Goal: Transaction & Acquisition: Purchase product/service

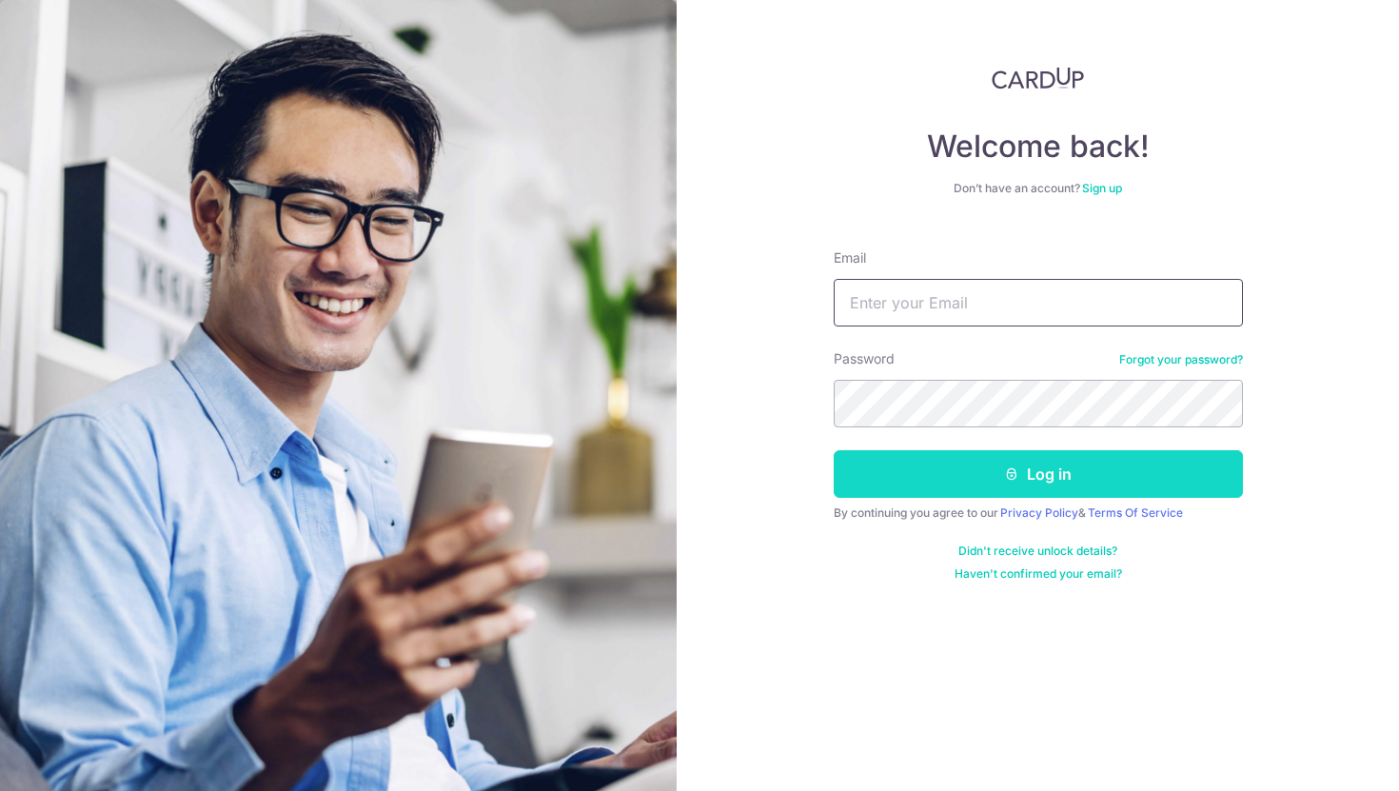
type input "hari.vijayarajan@gmail.com"
click at [1019, 486] on button "Log in" at bounding box center [1038, 474] width 409 height 48
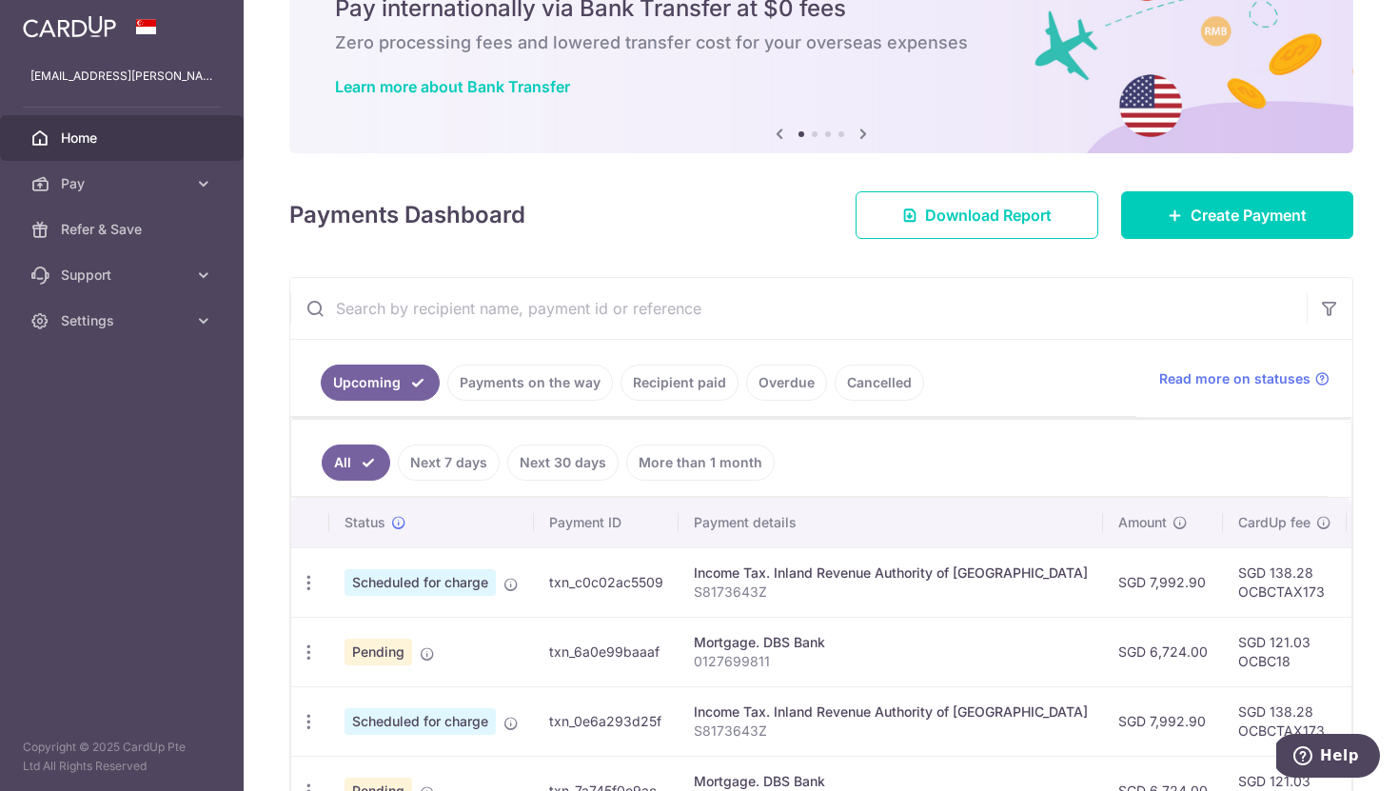
scroll to position [87, 0]
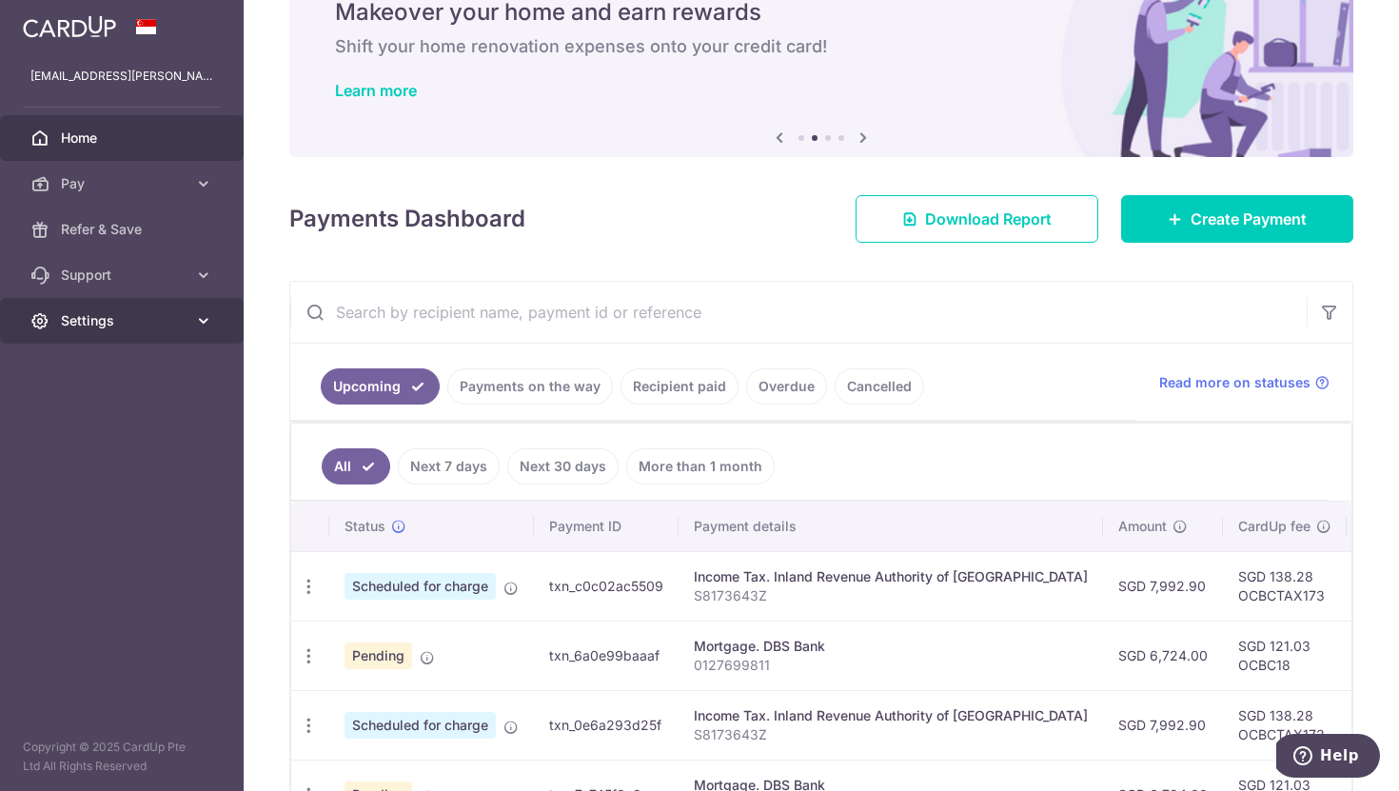
click at [151, 315] on span "Settings" at bounding box center [124, 320] width 126 height 19
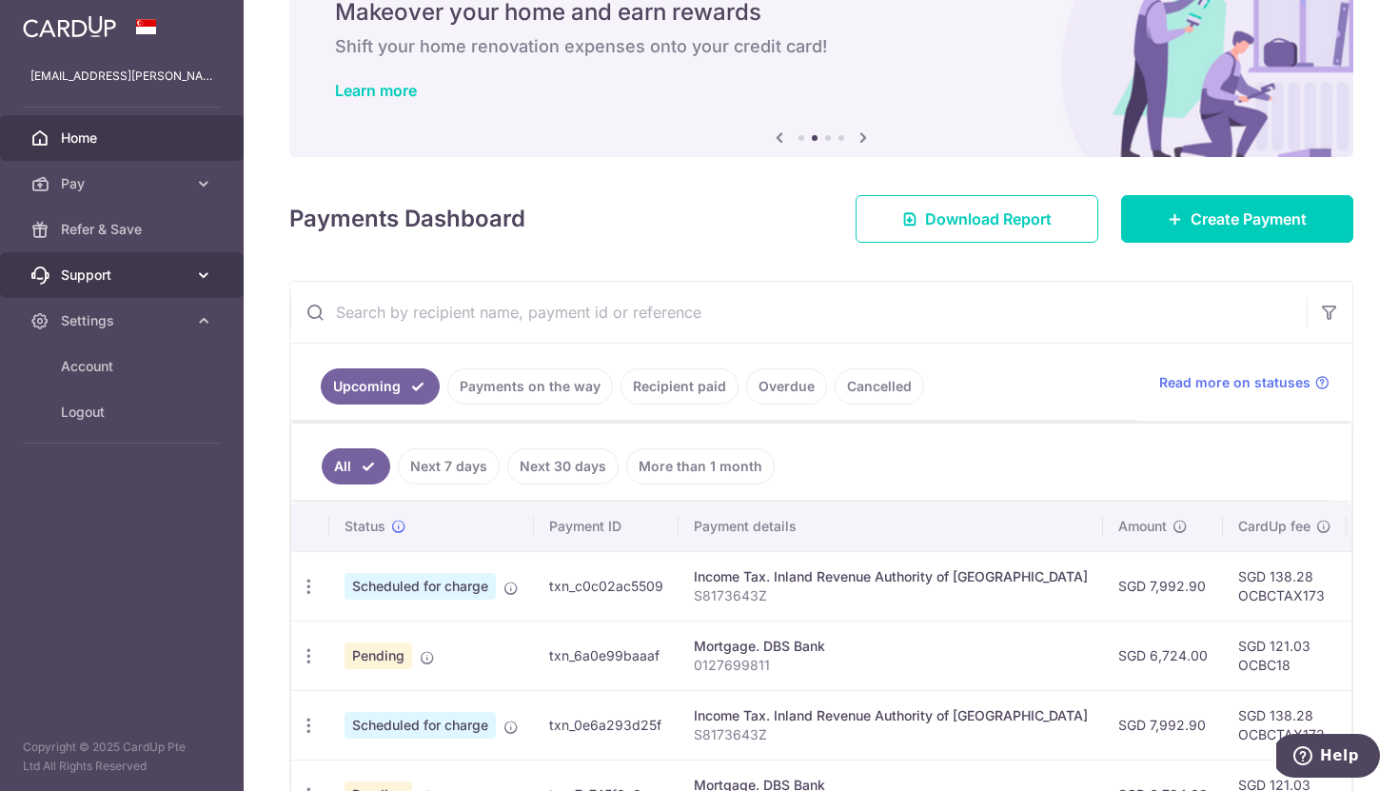
click at [124, 274] on span "Support" at bounding box center [124, 275] width 126 height 19
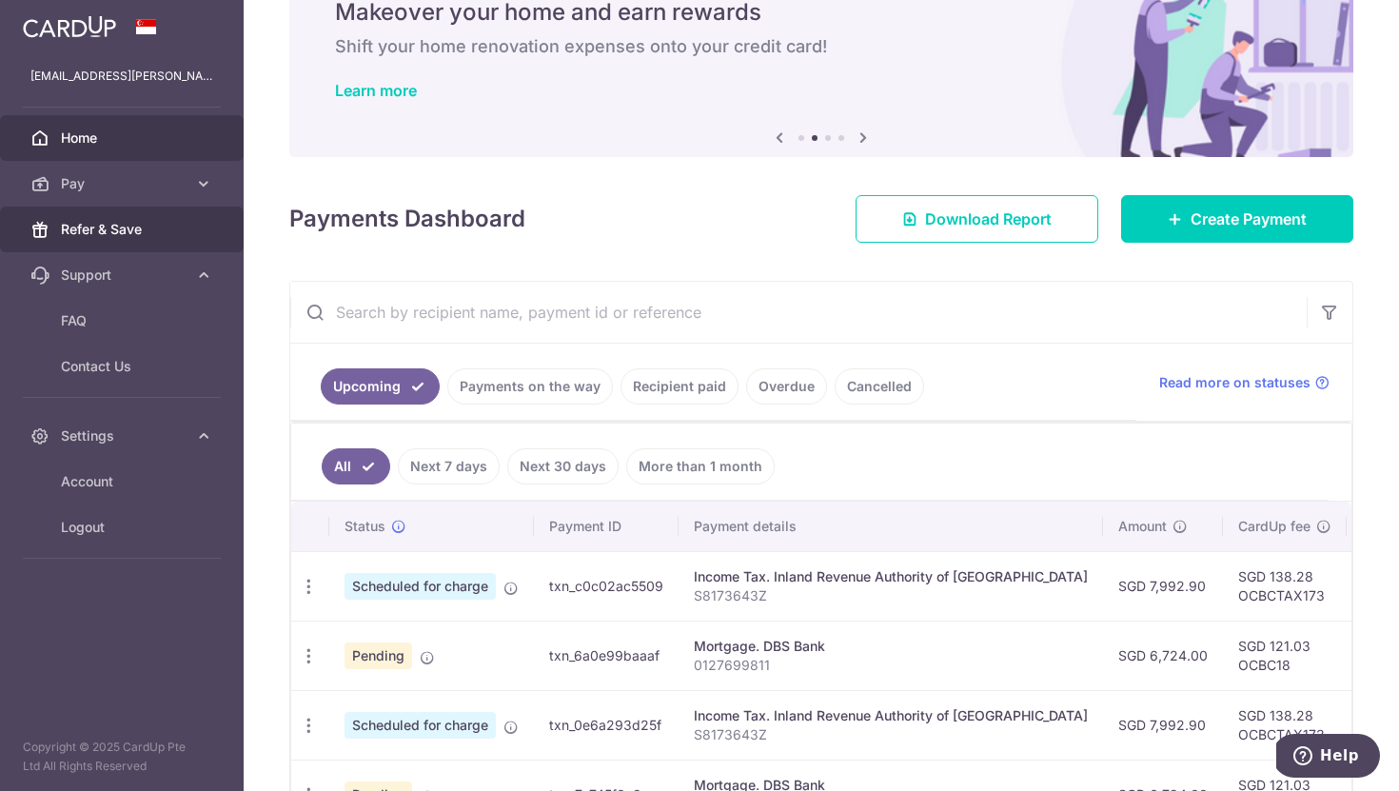
click at [141, 242] on link "Refer & Save" at bounding box center [122, 230] width 244 height 46
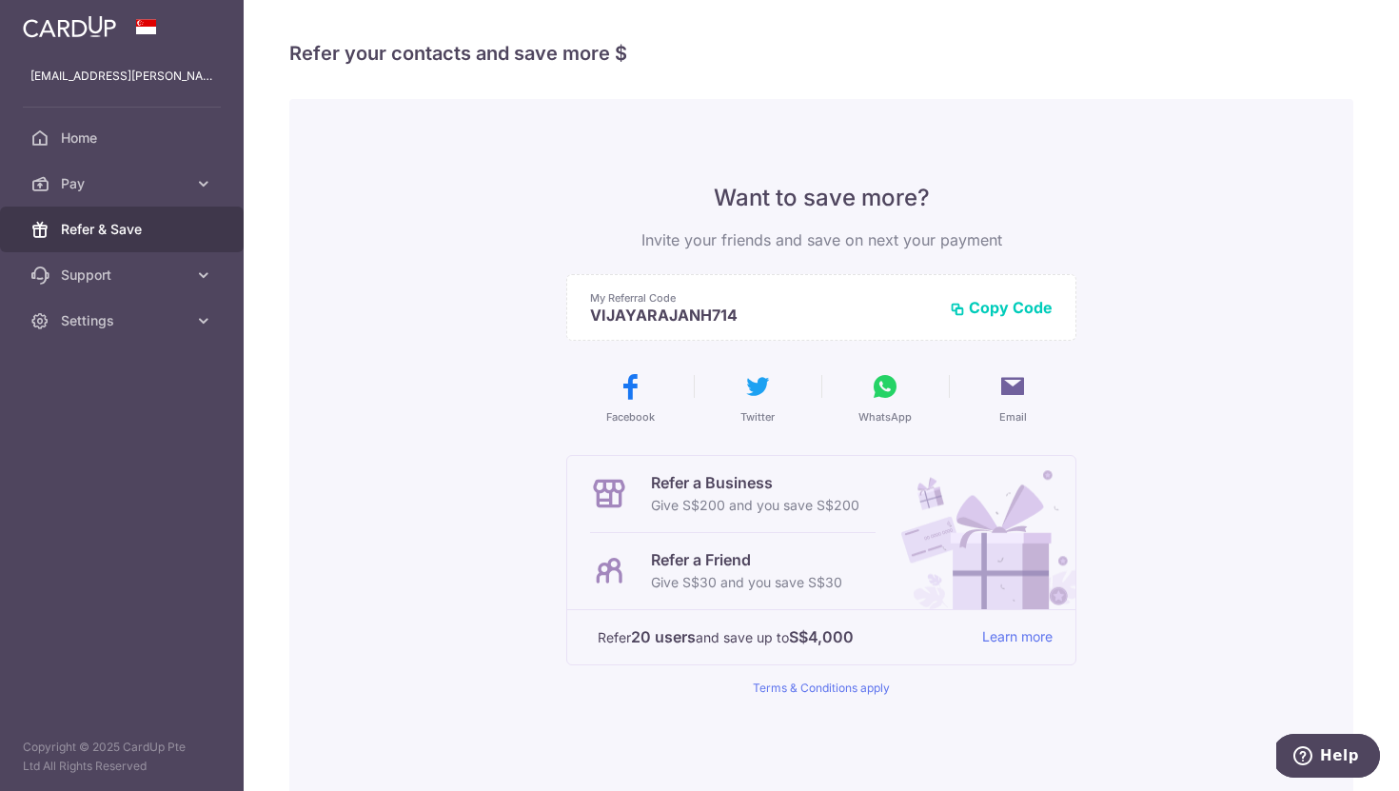
click at [984, 306] on button "Copy Code" at bounding box center [1001, 307] width 103 height 19
click at [872, 390] on icon at bounding box center [885, 386] width 30 height 30
click at [1030, 387] on button "Email" at bounding box center [1013, 397] width 112 height 53
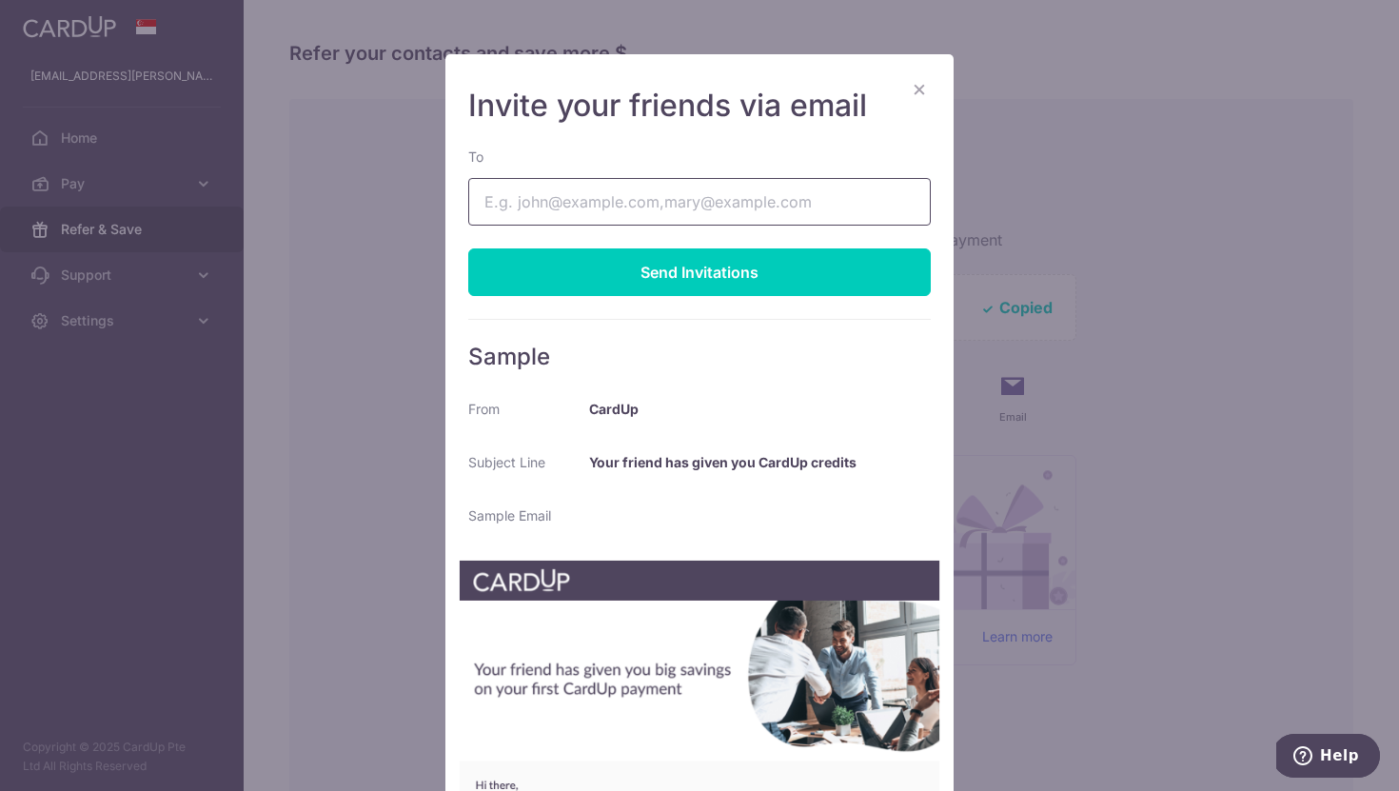
click at [714, 207] on input "To" at bounding box center [699, 202] width 463 height 48
type input "hari.vijayarajan@gmail.com"
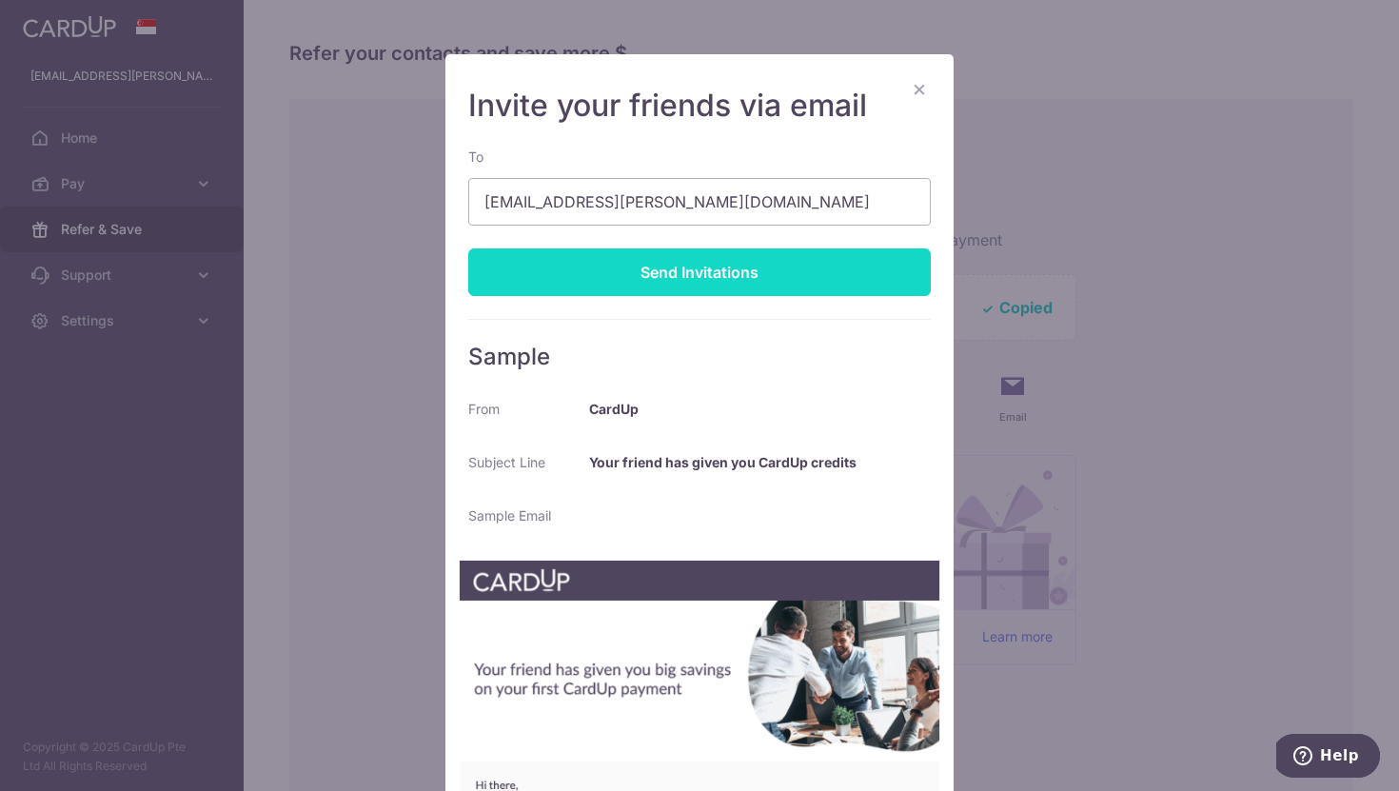
click at [722, 273] on div "Send Invitations" at bounding box center [699, 272] width 463 height 48
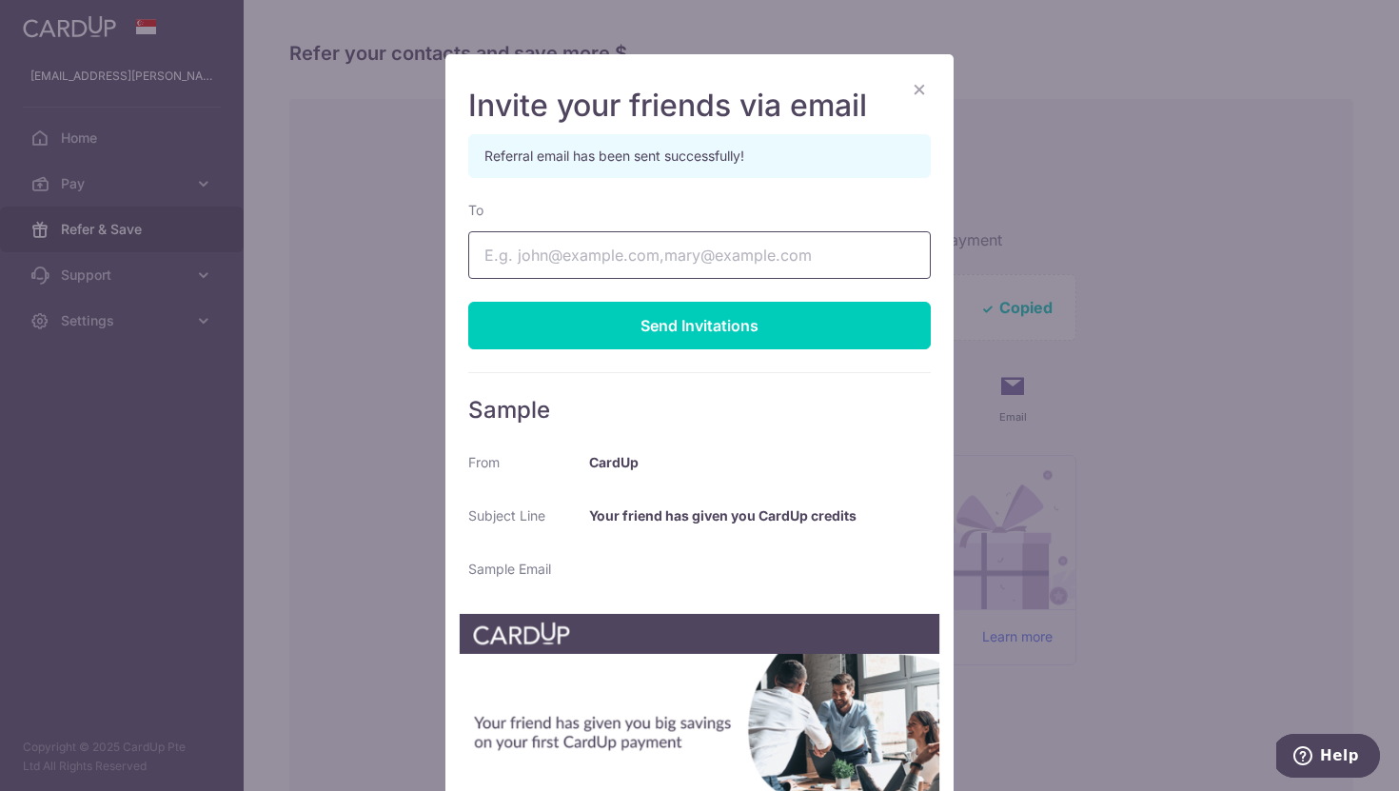
click at [716, 243] on input "To" at bounding box center [699, 255] width 463 height 48
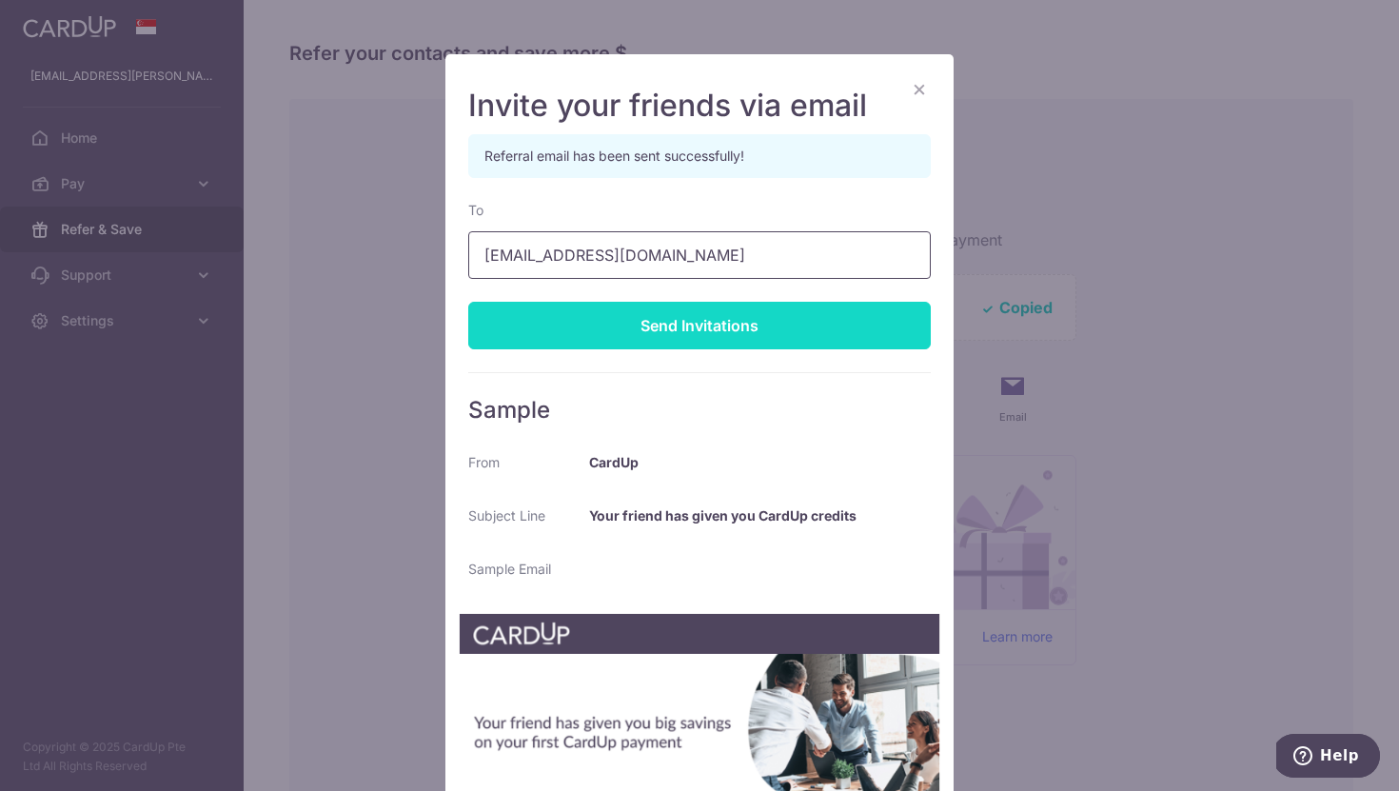
type input "kunalt@gmail.com"
click at [669, 324] on div "Send Invitations" at bounding box center [699, 326] width 463 height 48
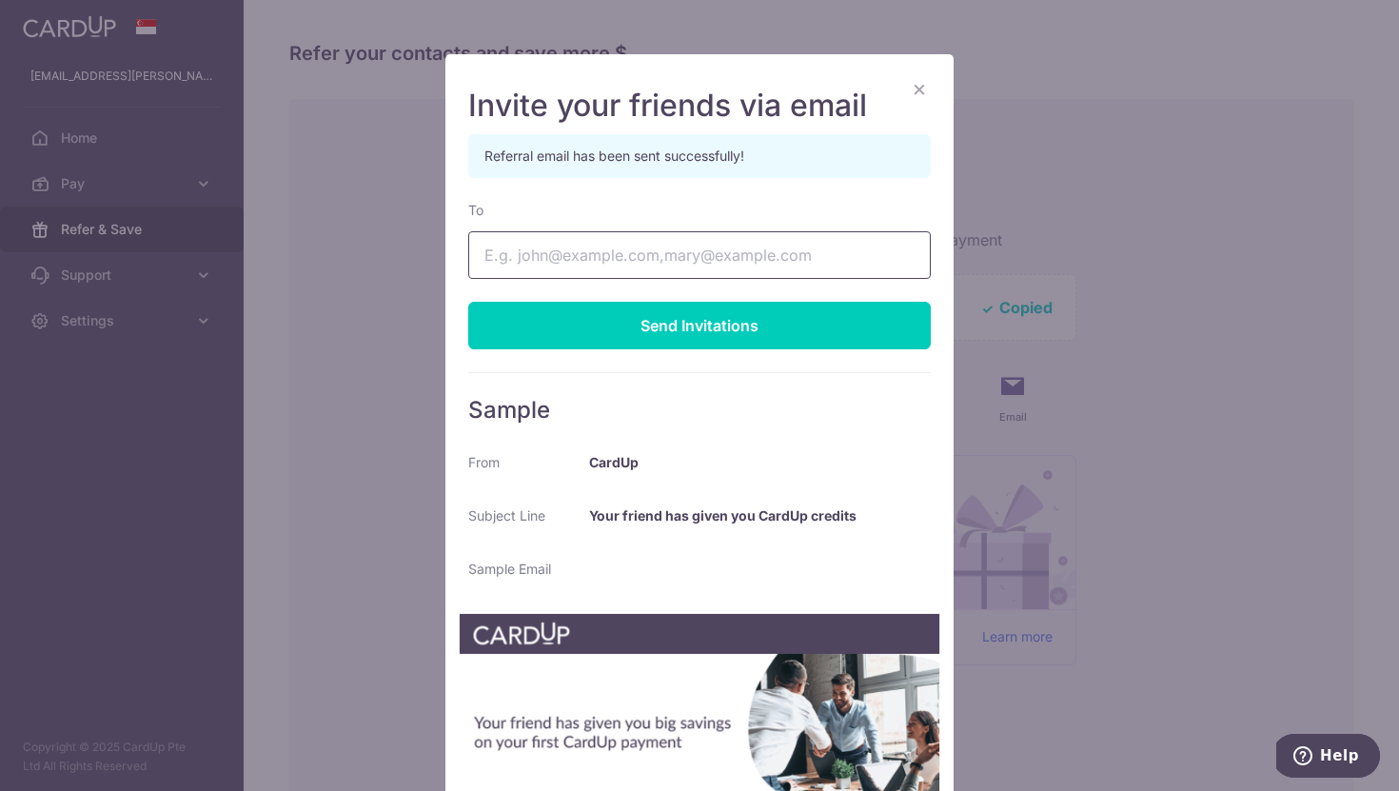
click at [637, 247] on input "To" at bounding box center [699, 255] width 463 height 48
type input "prsdsg@gmail.com"
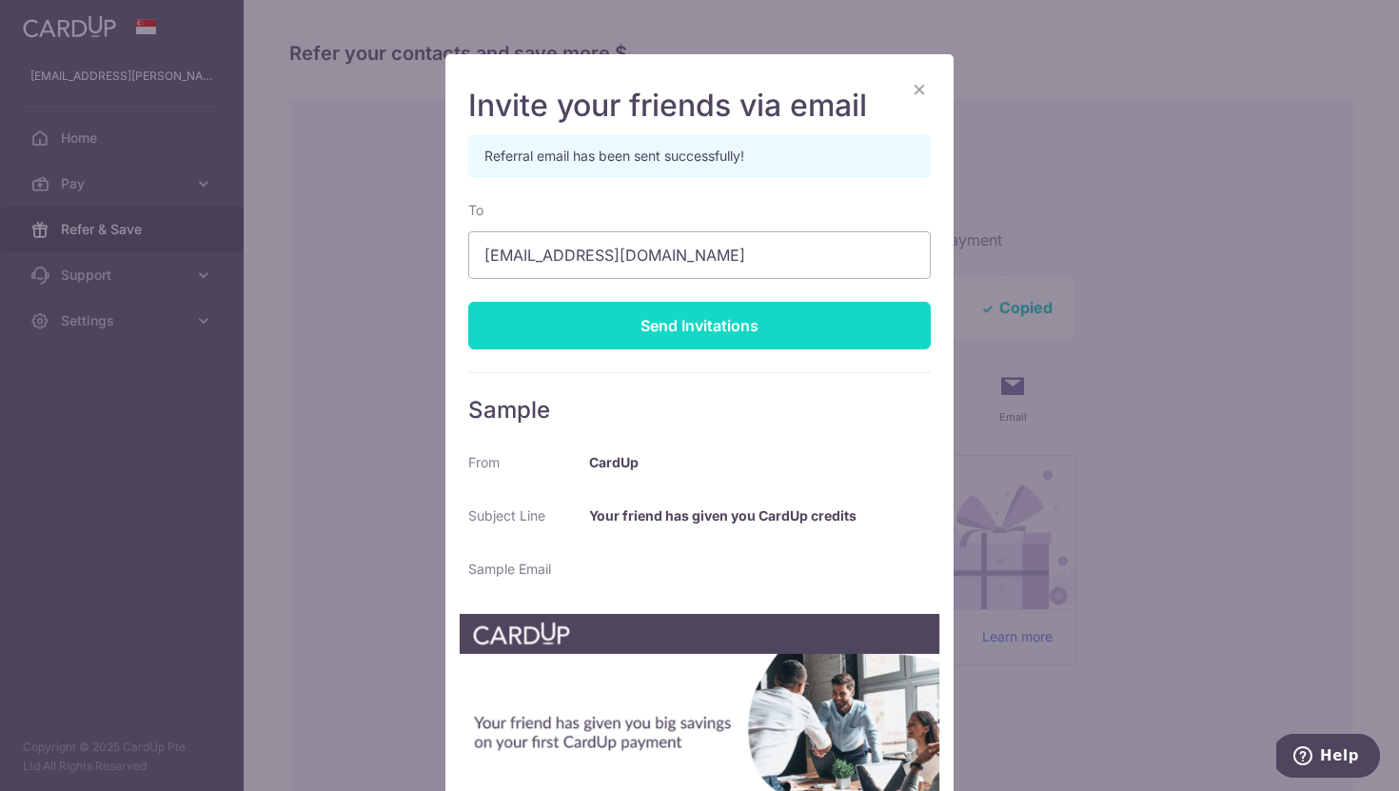
click at [715, 323] on div "Send Invitations" at bounding box center [699, 326] width 463 height 48
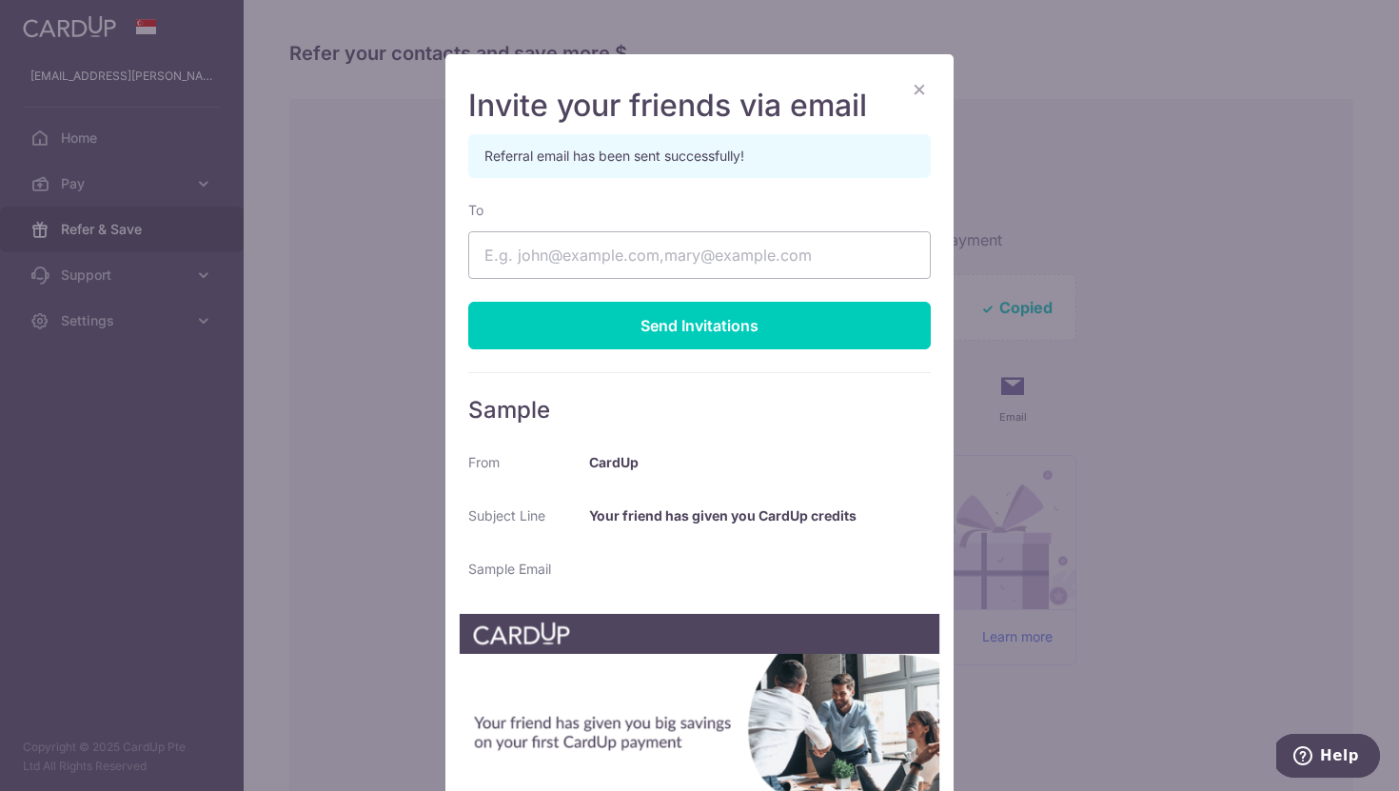
click at [928, 81] on button "×" at bounding box center [919, 88] width 23 height 23
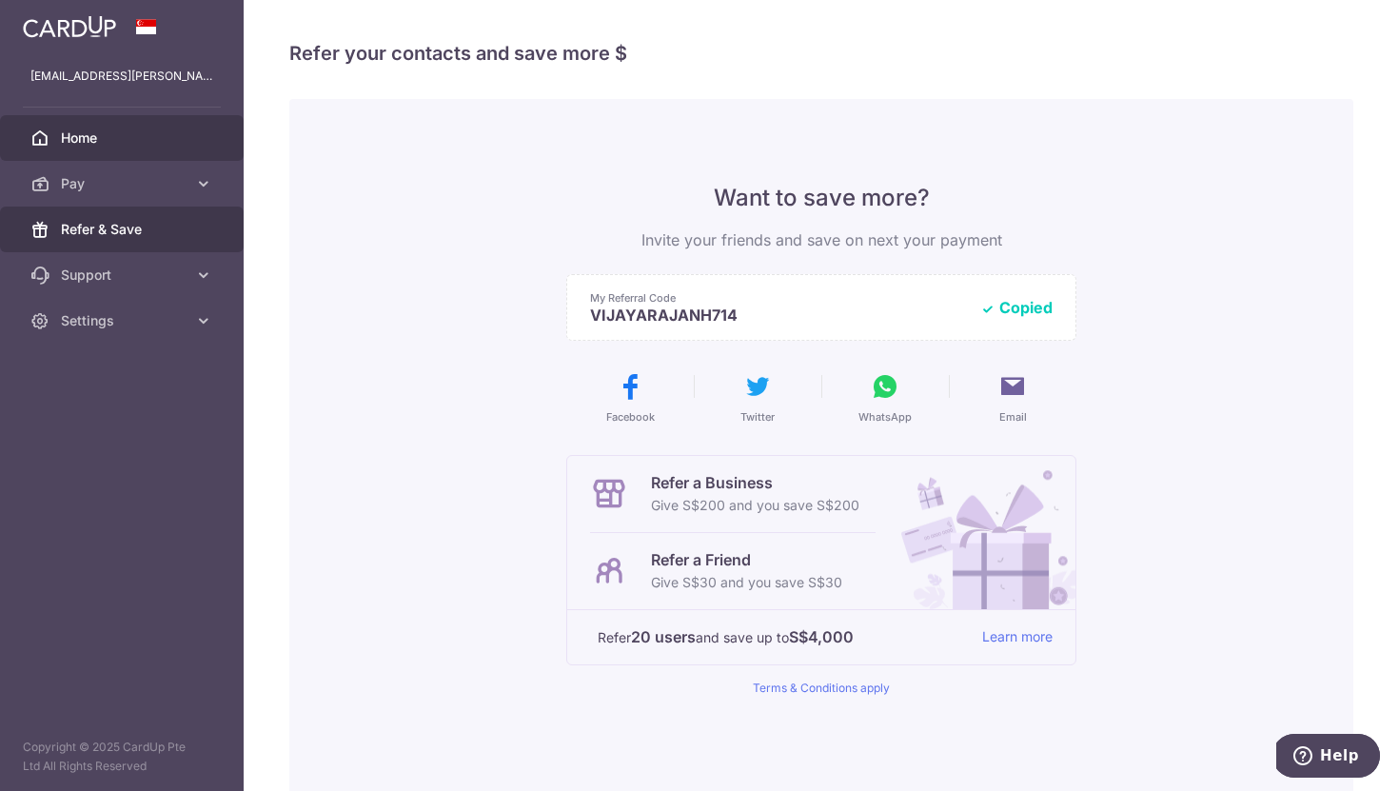
click at [98, 137] on span "Home" at bounding box center [124, 137] width 126 height 19
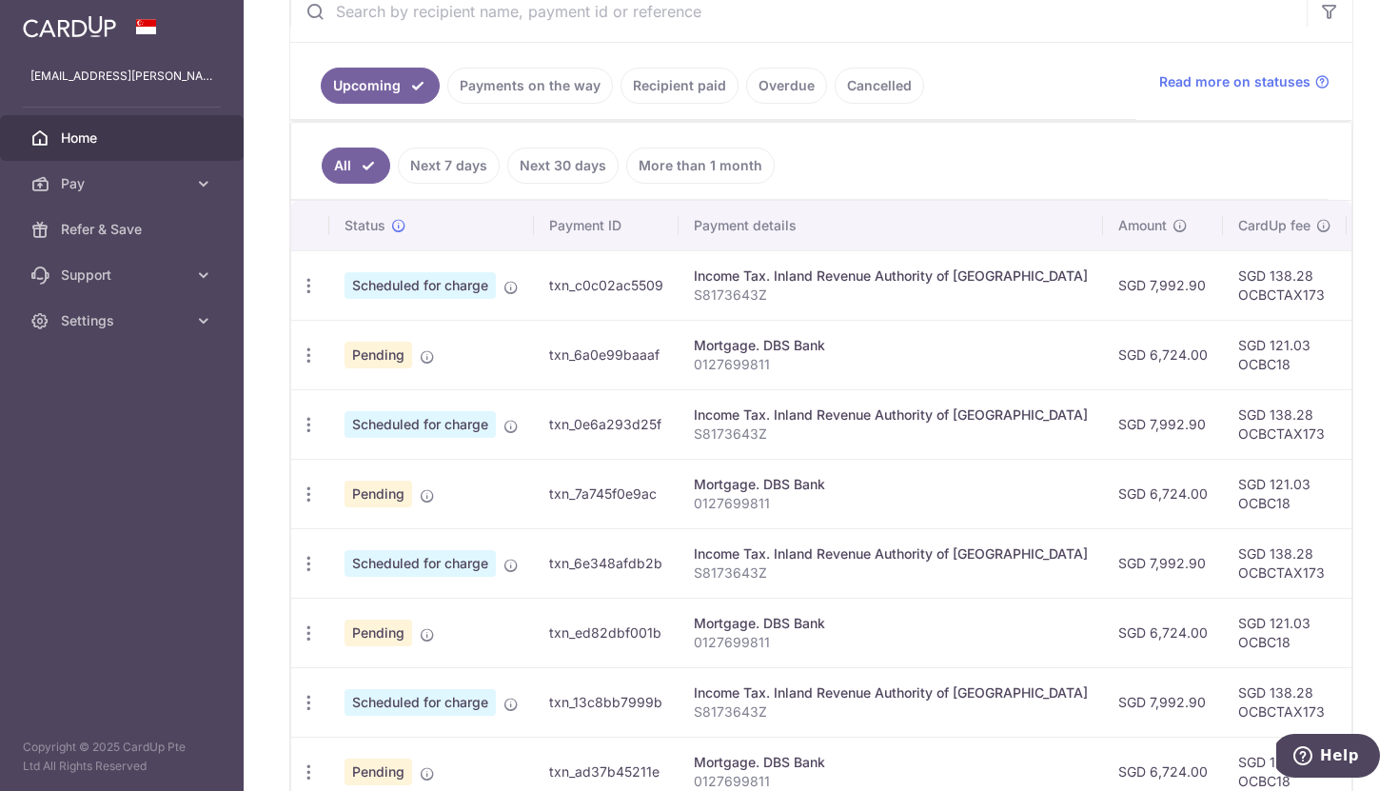
scroll to position [402, 0]
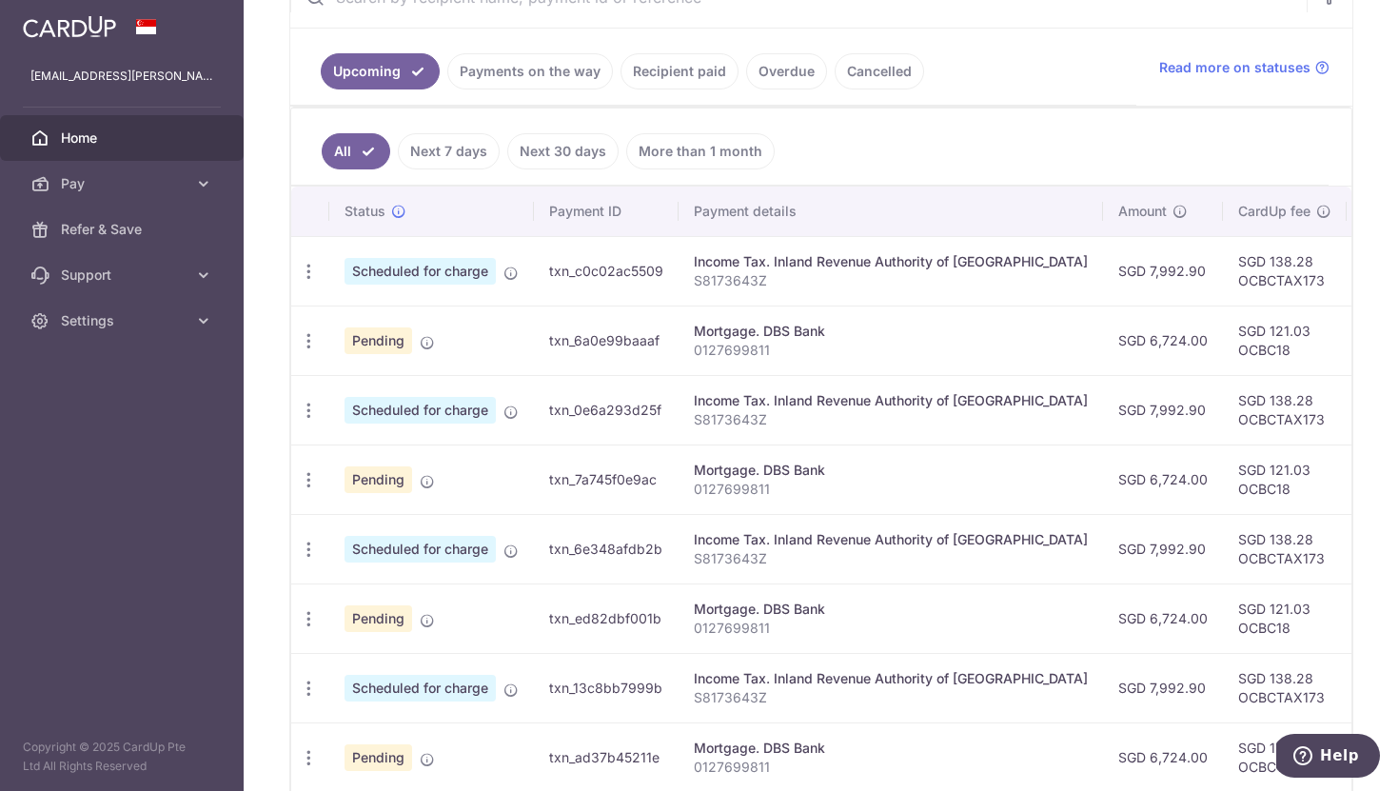
click at [667, 79] on link "Recipient paid" at bounding box center [680, 71] width 118 height 36
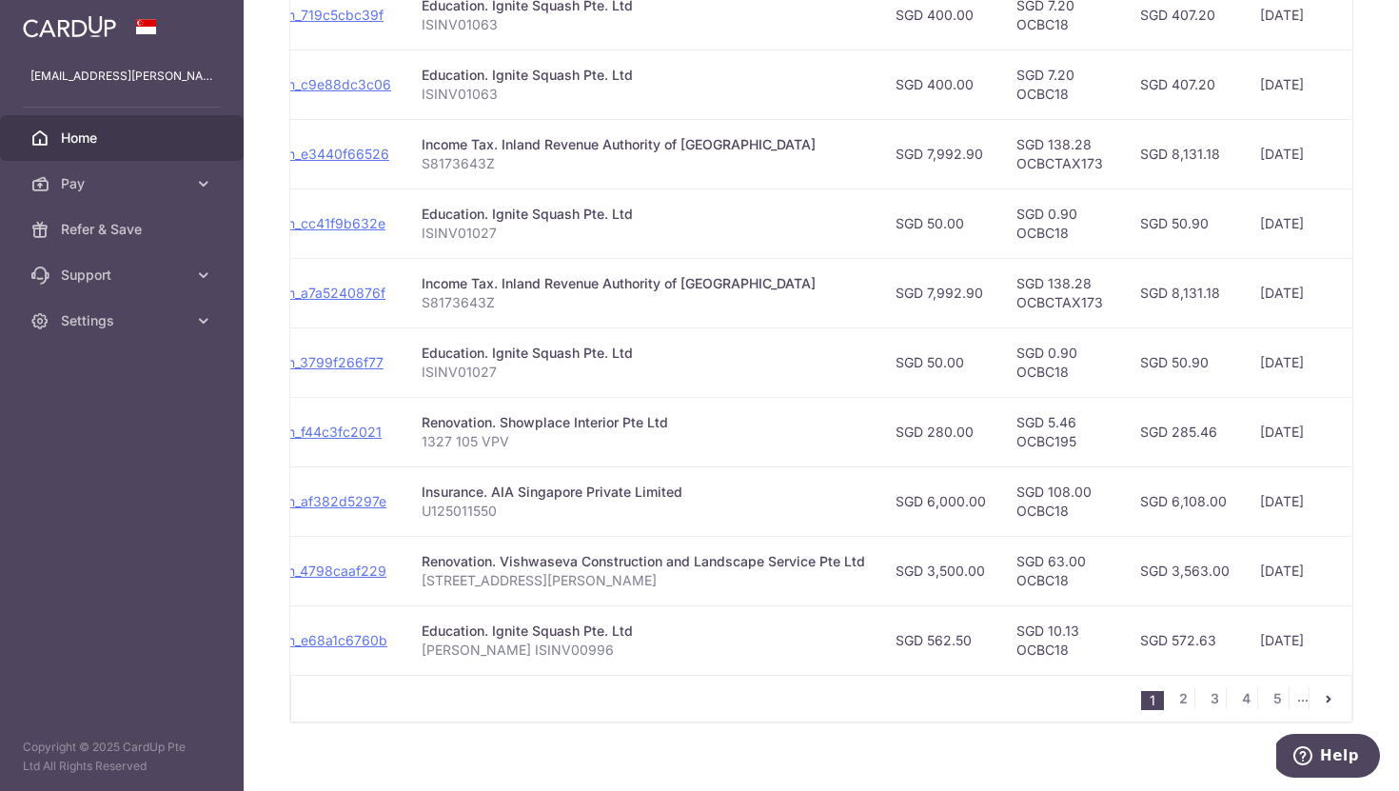
scroll to position [581, 0]
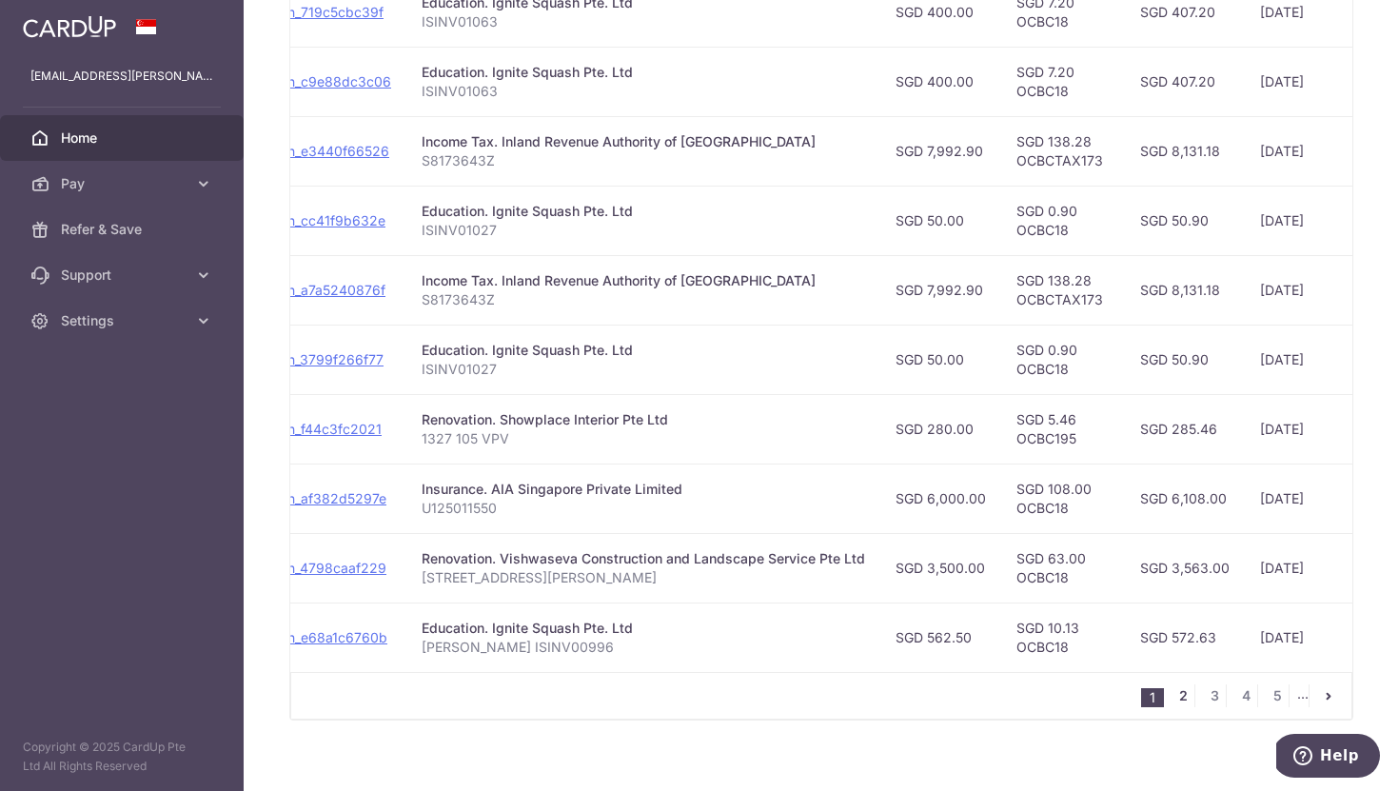
click at [1180, 689] on link "2" at bounding box center [1183, 695] width 23 height 23
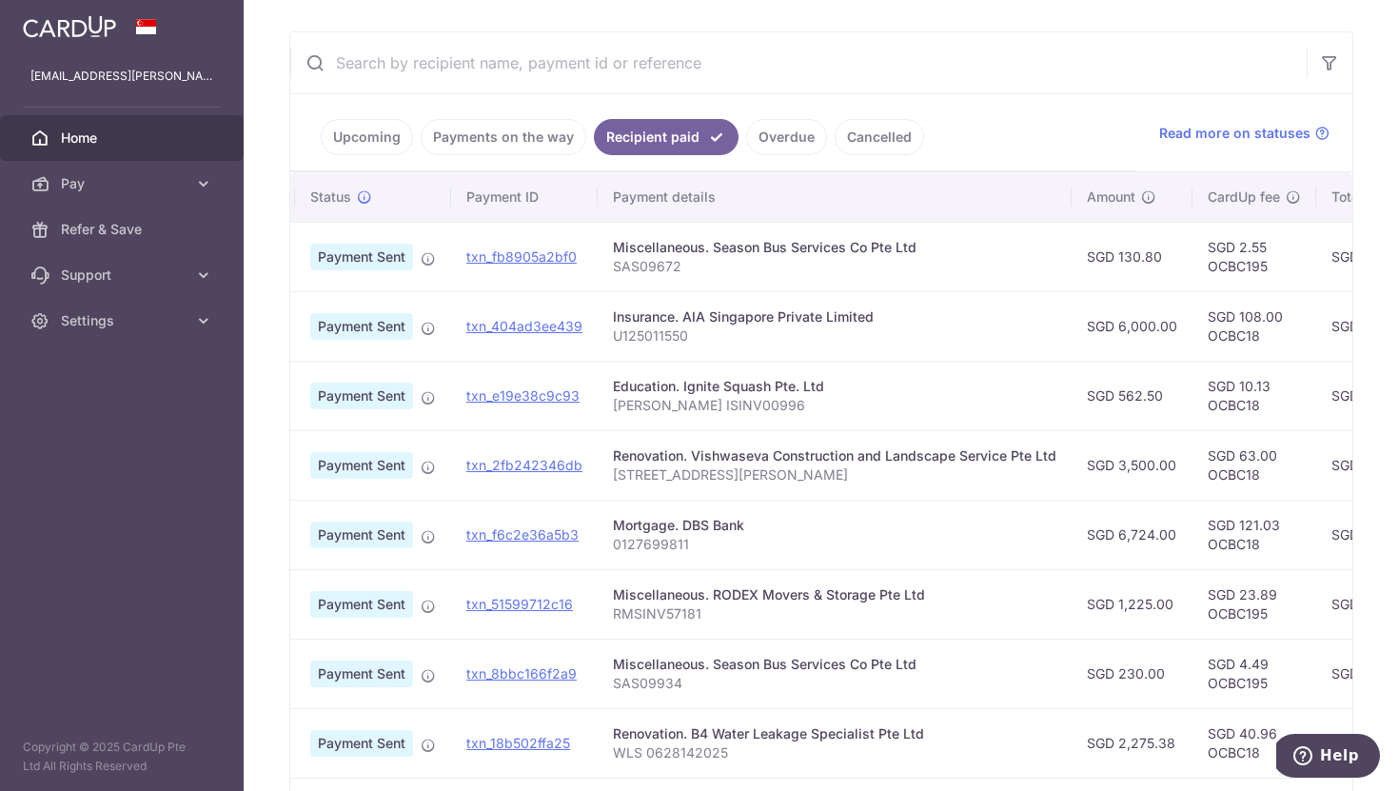
scroll to position [600, 0]
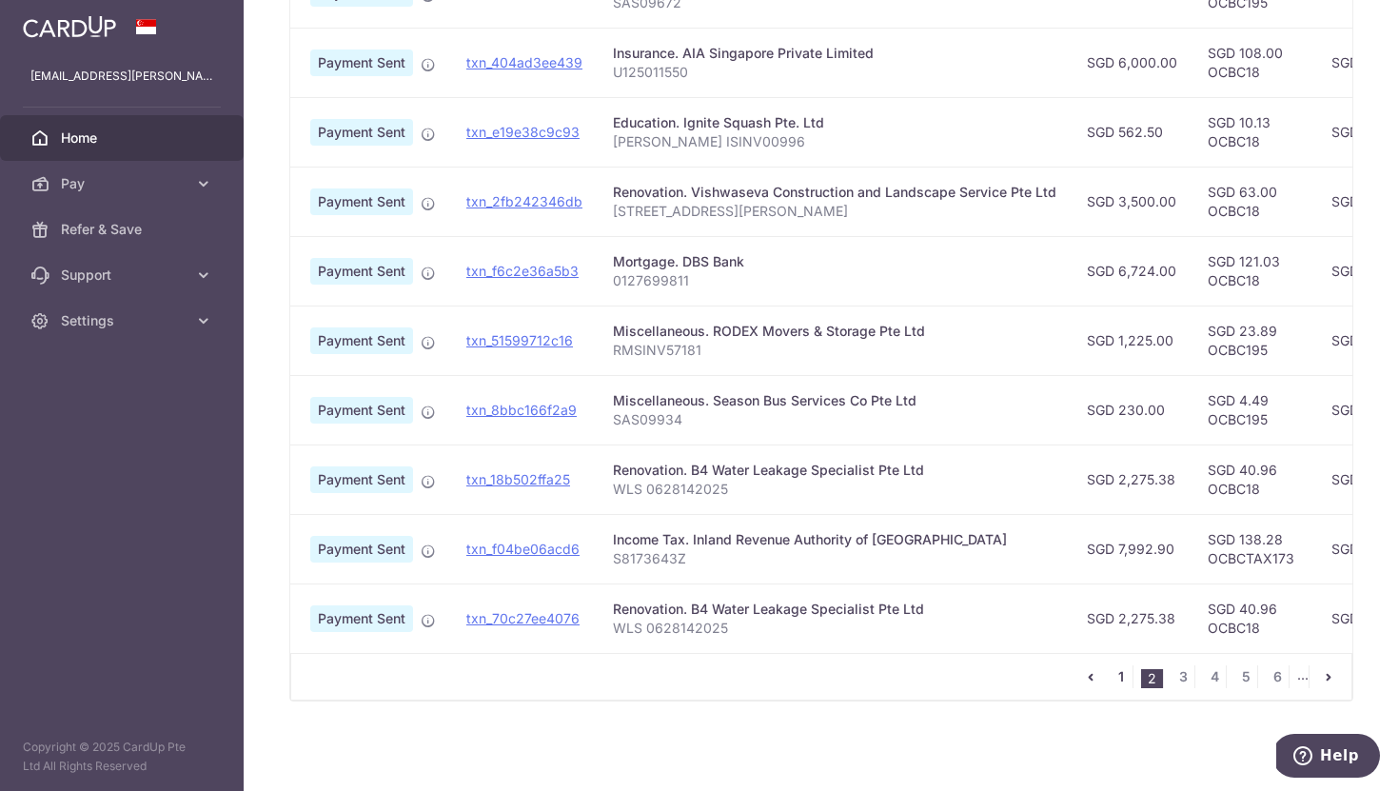
click at [1121, 682] on link "1" at bounding box center [1121, 676] width 23 height 23
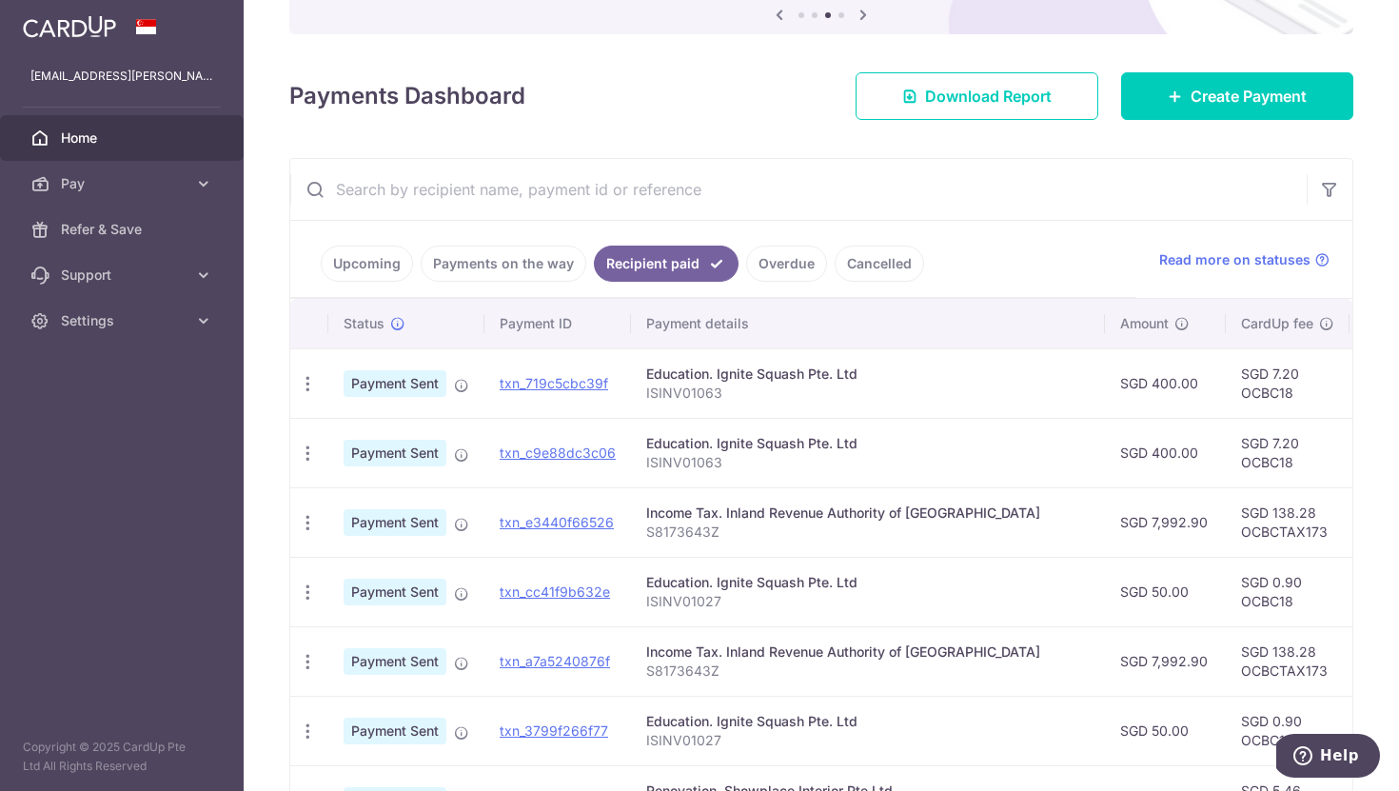
scroll to position [0, 0]
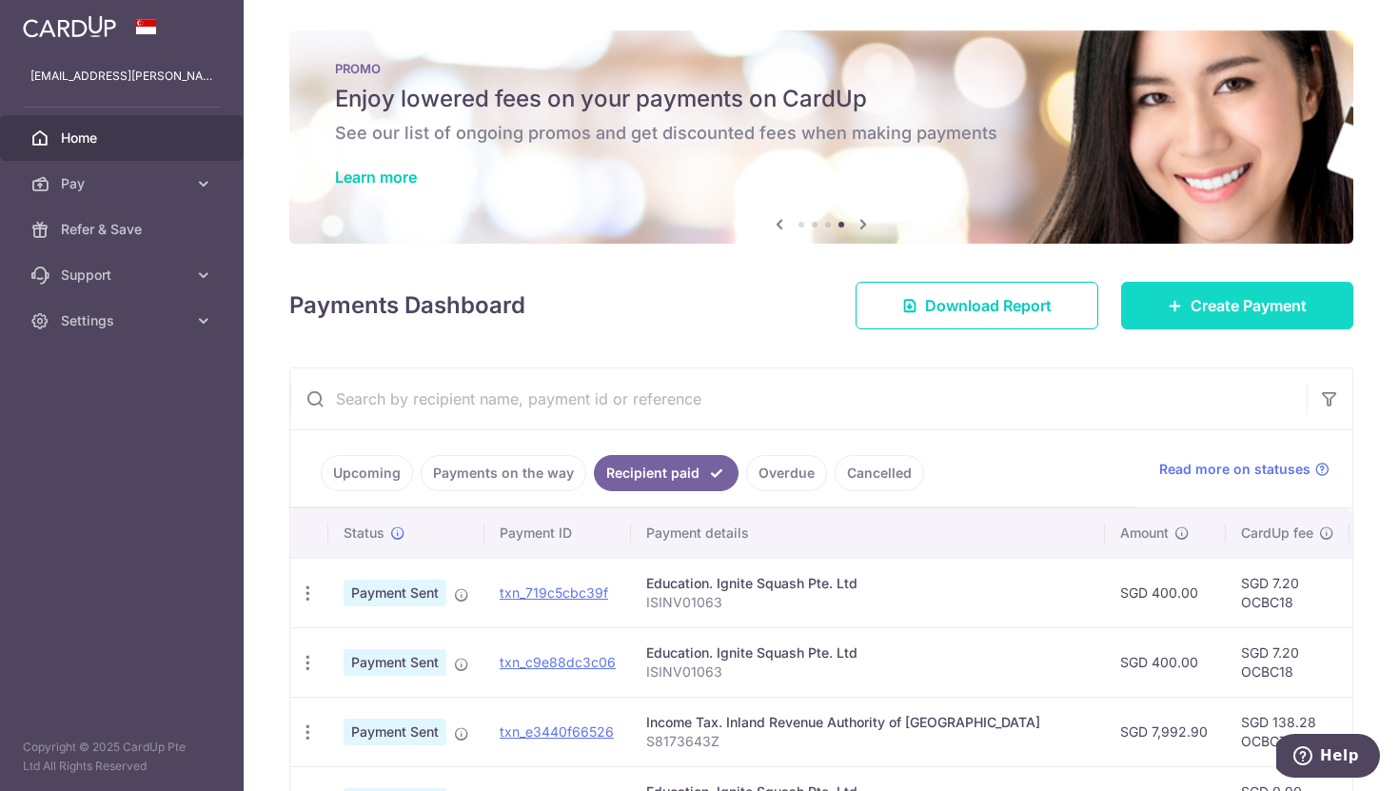
click at [1203, 313] on span "Create Payment" at bounding box center [1249, 305] width 116 height 23
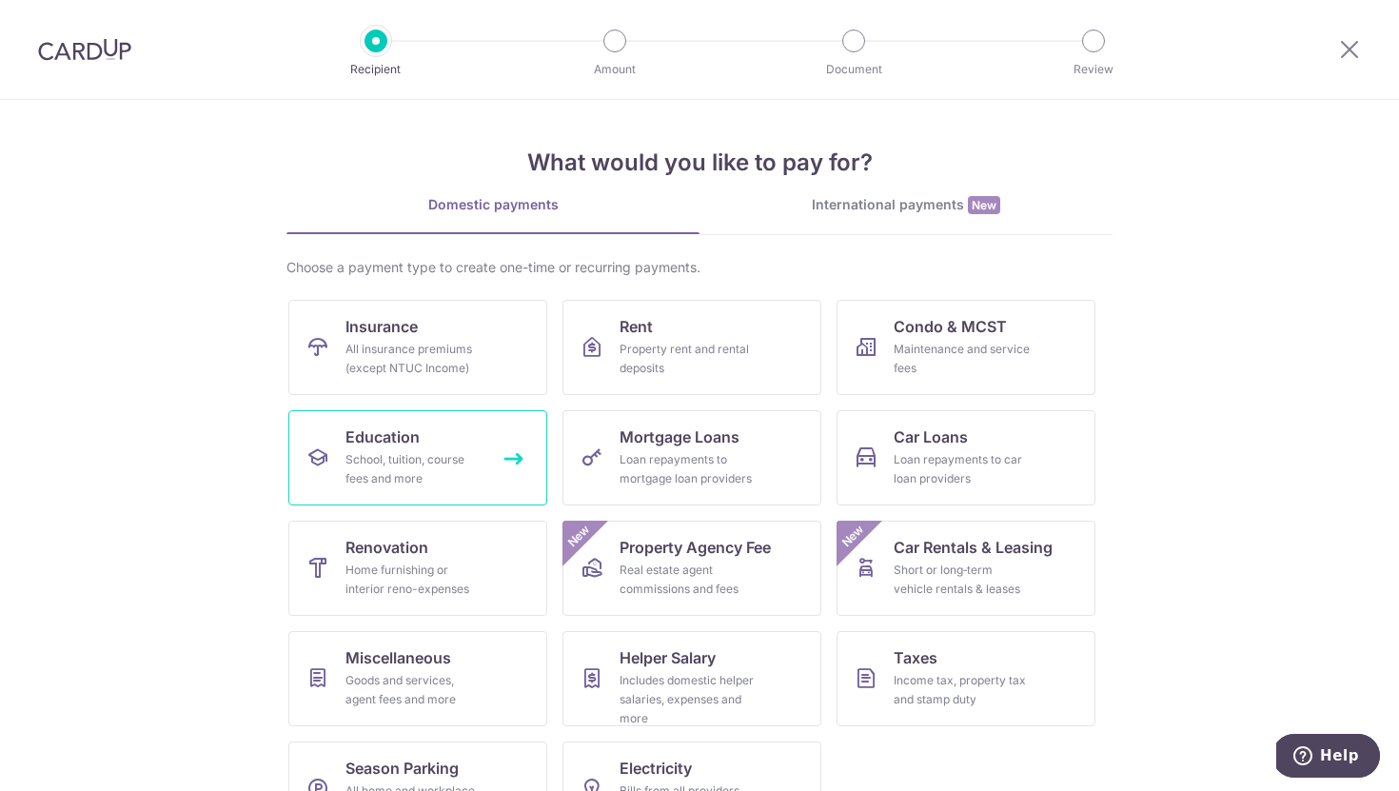
click at [428, 465] on div "School, tuition, course fees and more" at bounding box center [414, 469] width 137 height 38
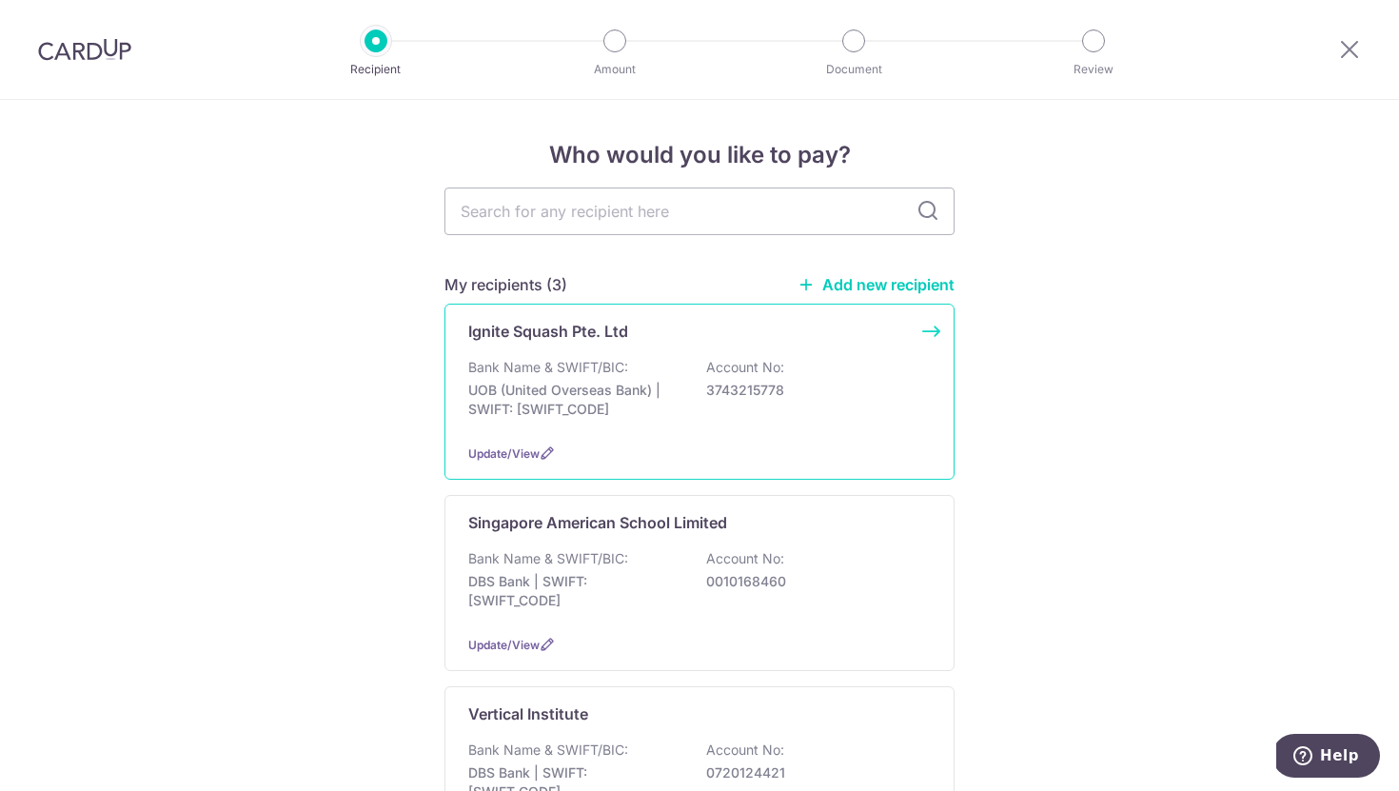
click at [627, 415] on p "UOB (United Overseas Bank) | SWIFT: [SWIFT_CODE]" at bounding box center [574, 400] width 213 height 38
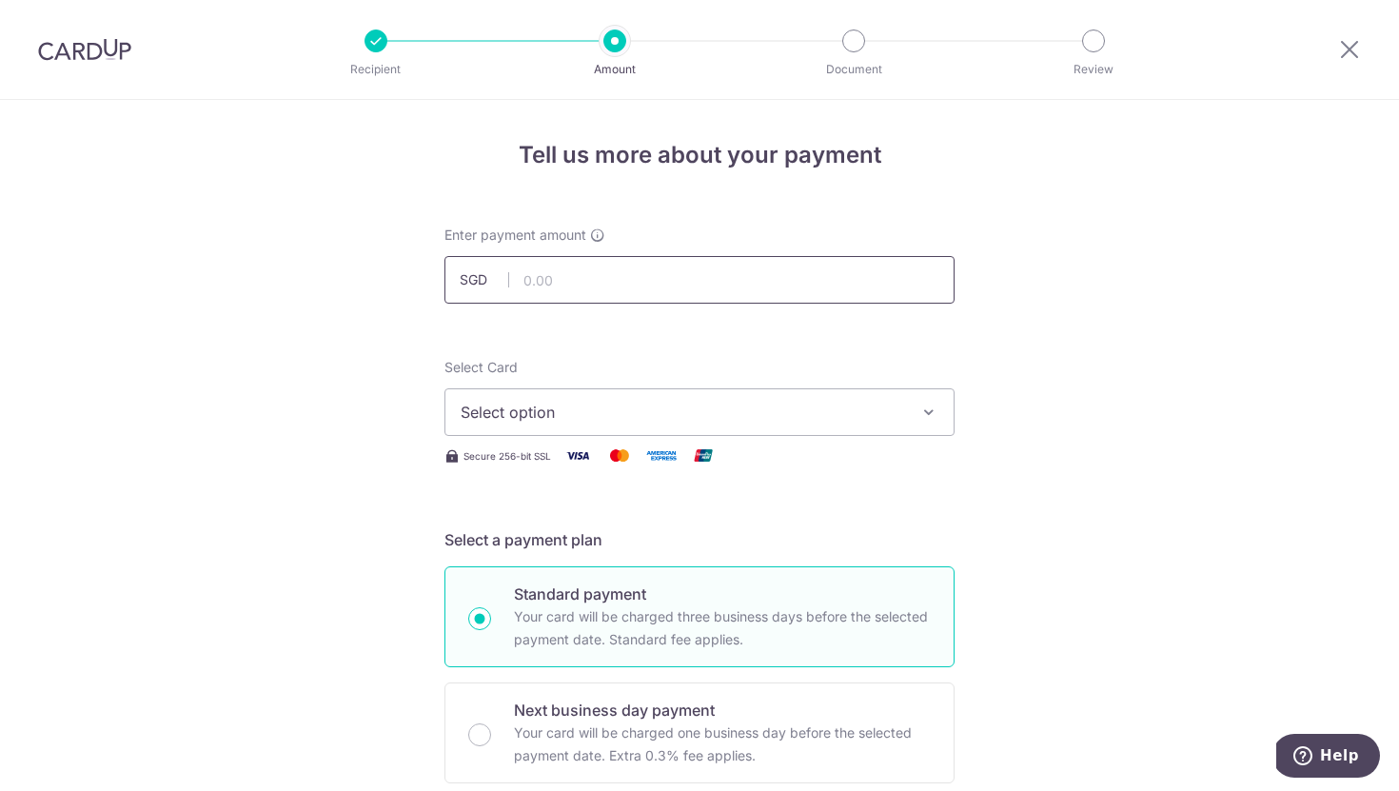
click at [619, 281] on input "text" at bounding box center [699, 280] width 510 height 48
type input "8"
drag, startPoint x: 611, startPoint y: 287, endPoint x: 411, endPoint y: 287, distance: 199.9
type input "350.00"
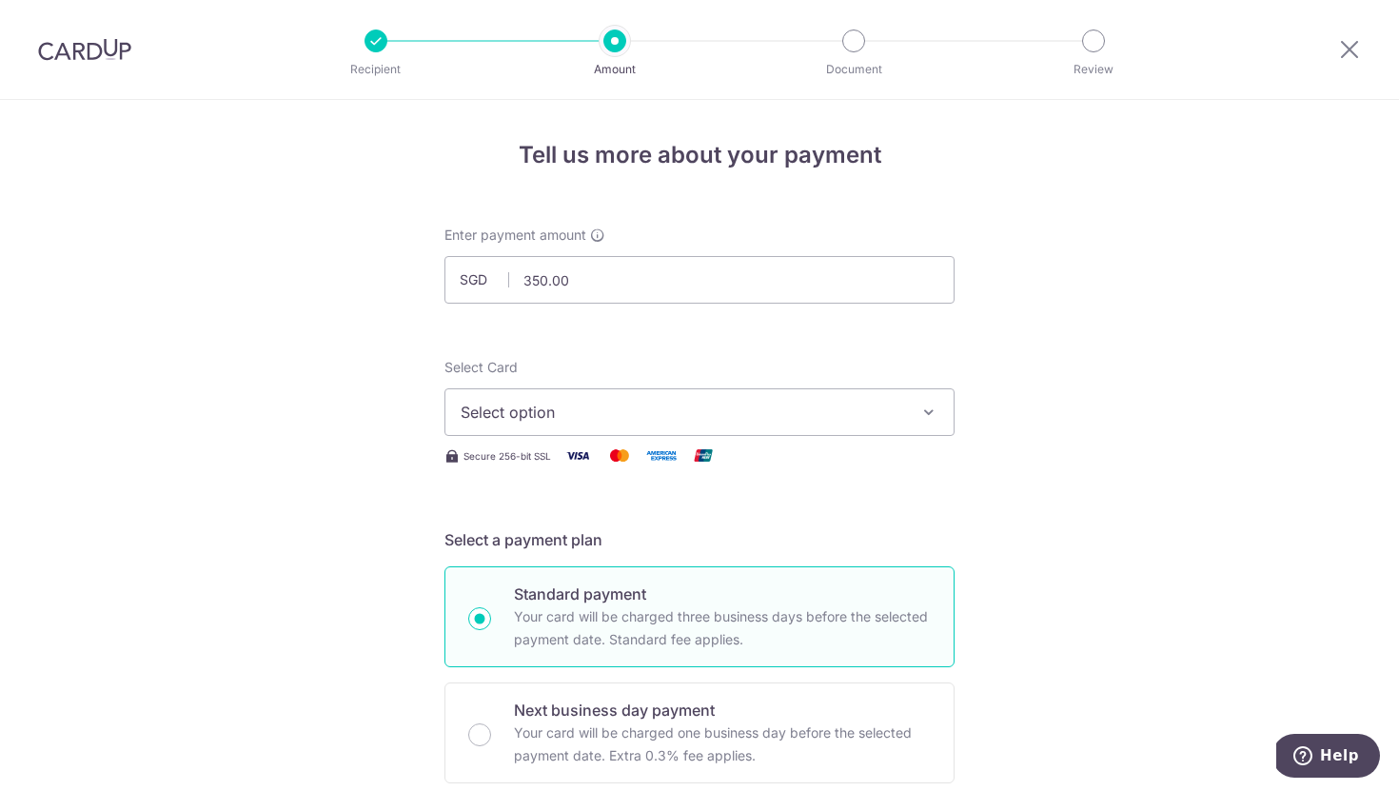
click at [642, 419] on span "Select option" at bounding box center [683, 412] width 444 height 23
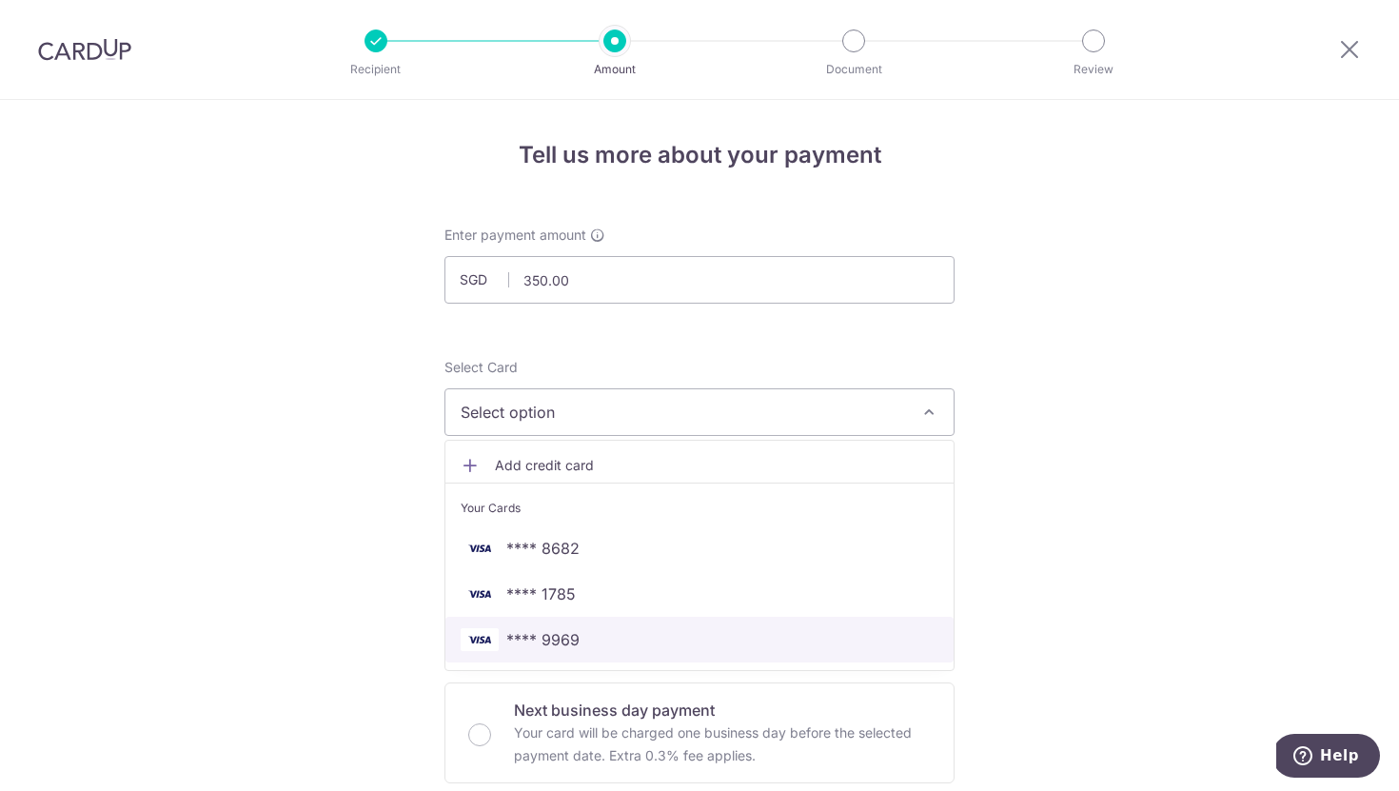
click at [643, 632] on span "**** 9969" at bounding box center [700, 639] width 478 height 23
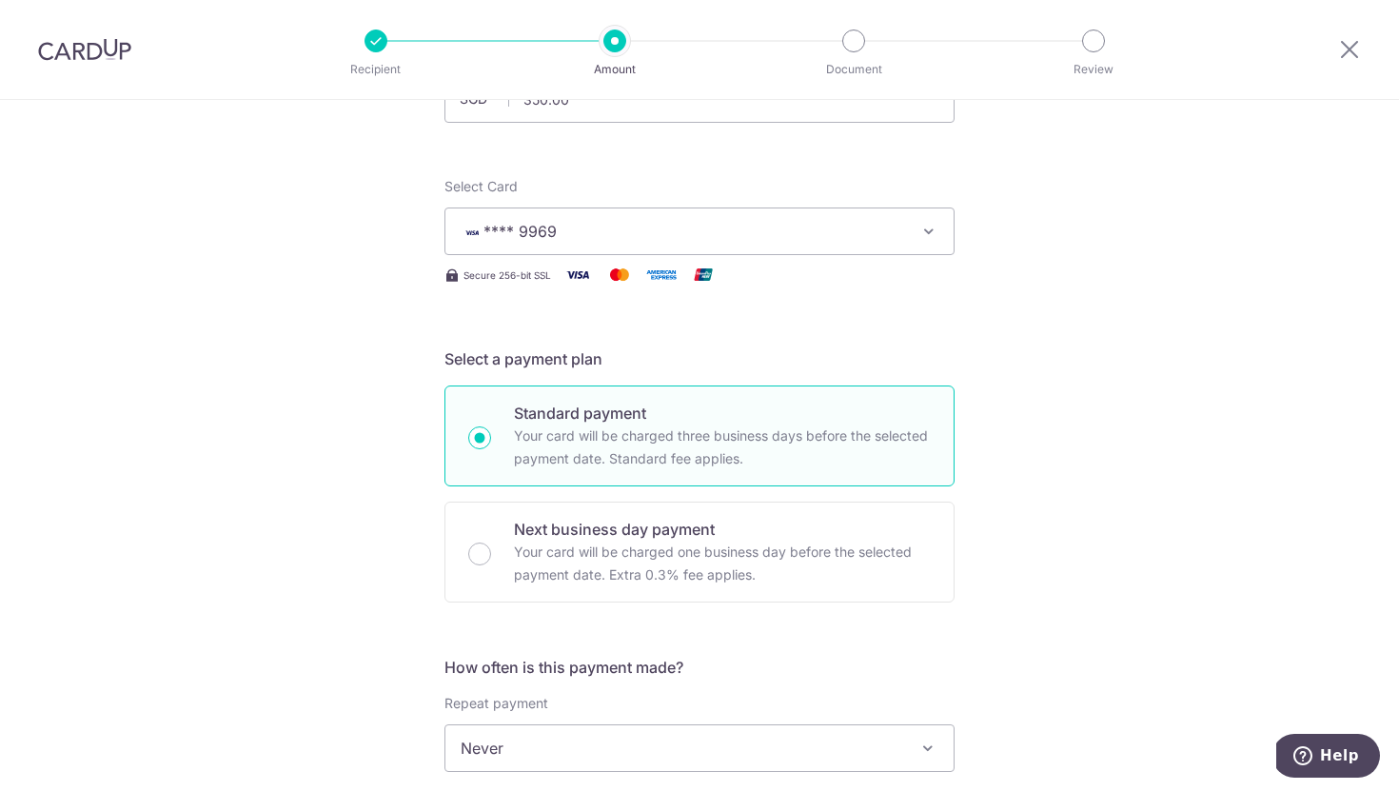
scroll to position [340, 0]
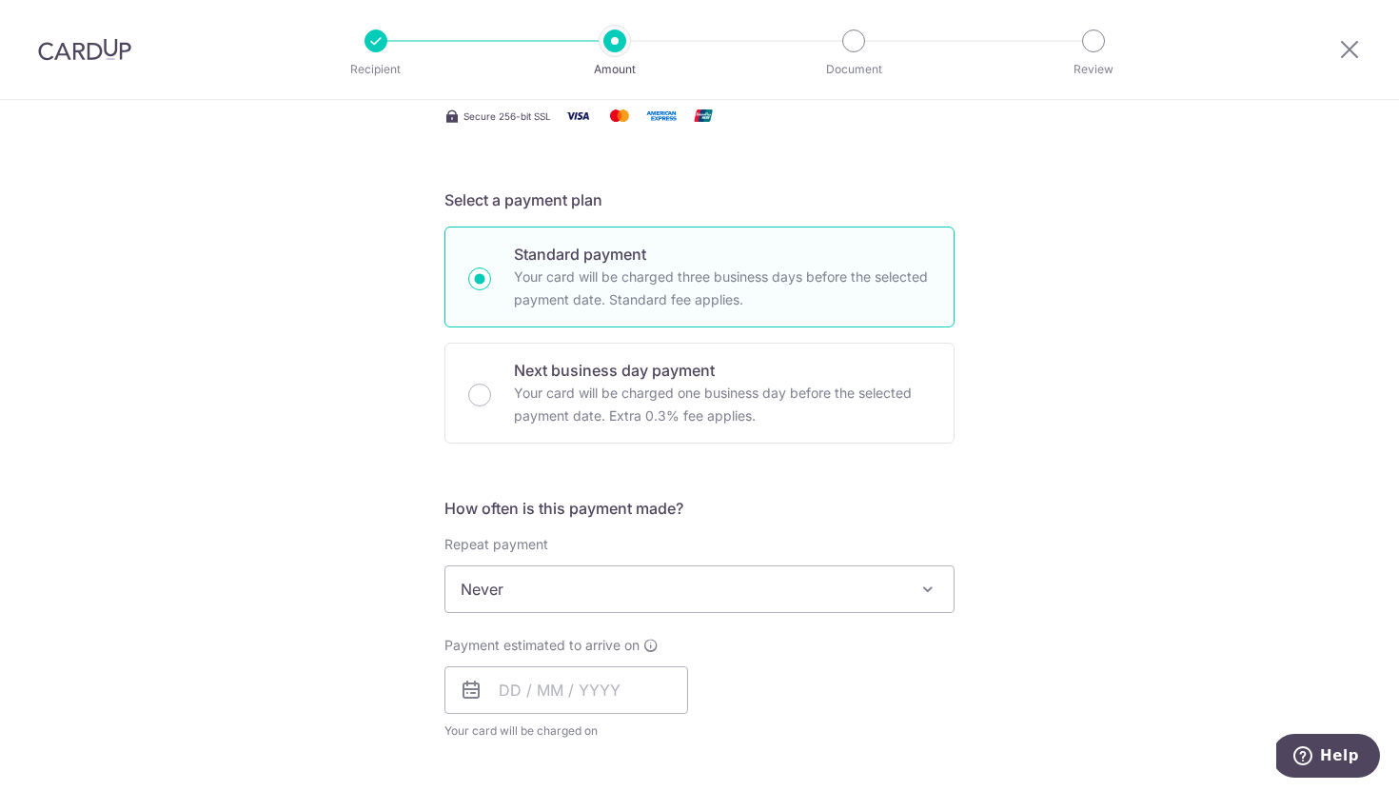
click at [583, 601] on span "Never" at bounding box center [699, 589] width 508 height 46
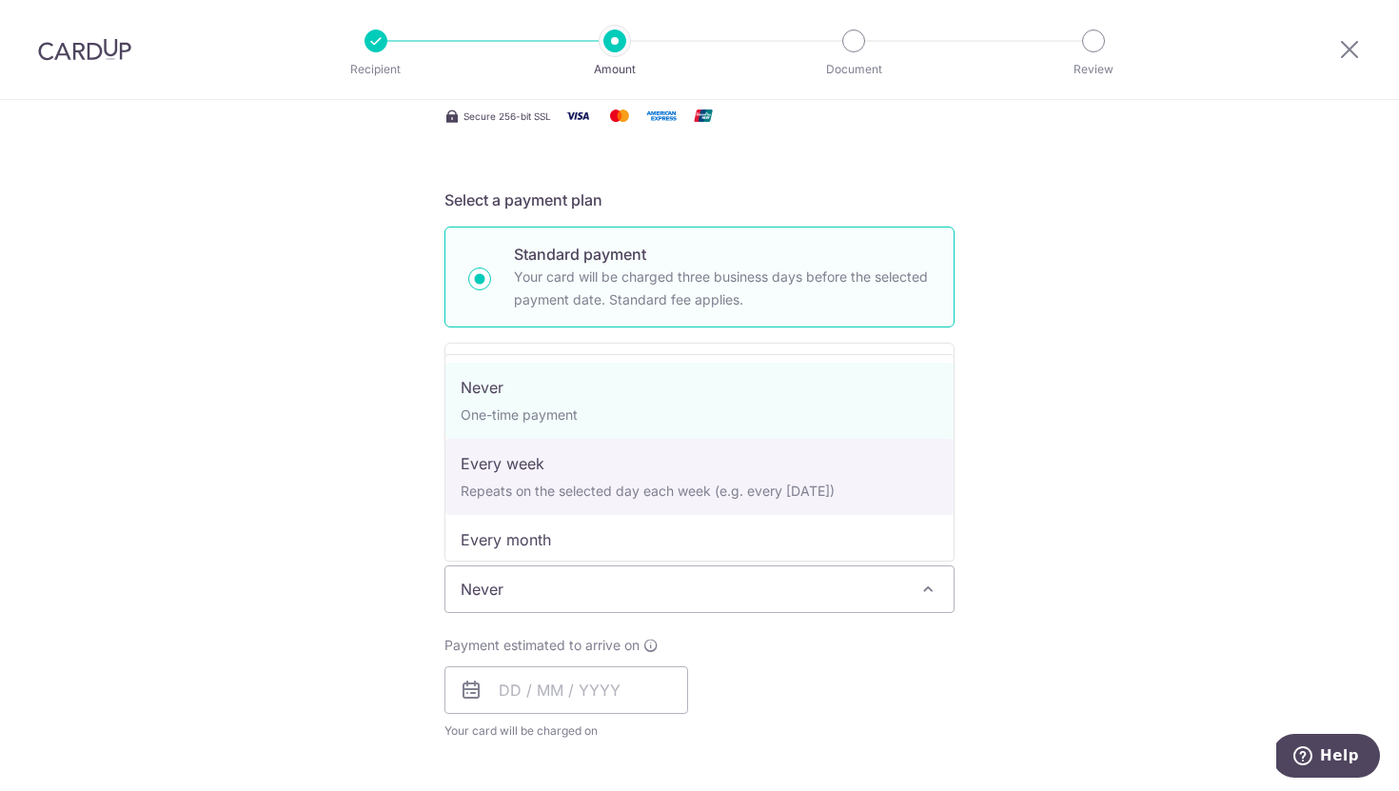
select select "2"
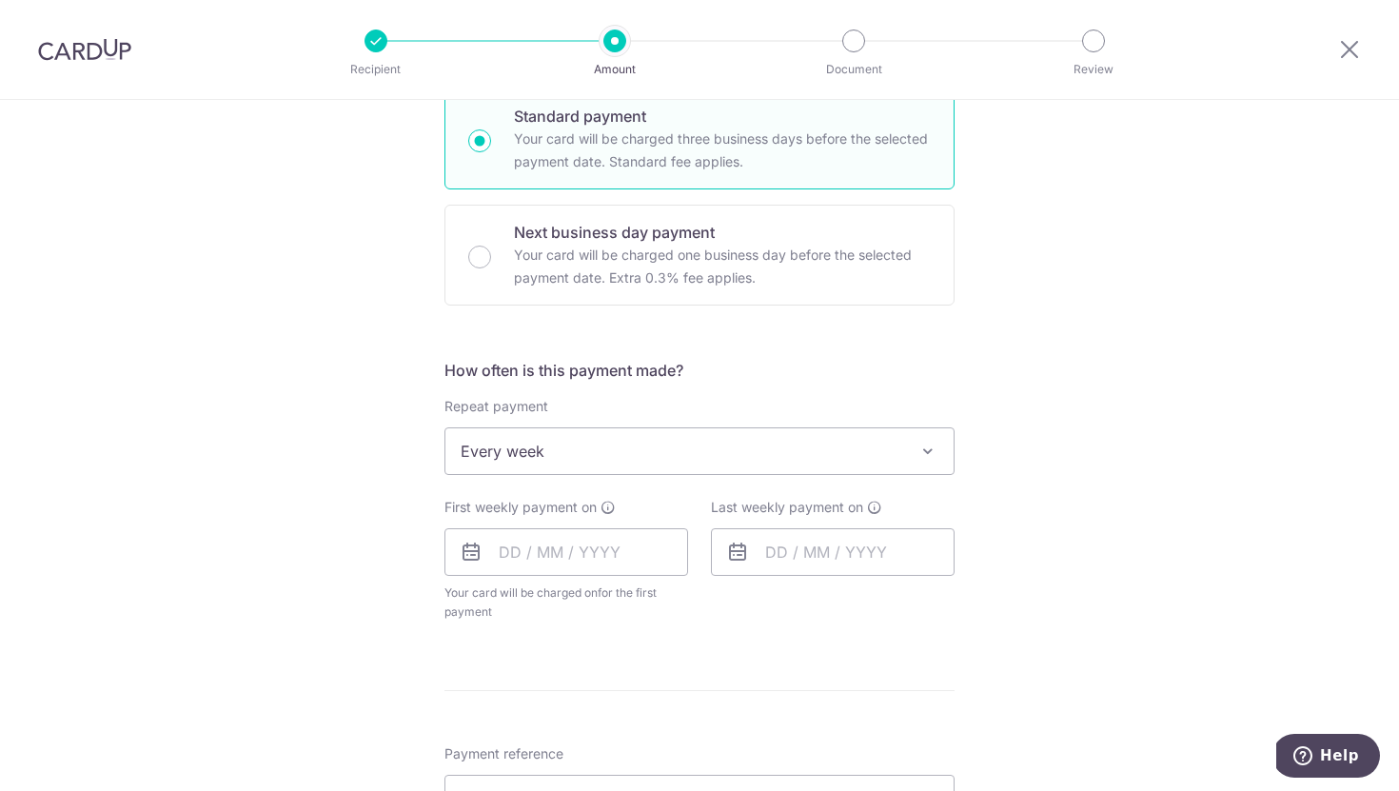
scroll to position [530, 0]
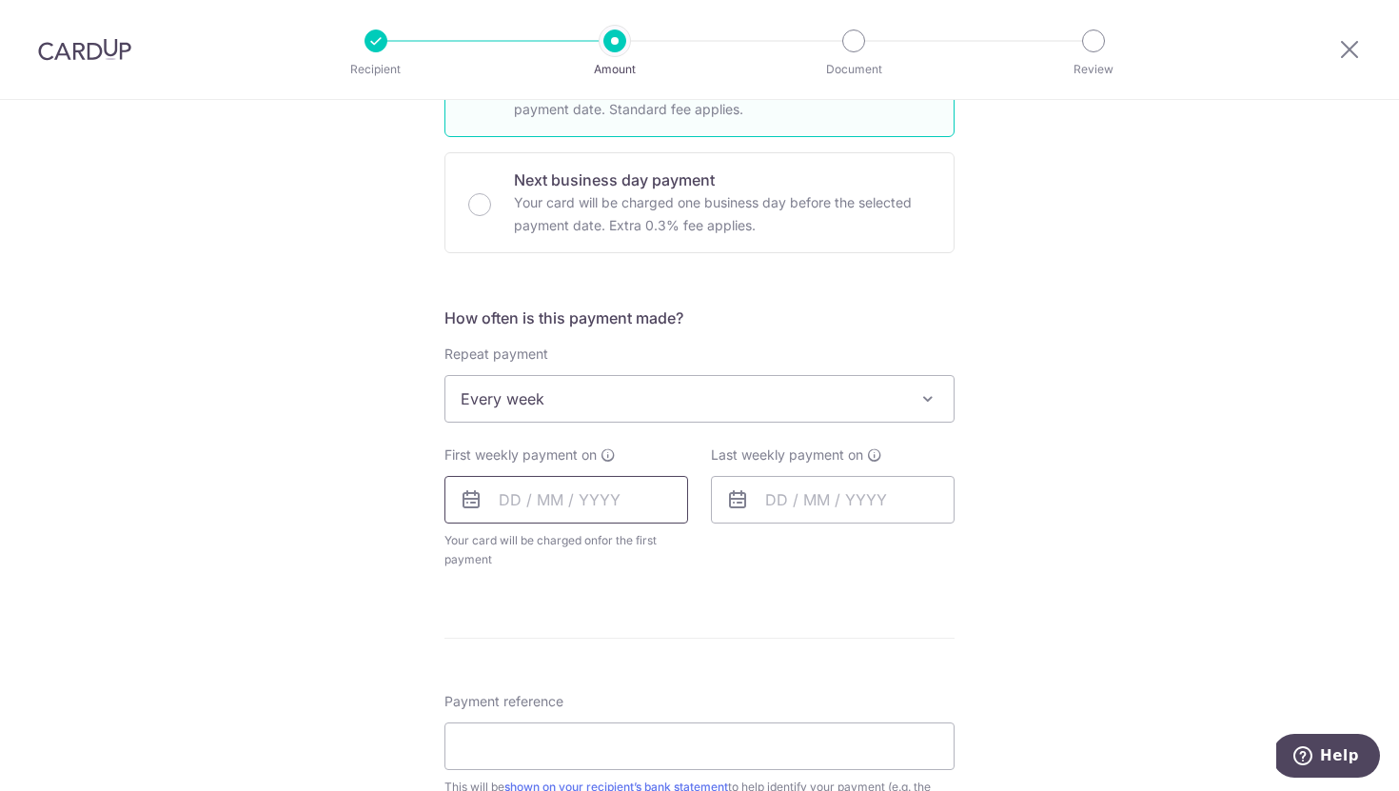
click at [602, 513] on input "text" at bounding box center [566, 500] width 244 height 48
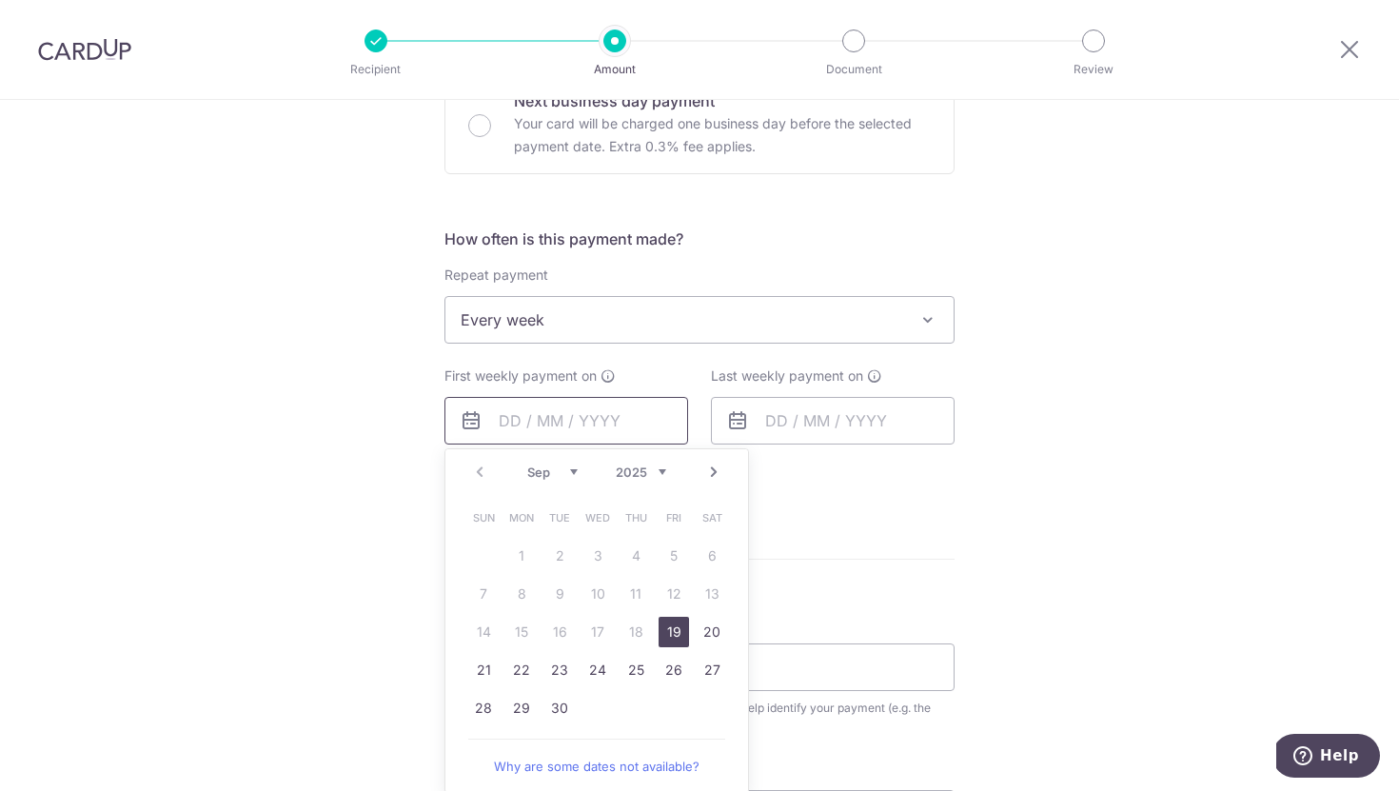
scroll to position [625, 0]
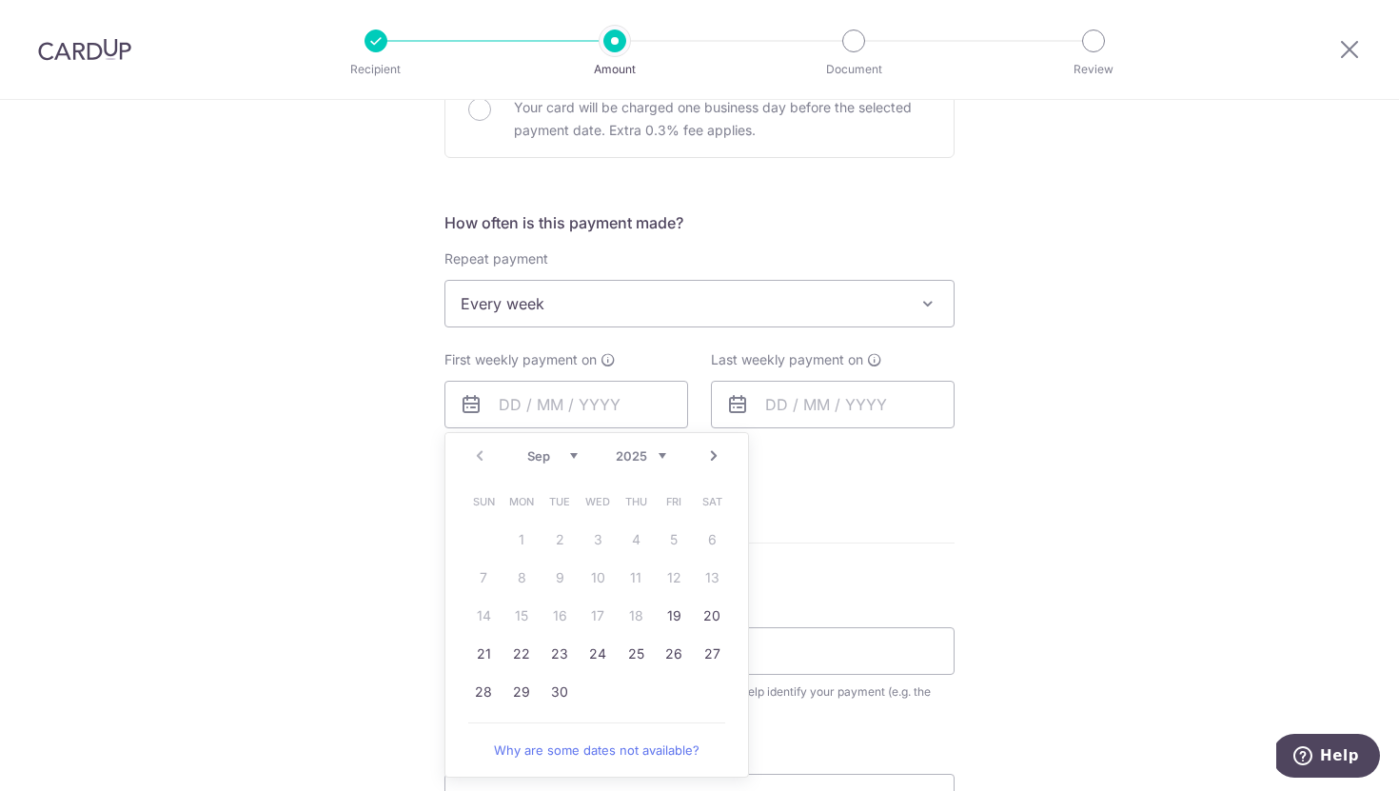
click at [894, 518] on form "Enter payment amount SGD 350.00 350.00 Select Card **** 9969 Add credit card Yo…" at bounding box center [699, 363] width 510 height 1526
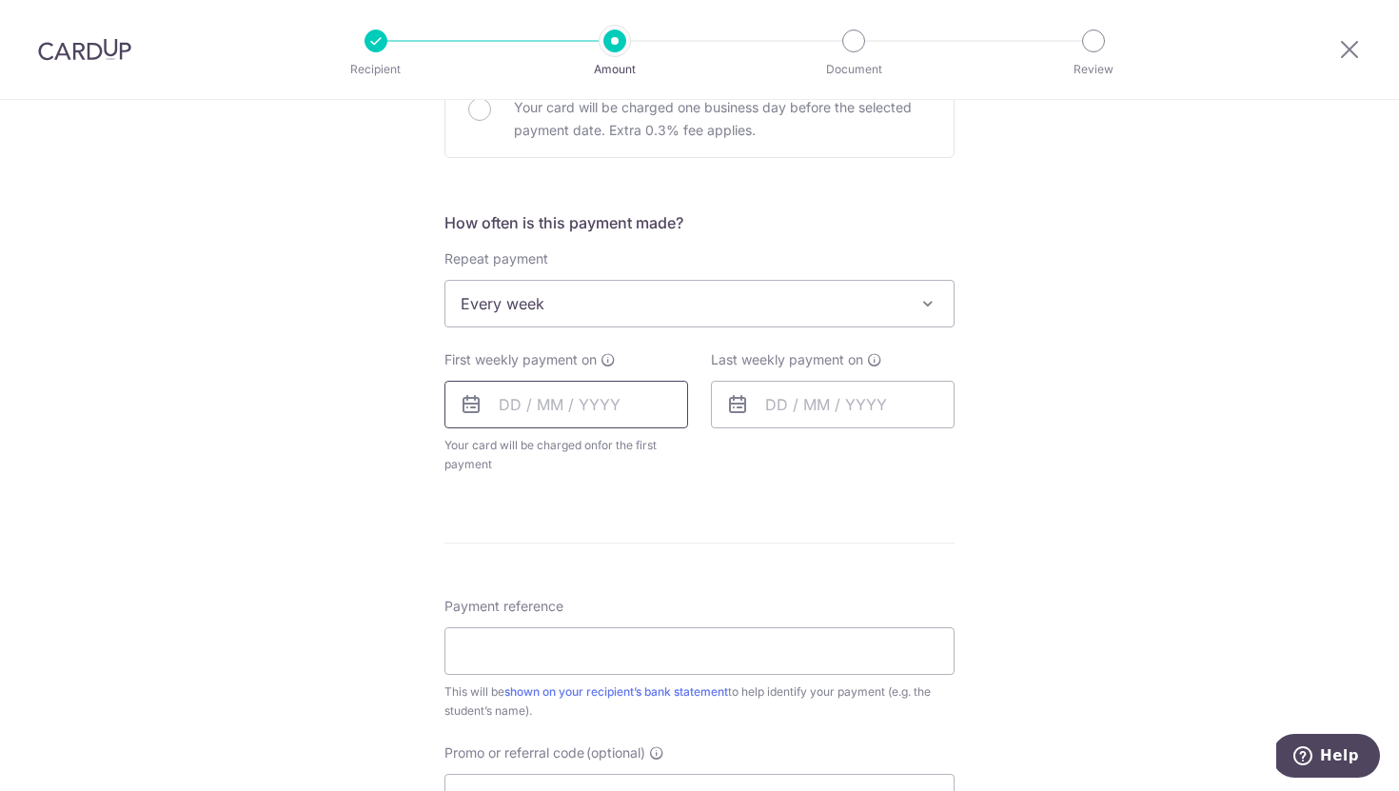
click at [642, 408] on input "text" at bounding box center [566, 405] width 244 height 48
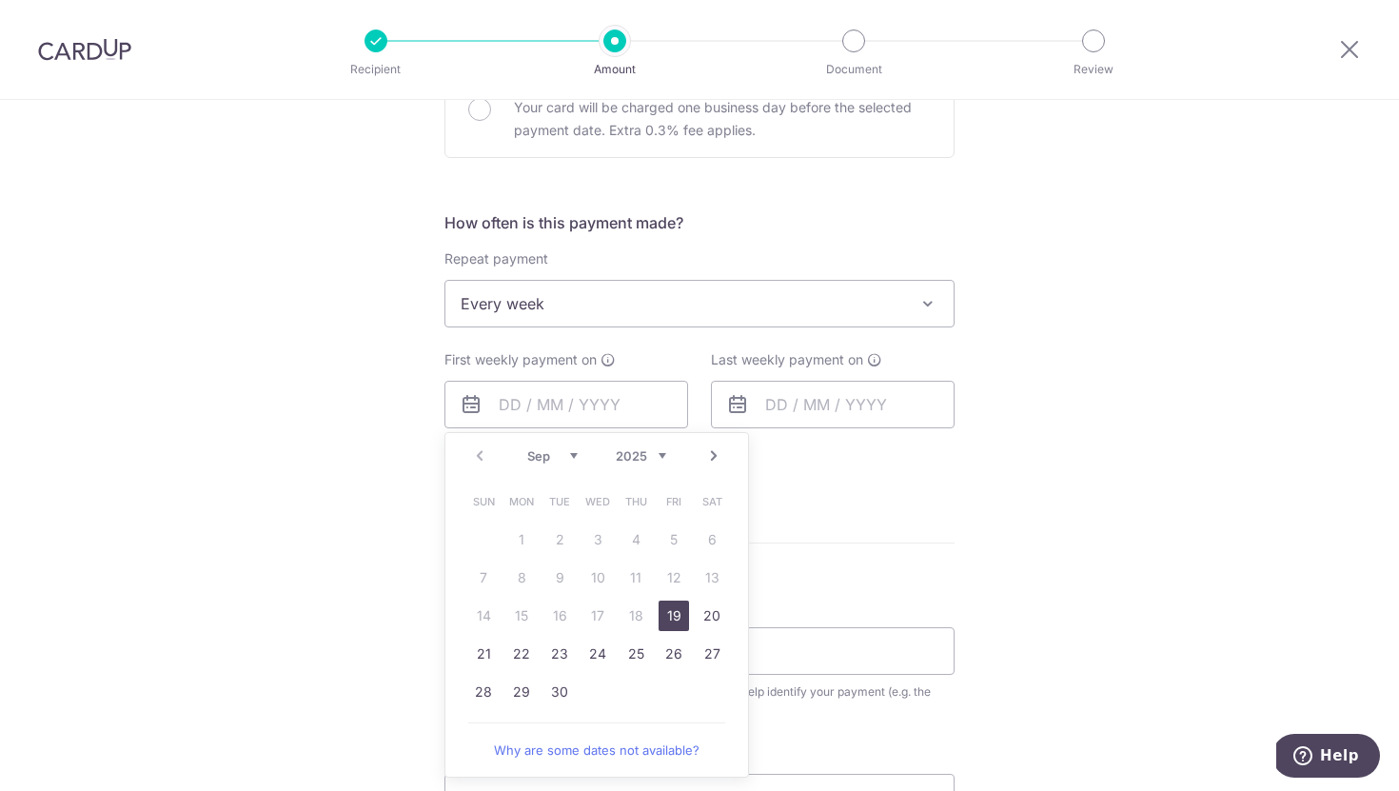
click at [674, 624] on link "19" at bounding box center [674, 616] width 30 height 30
type input "19/09/2025"
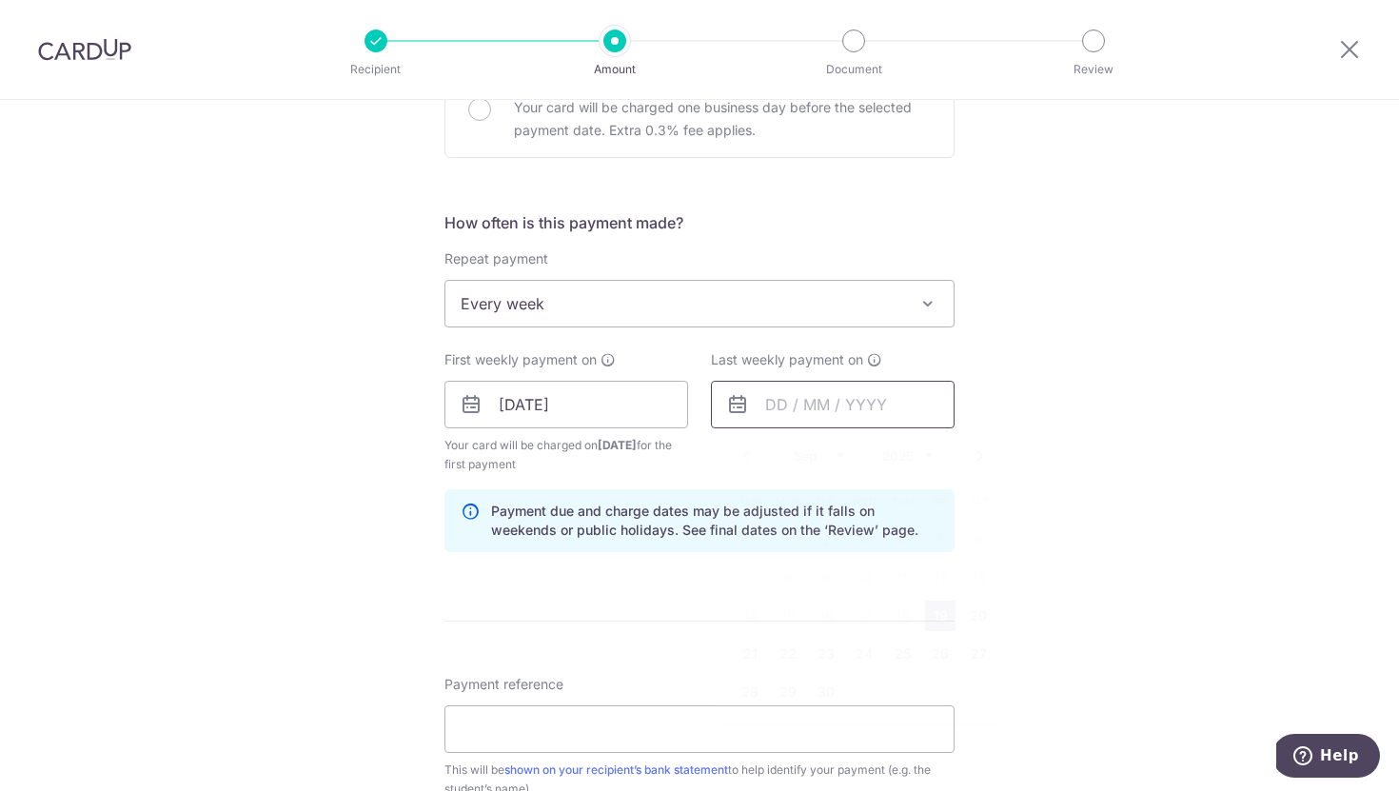
click at [801, 401] on input "text" at bounding box center [833, 405] width 244 height 48
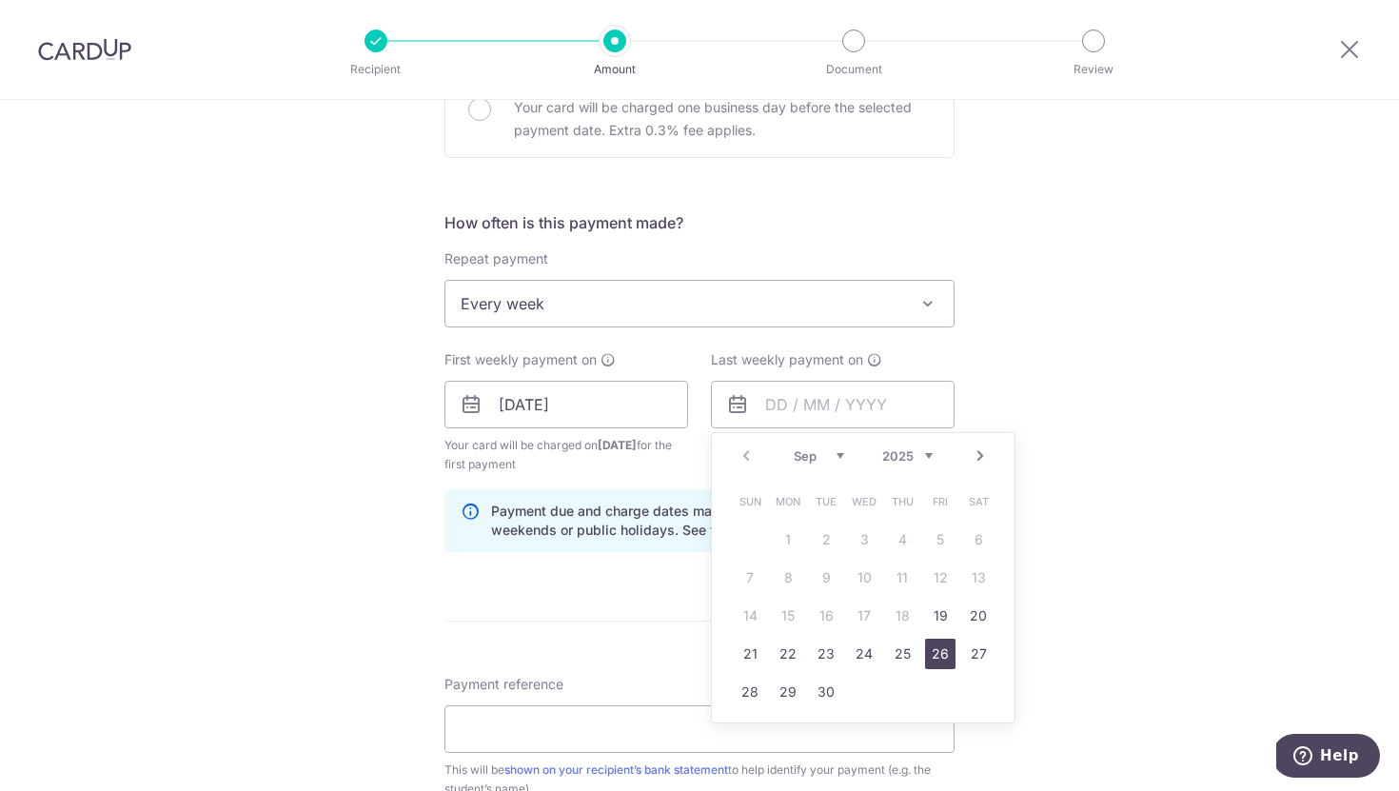
click at [929, 652] on link "26" at bounding box center [940, 654] width 30 height 30
type input "26/09/2025"
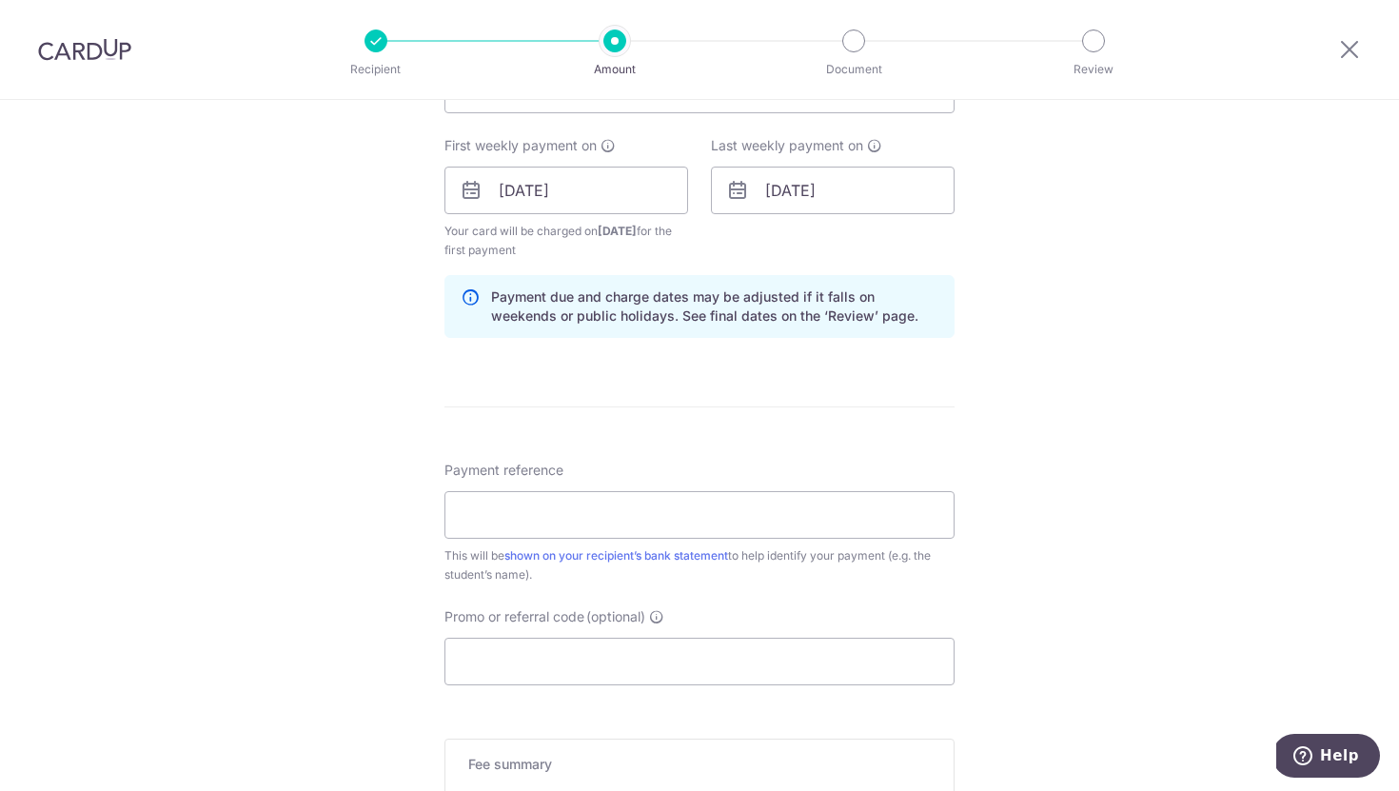
scroll to position [952, 0]
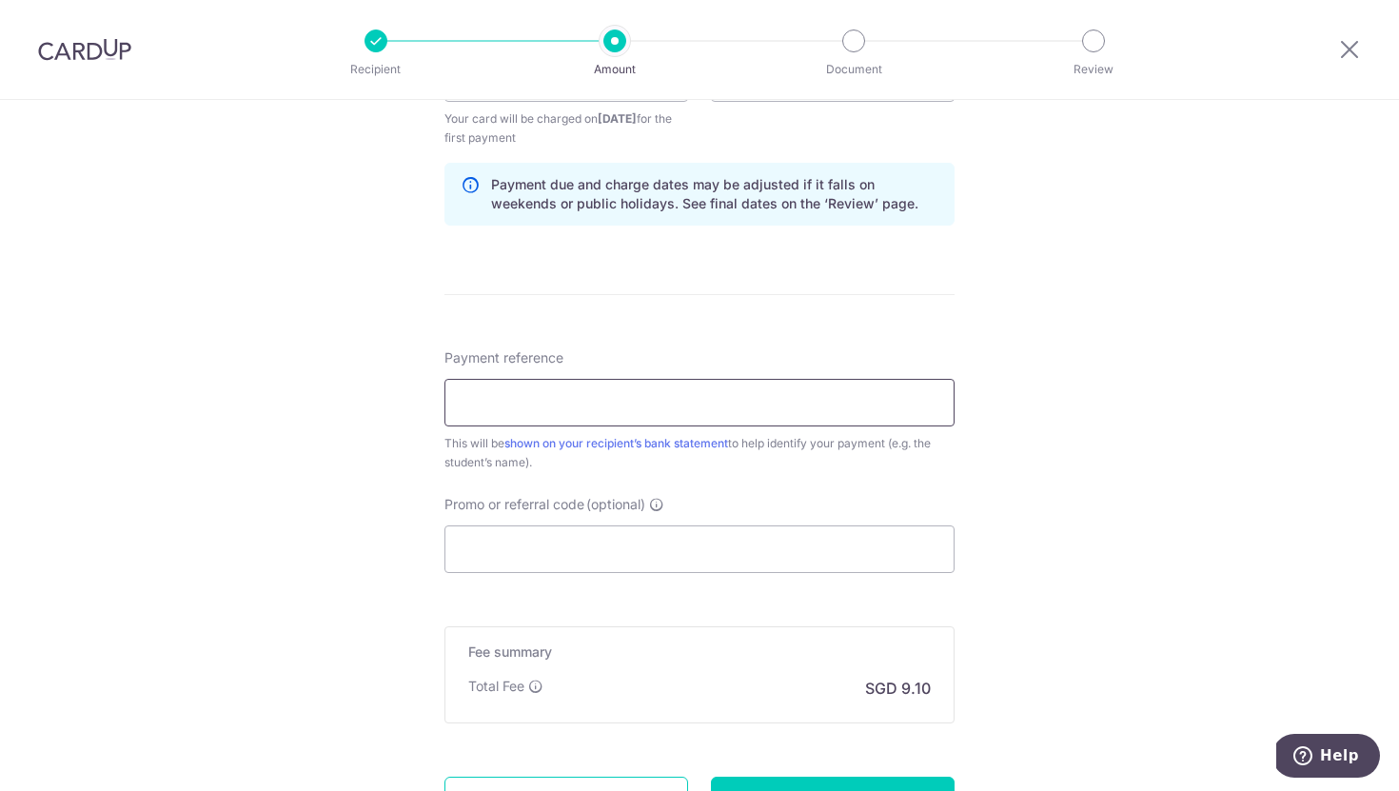
click at [847, 406] on input "Payment reference" at bounding box center [699, 403] width 510 height 48
paste input "IS-INV-01096"
click at [484, 402] on input "IS-INV-01096" at bounding box center [699, 403] width 510 height 48
type input "ISINV01096"
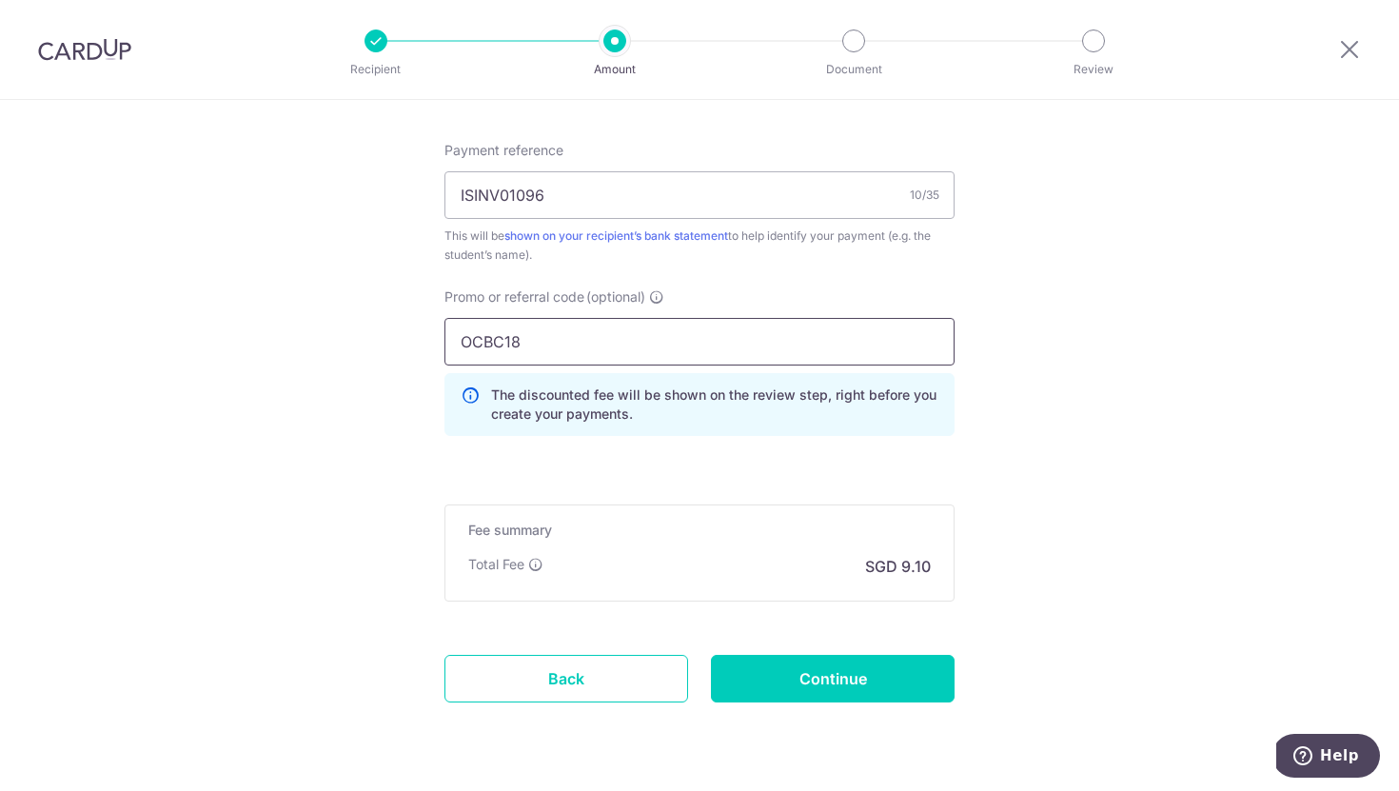
scroll to position [1214, 0]
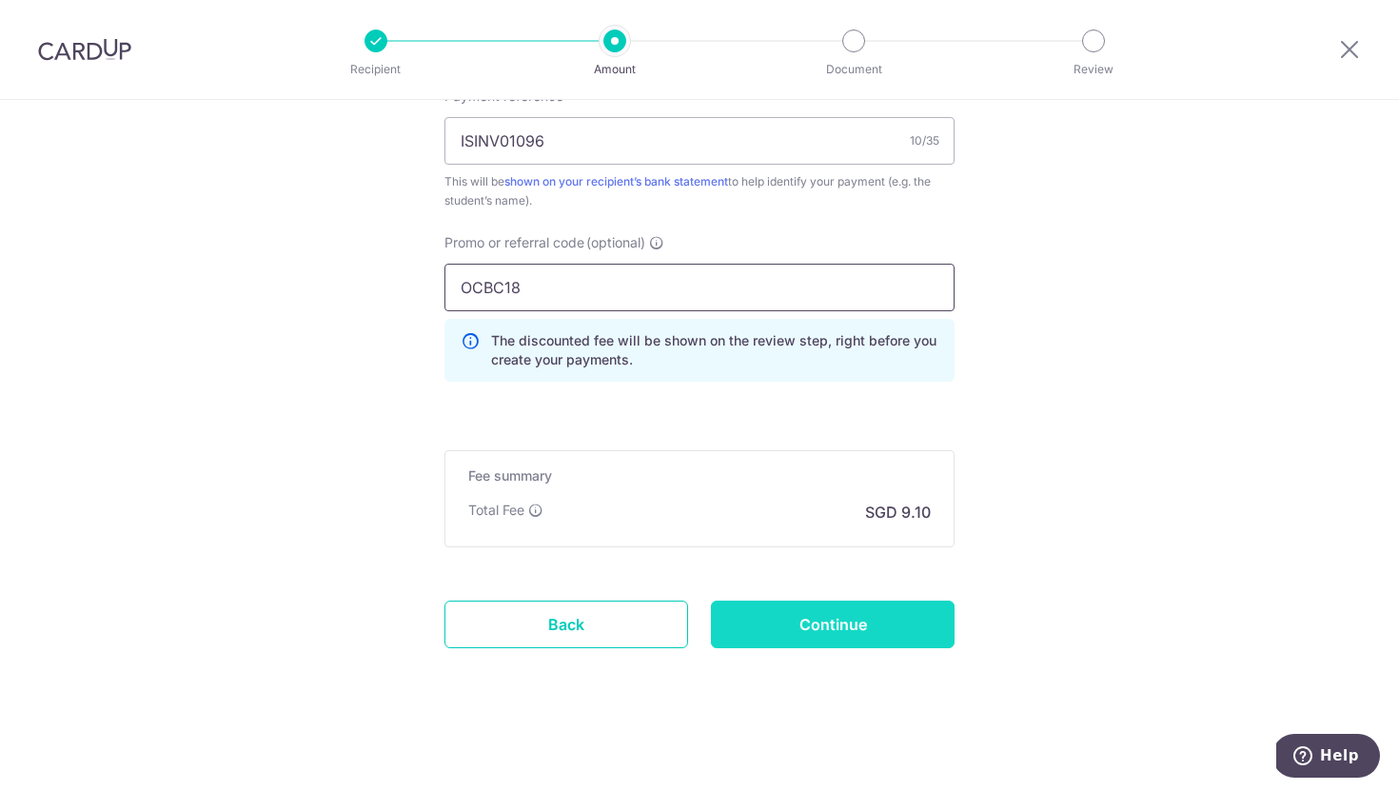
type input "OCBC18"
click at [817, 618] on input "Continue" at bounding box center [833, 625] width 244 height 48
type input "Create Schedule"
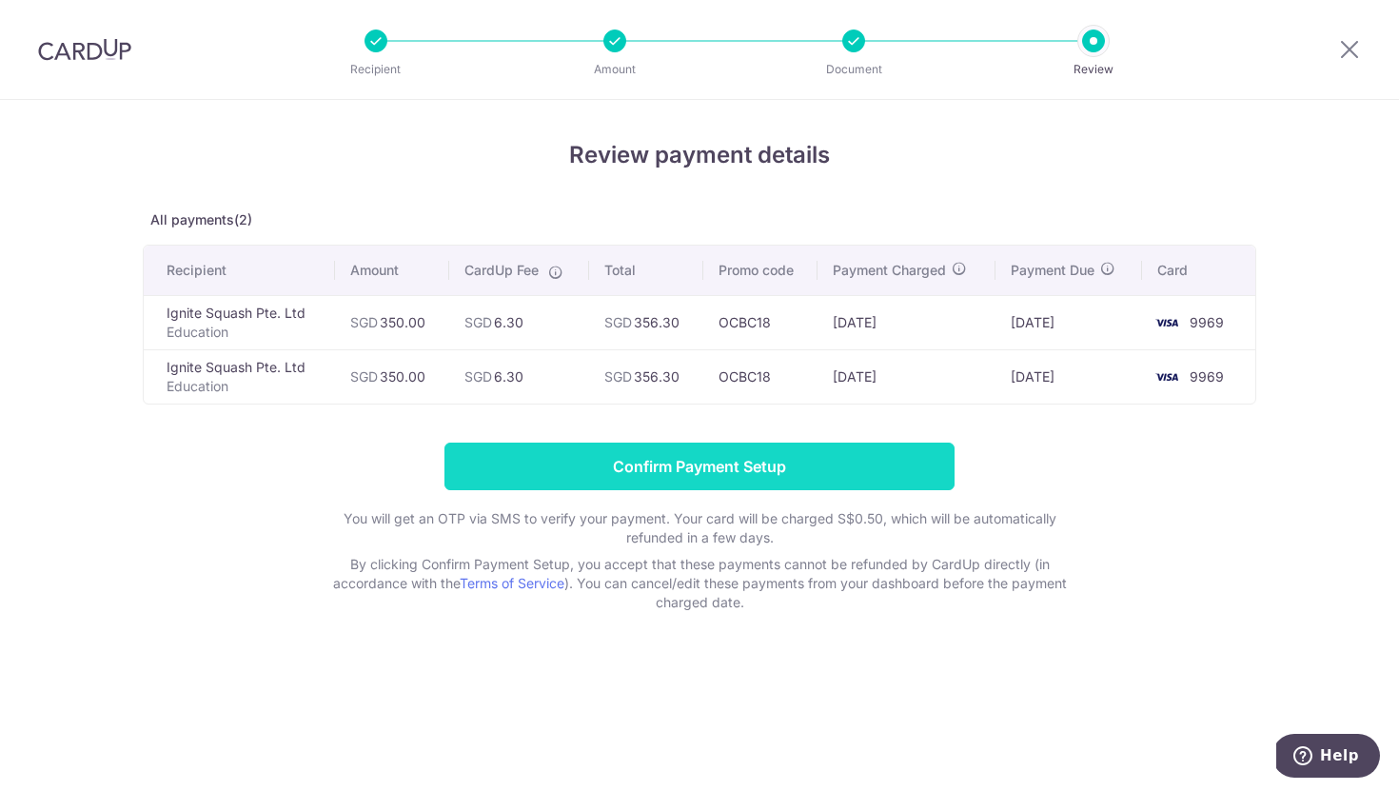
click at [785, 475] on input "Confirm Payment Setup" at bounding box center [699, 467] width 510 height 48
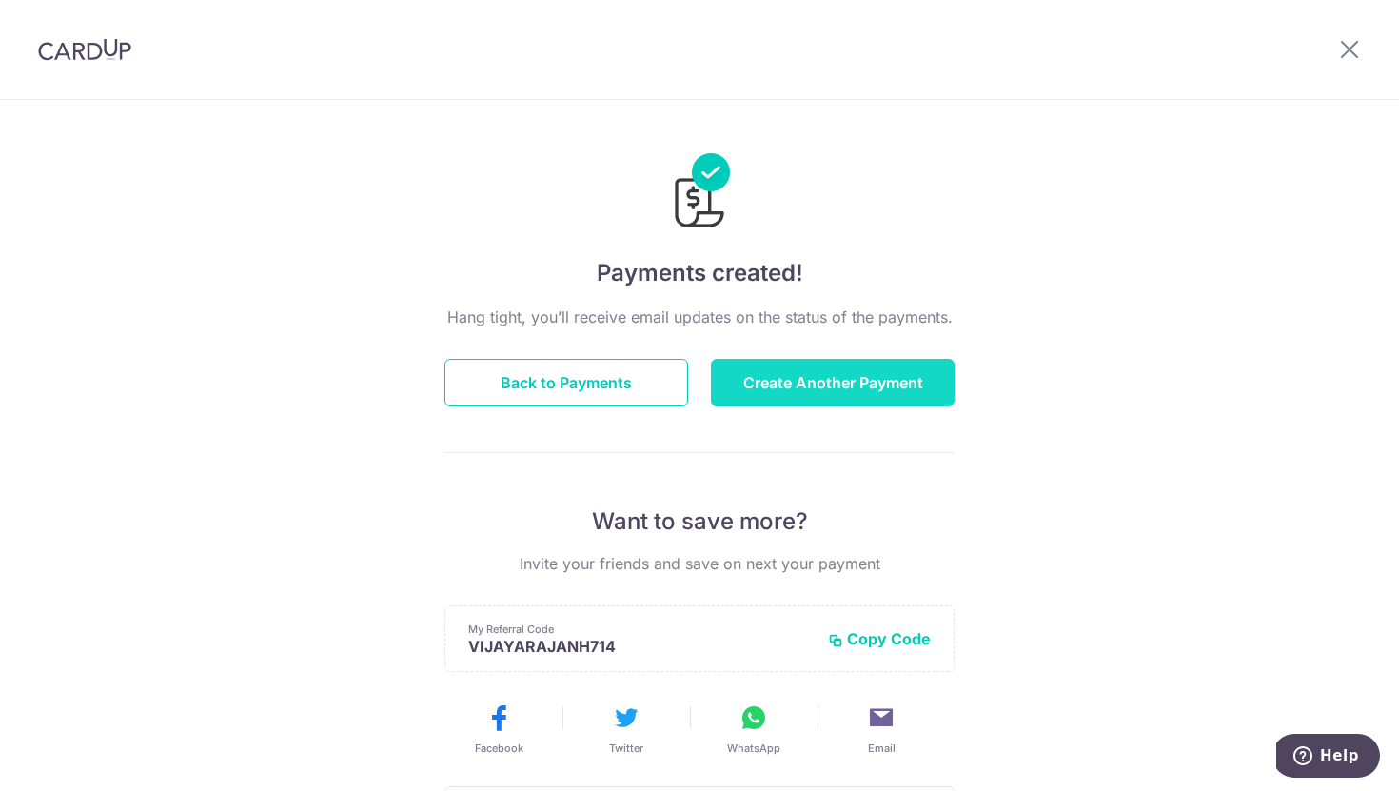
click at [770, 388] on button "Create Another Payment" at bounding box center [833, 383] width 244 height 48
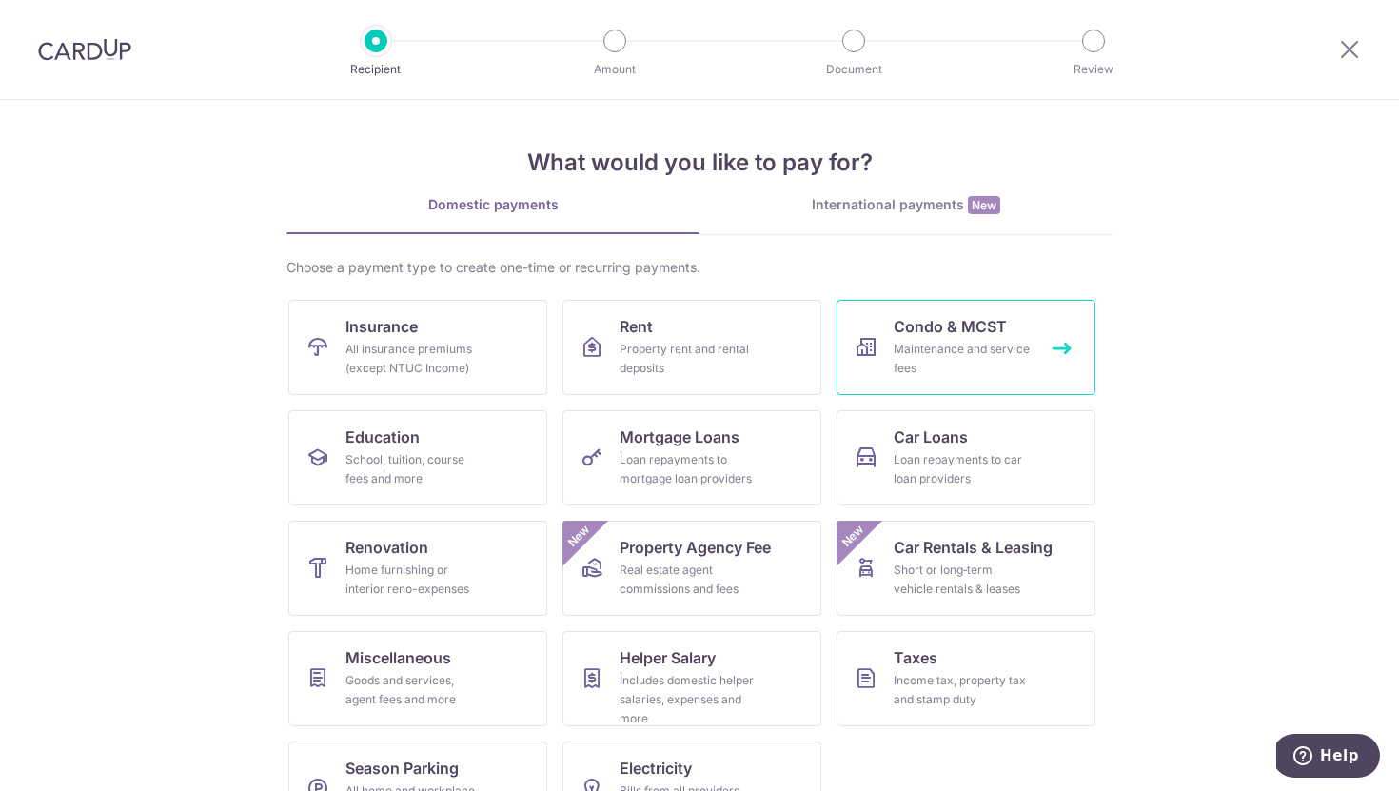
click at [934, 357] on div "Maintenance and service fees" at bounding box center [962, 359] width 137 height 38
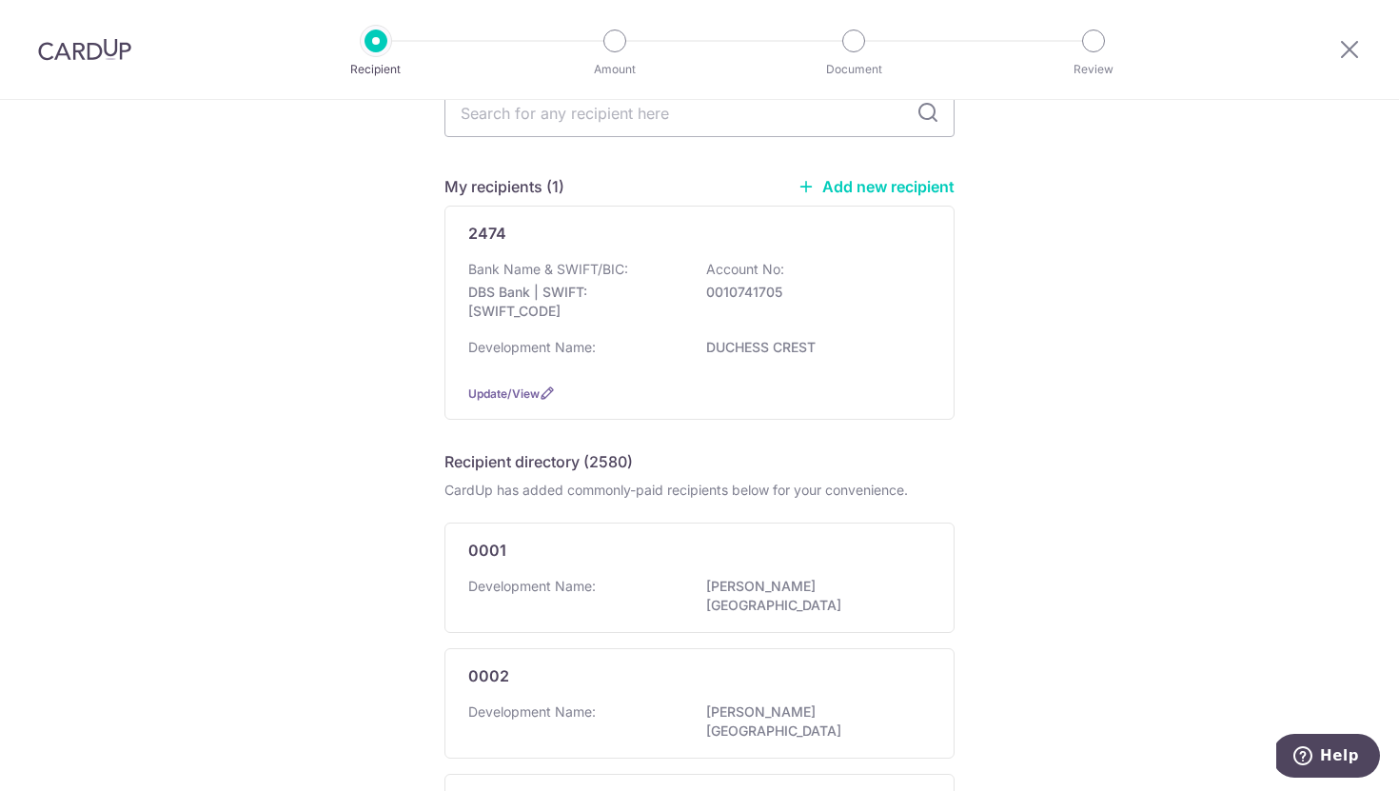
scroll to position [101, 0]
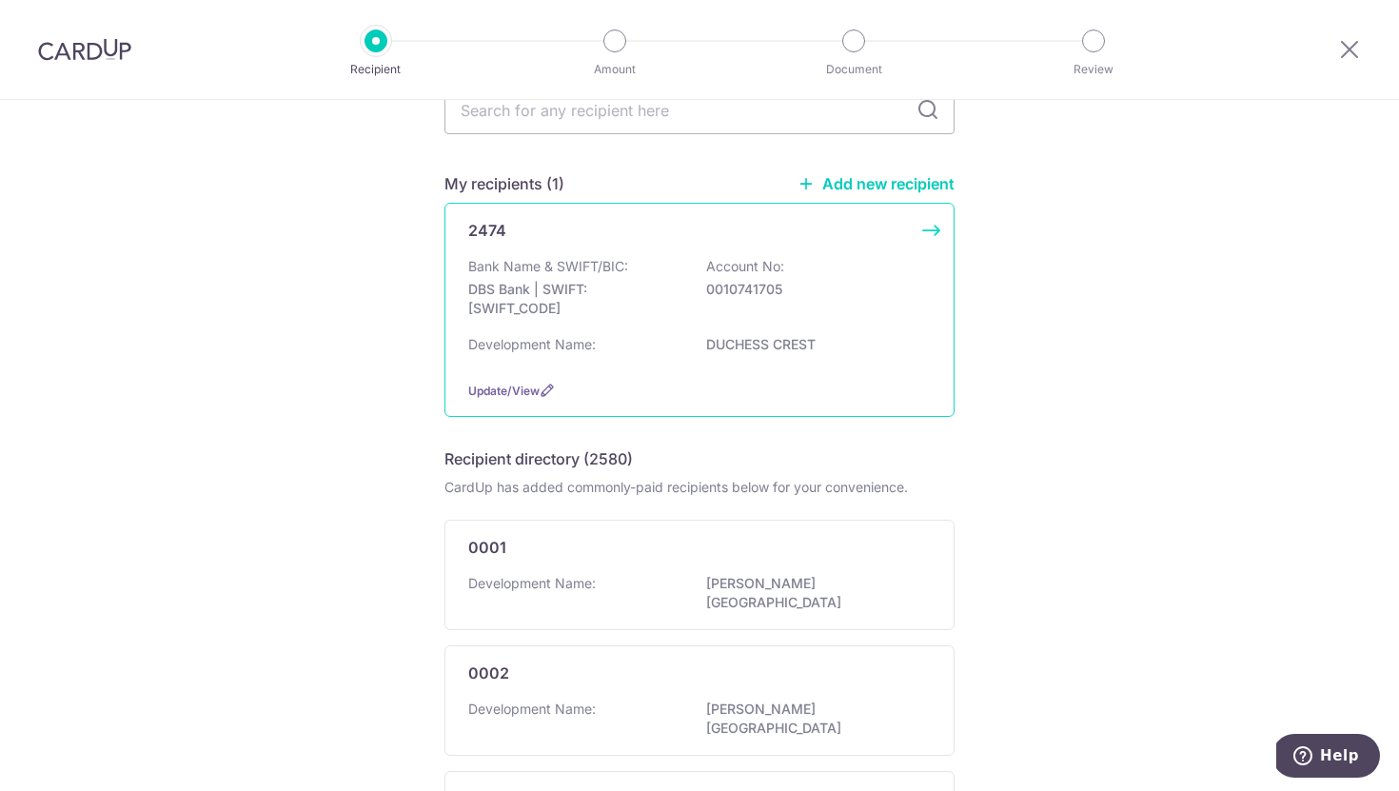
click at [856, 286] on p "0010741705" at bounding box center [812, 289] width 213 height 19
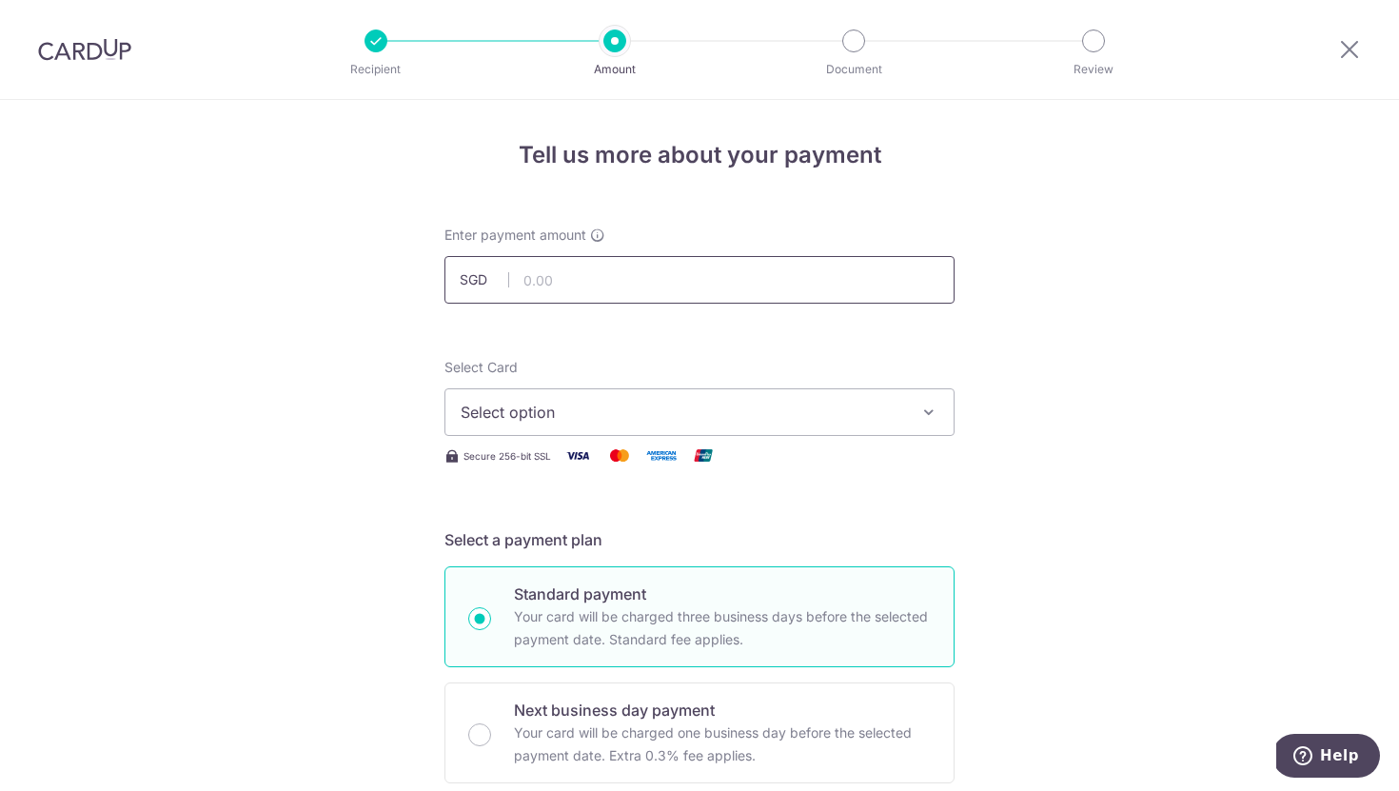
click at [856, 286] on input "text" at bounding box center [699, 280] width 510 height 48
click at [615, 275] on input "1,700.40" at bounding box center [699, 280] width 510 height 48
type input "850.20"
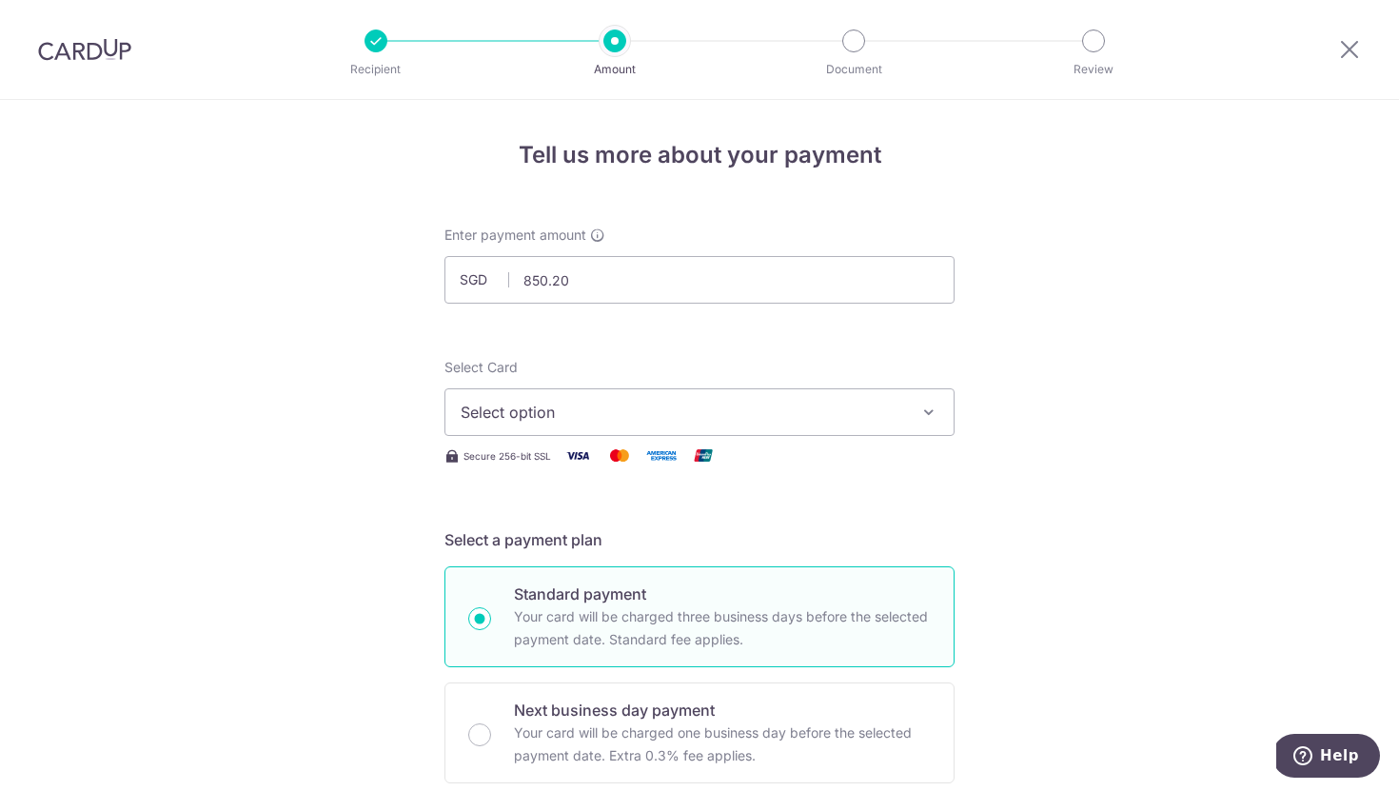
click at [598, 399] on button "Select option" at bounding box center [699, 412] width 510 height 48
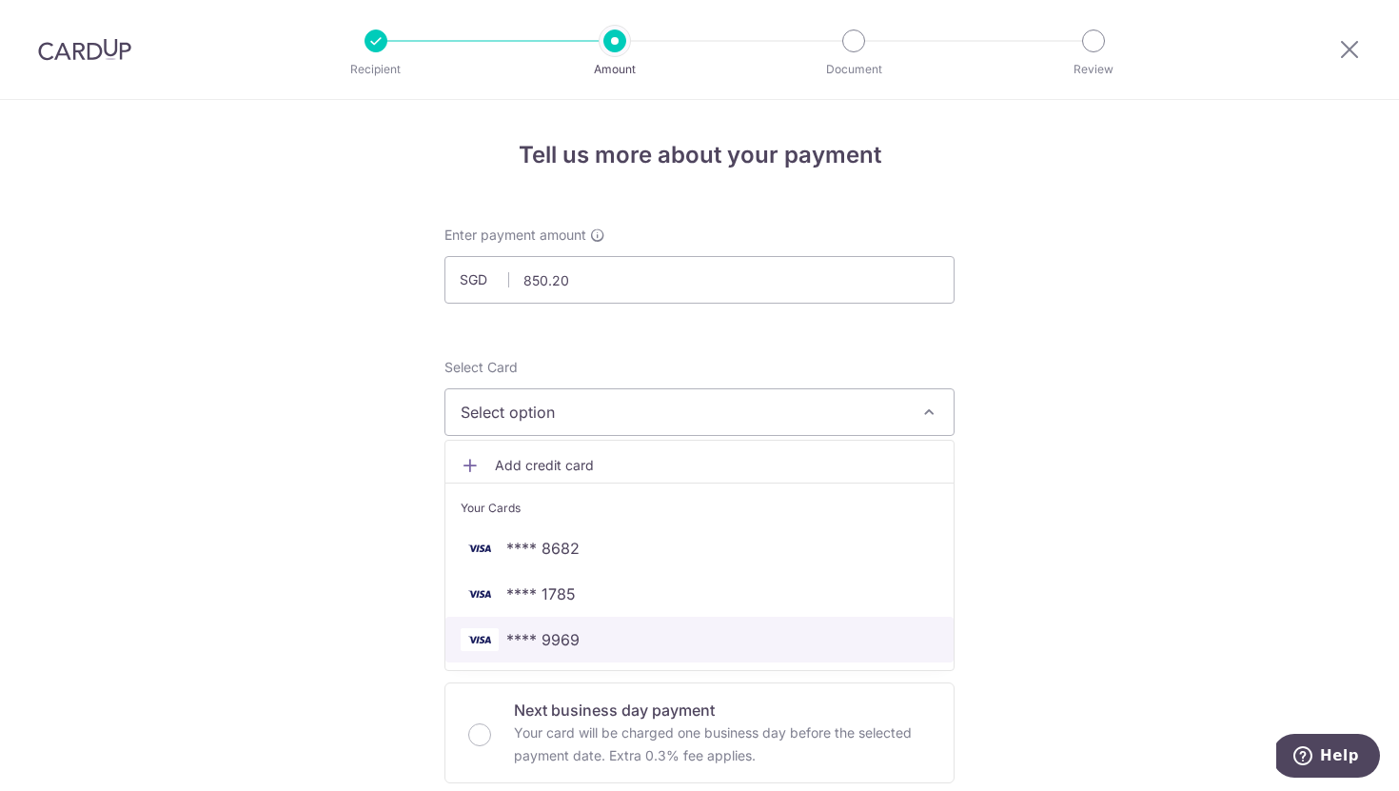
click at [622, 621] on link "**** 9969" at bounding box center [699, 640] width 508 height 46
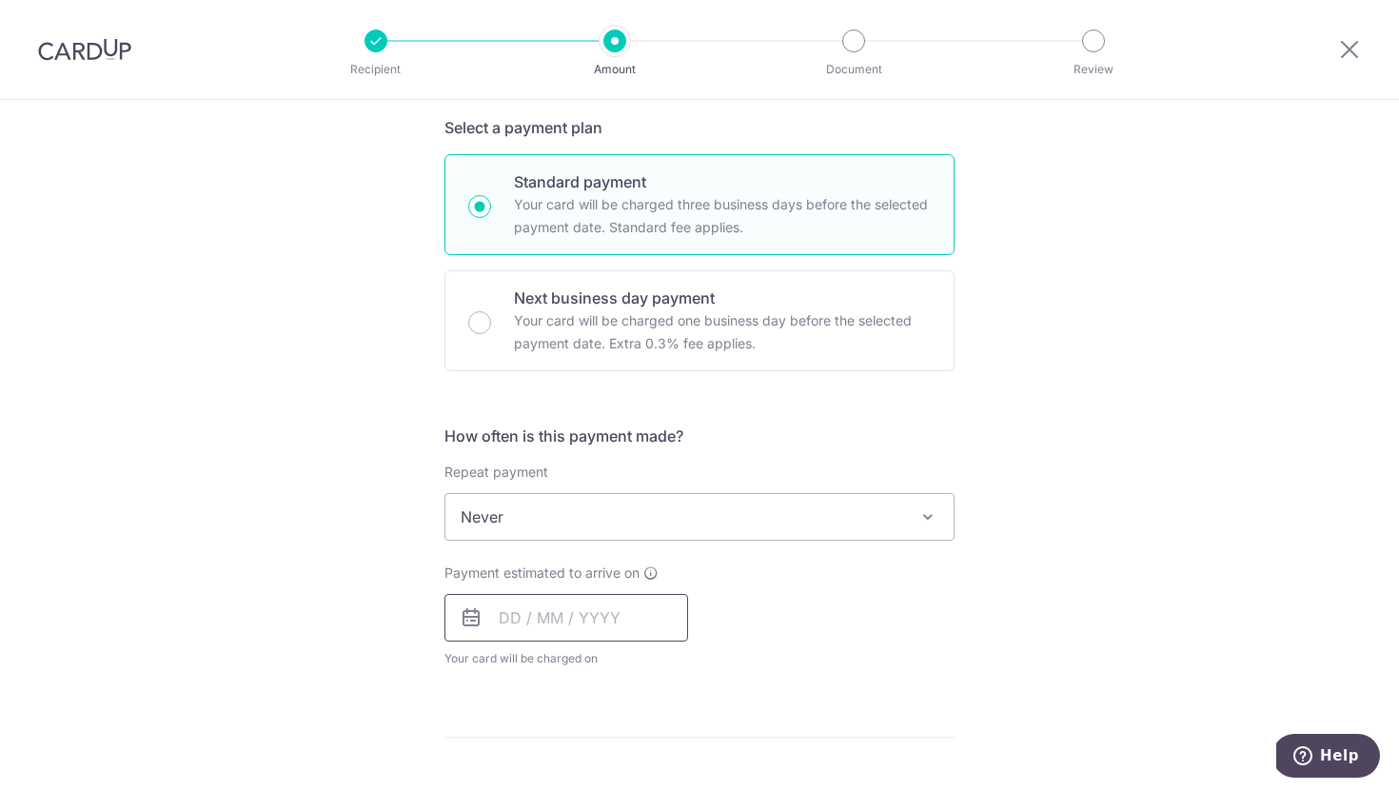
scroll to position [435, 0]
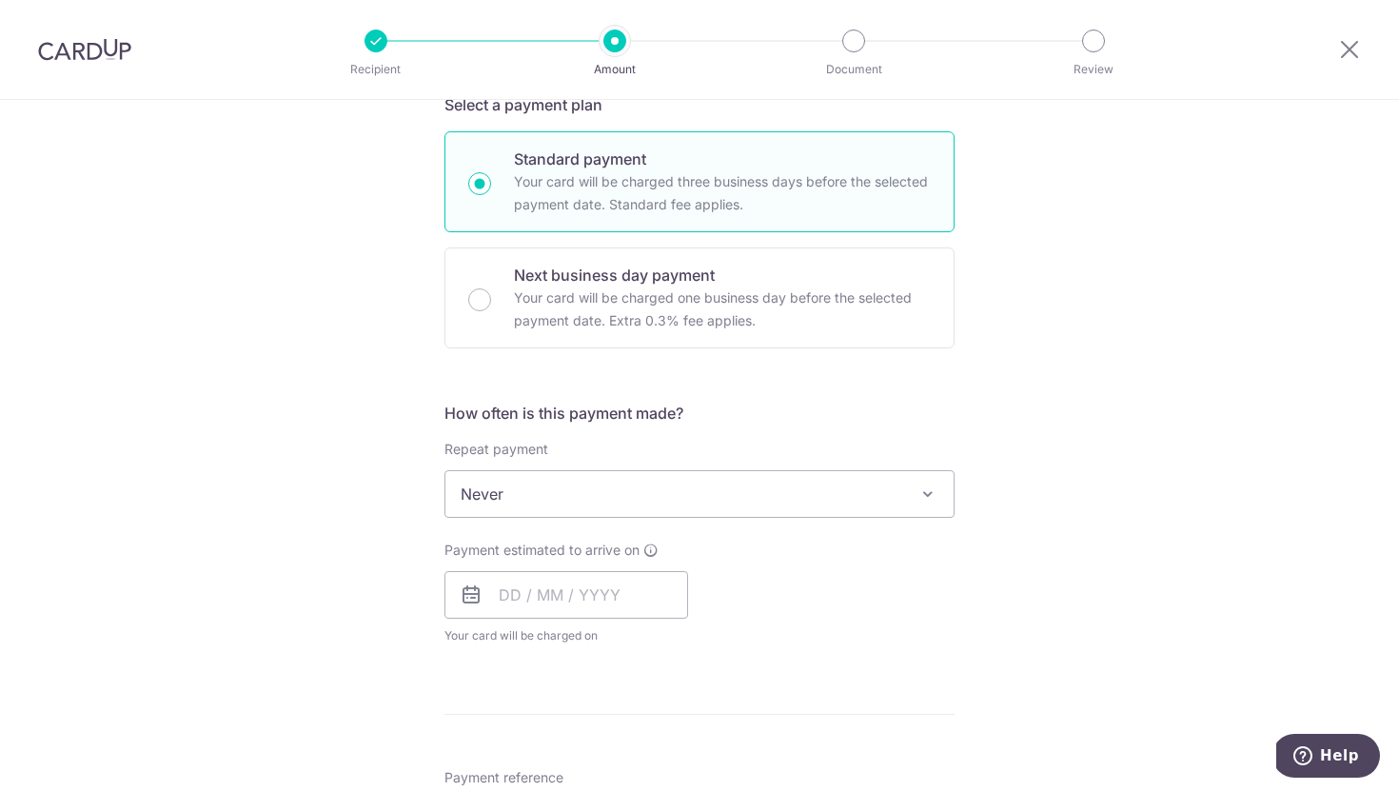
click at [586, 490] on span "Never" at bounding box center [699, 494] width 508 height 46
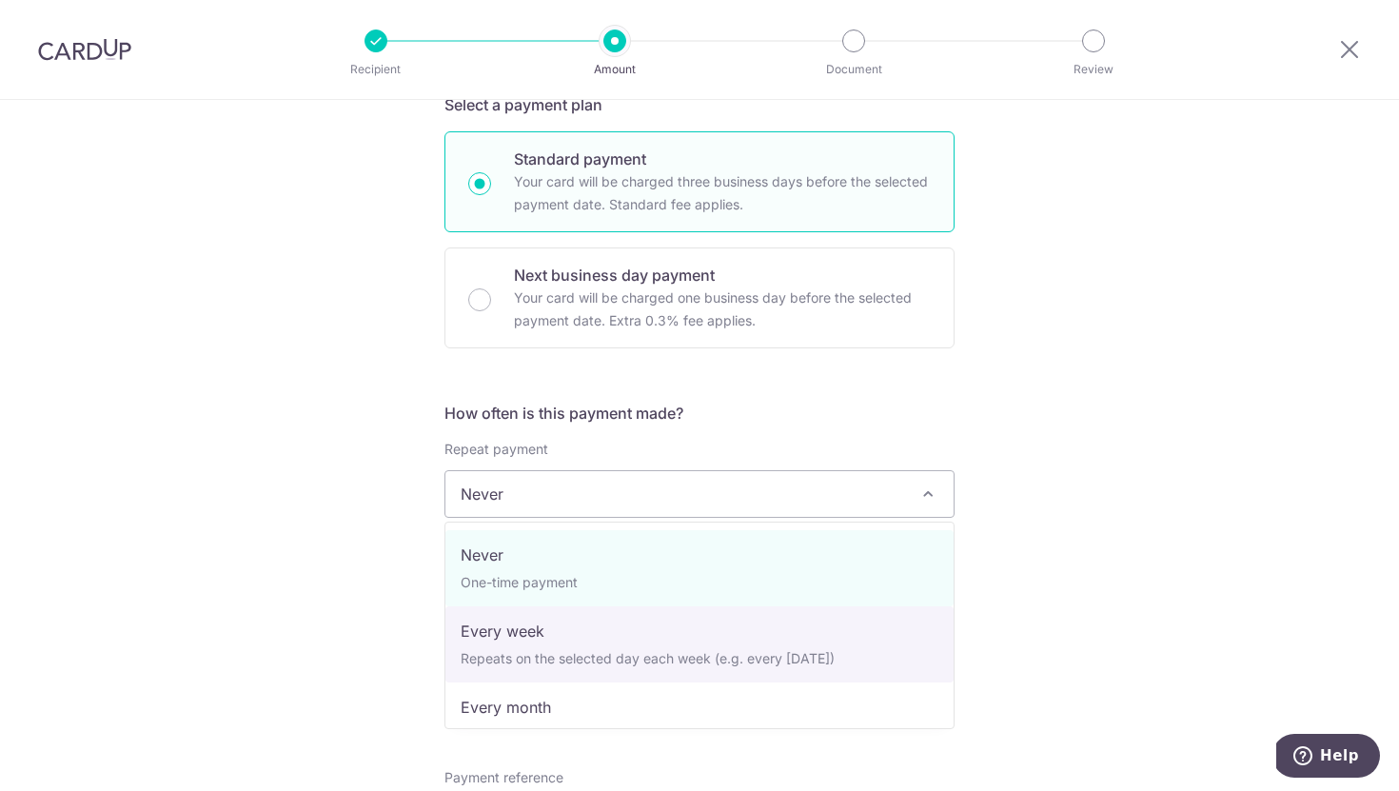
select select "2"
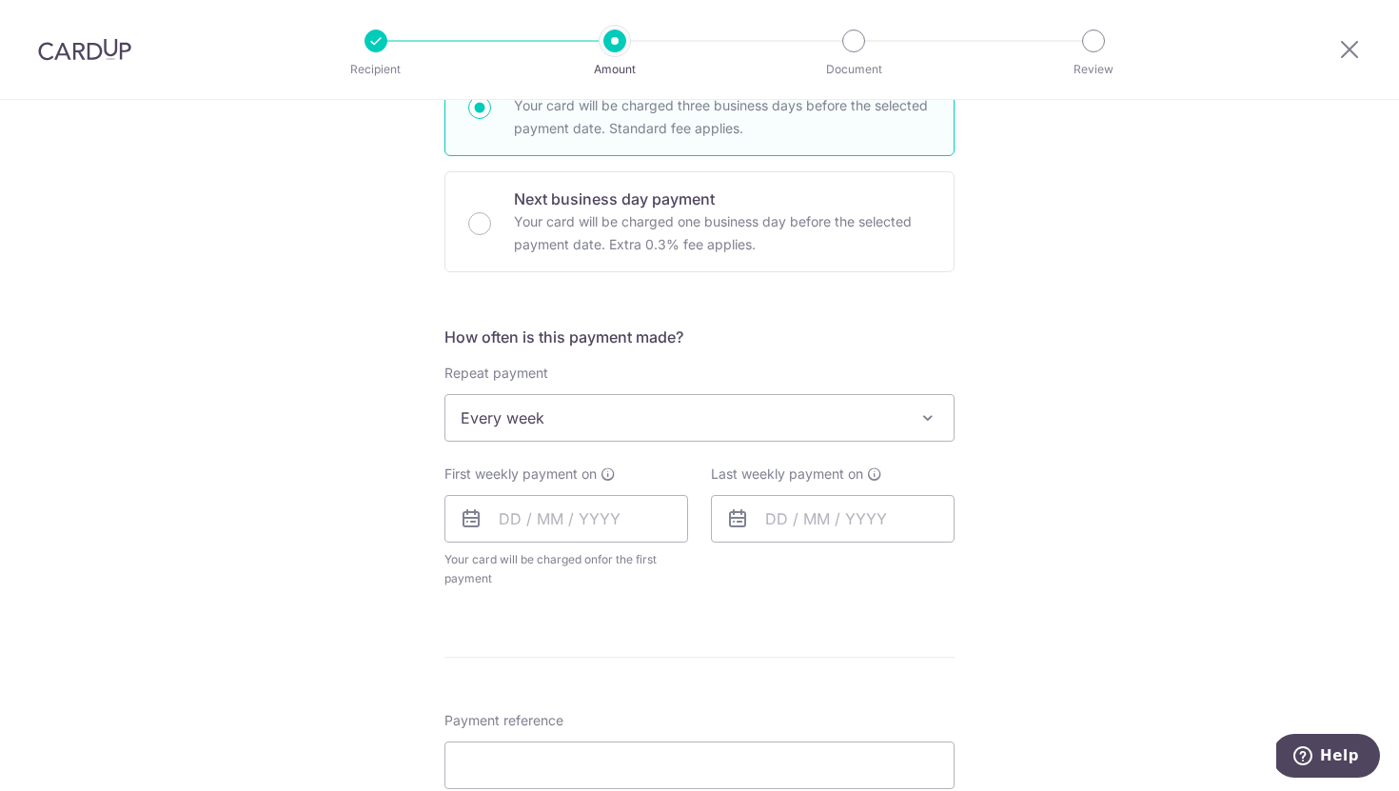
scroll to position [534, 0]
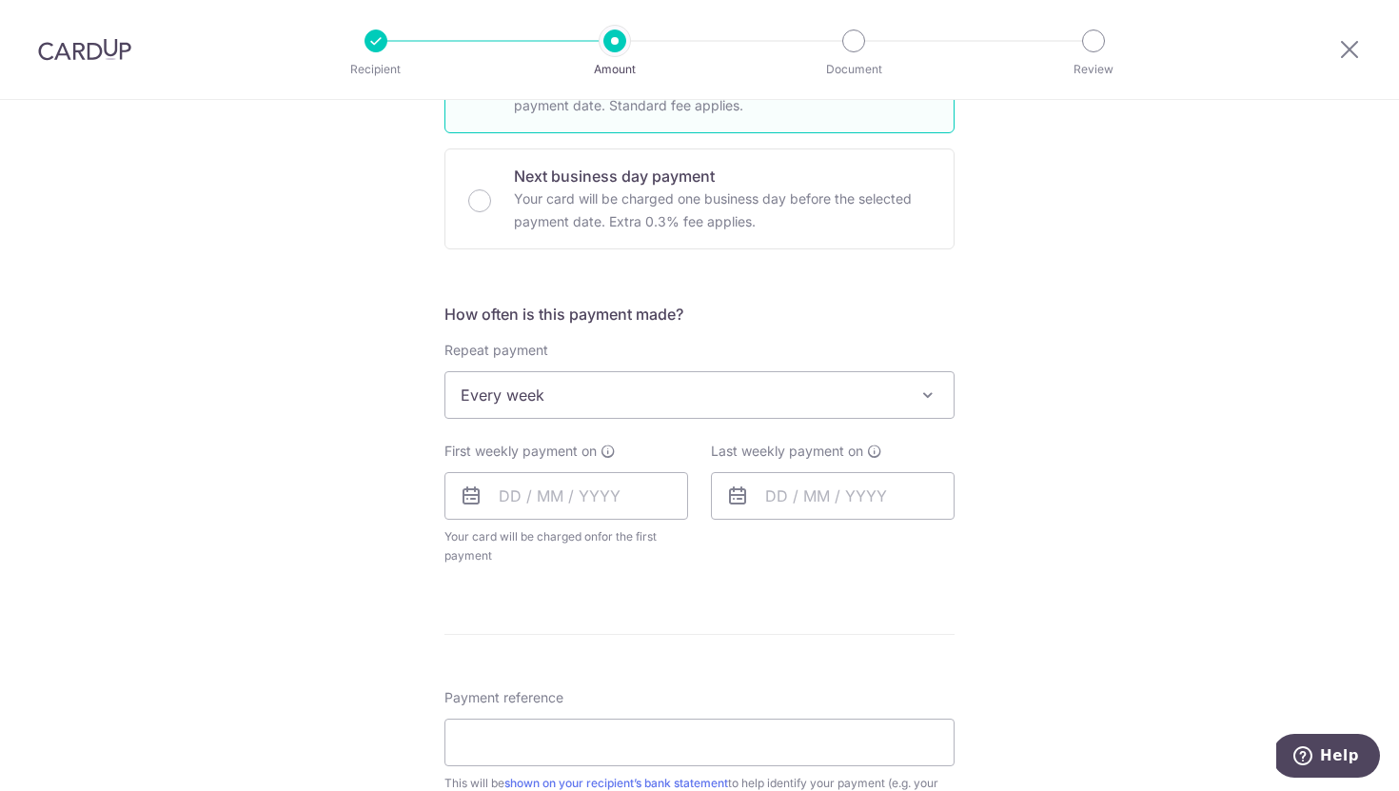
click at [597, 533] on span "Your card will be charged on for the first payment" at bounding box center [566, 546] width 244 height 38
click at [602, 509] on input "text" at bounding box center [566, 496] width 244 height 48
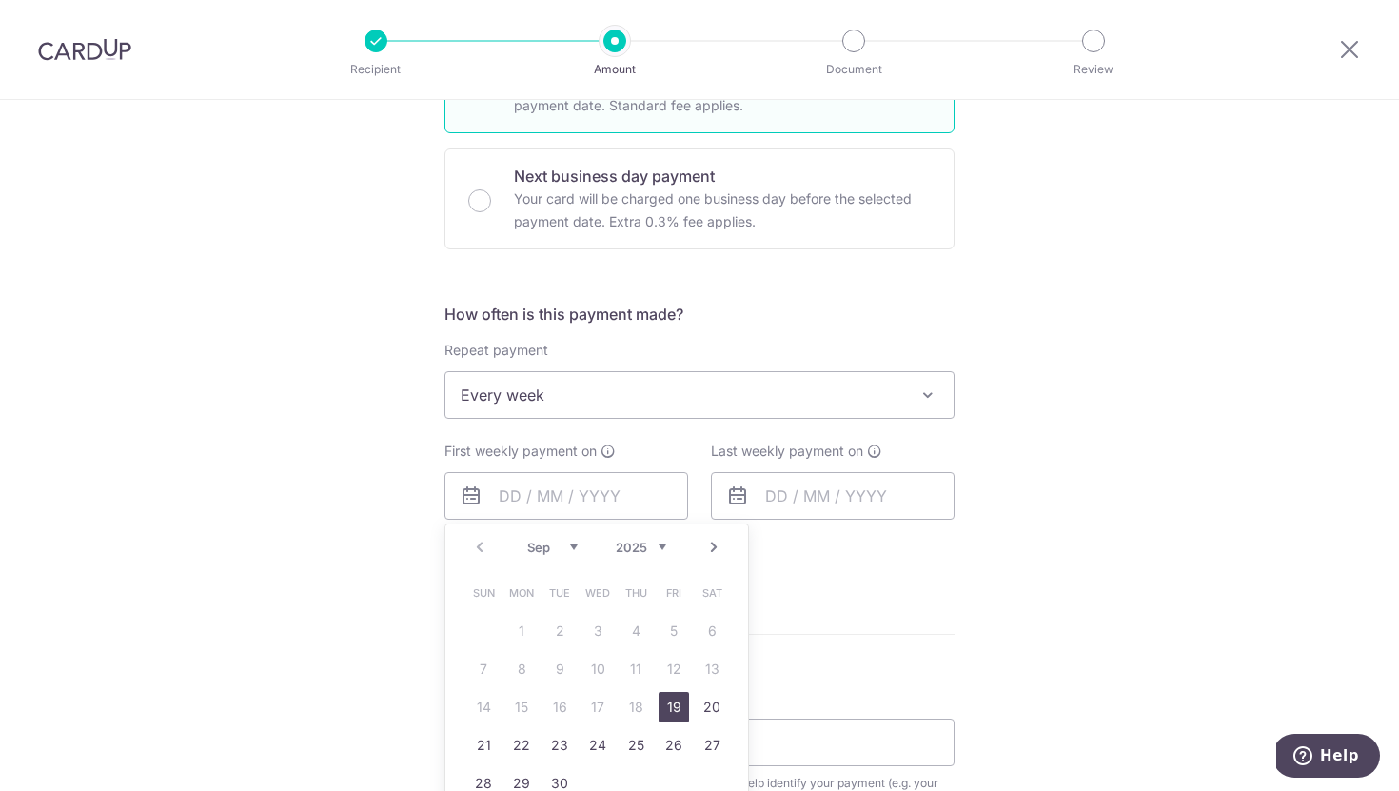
click at [673, 706] on link "19" at bounding box center [674, 707] width 30 height 30
type input "19/09/2025"
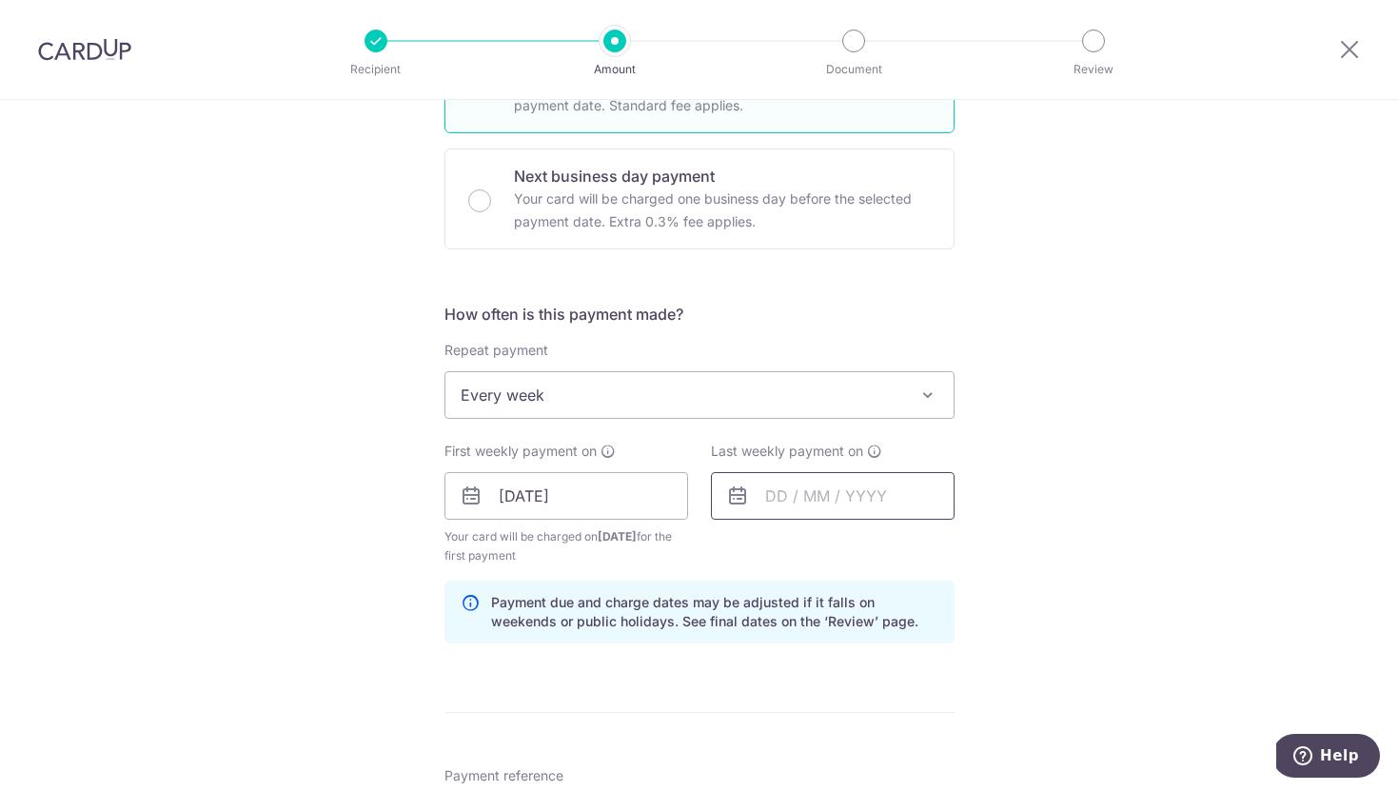
click at [886, 505] on input "text" at bounding box center [833, 496] width 244 height 48
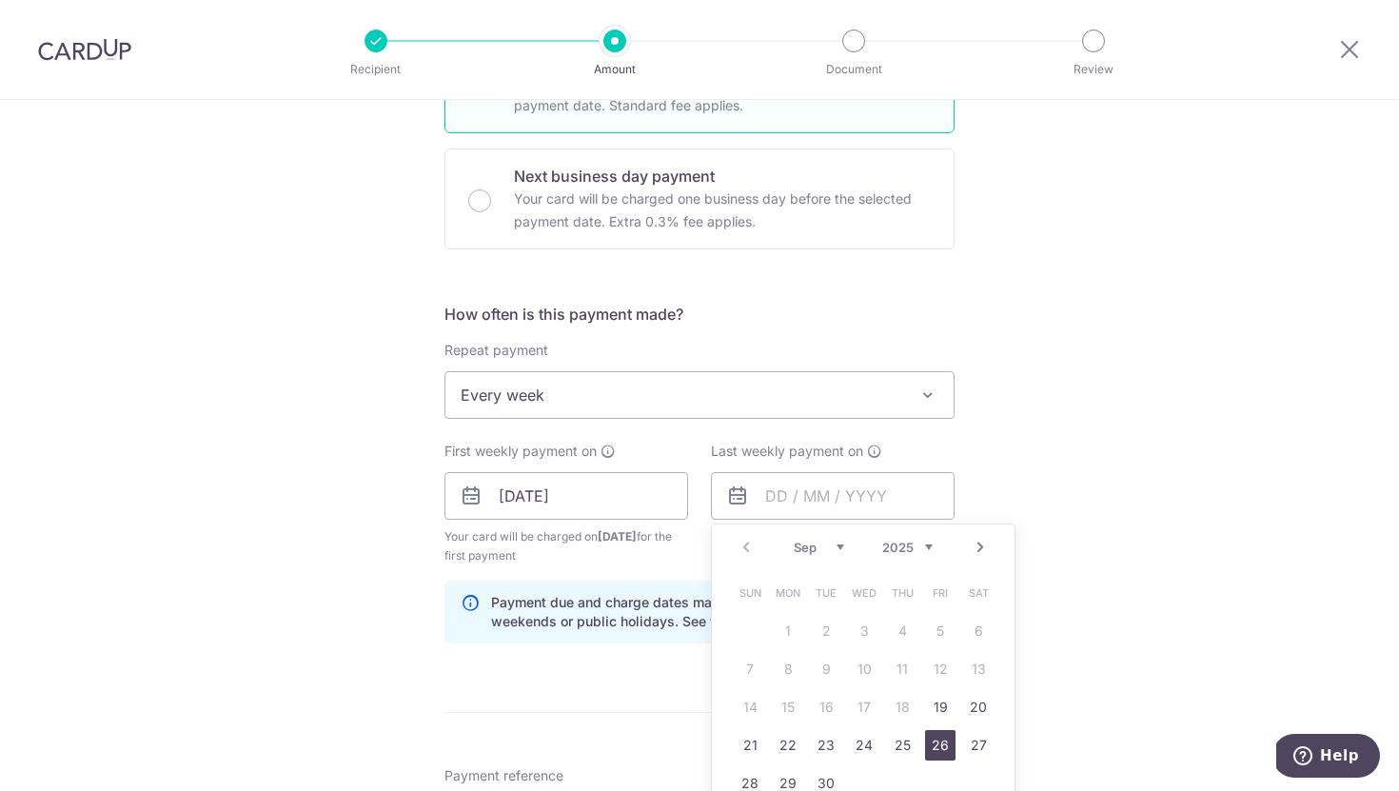
click at [947, 742] on link "26" at bounding box center [940, 745] width 30 height 30
type input "26/09/2025"
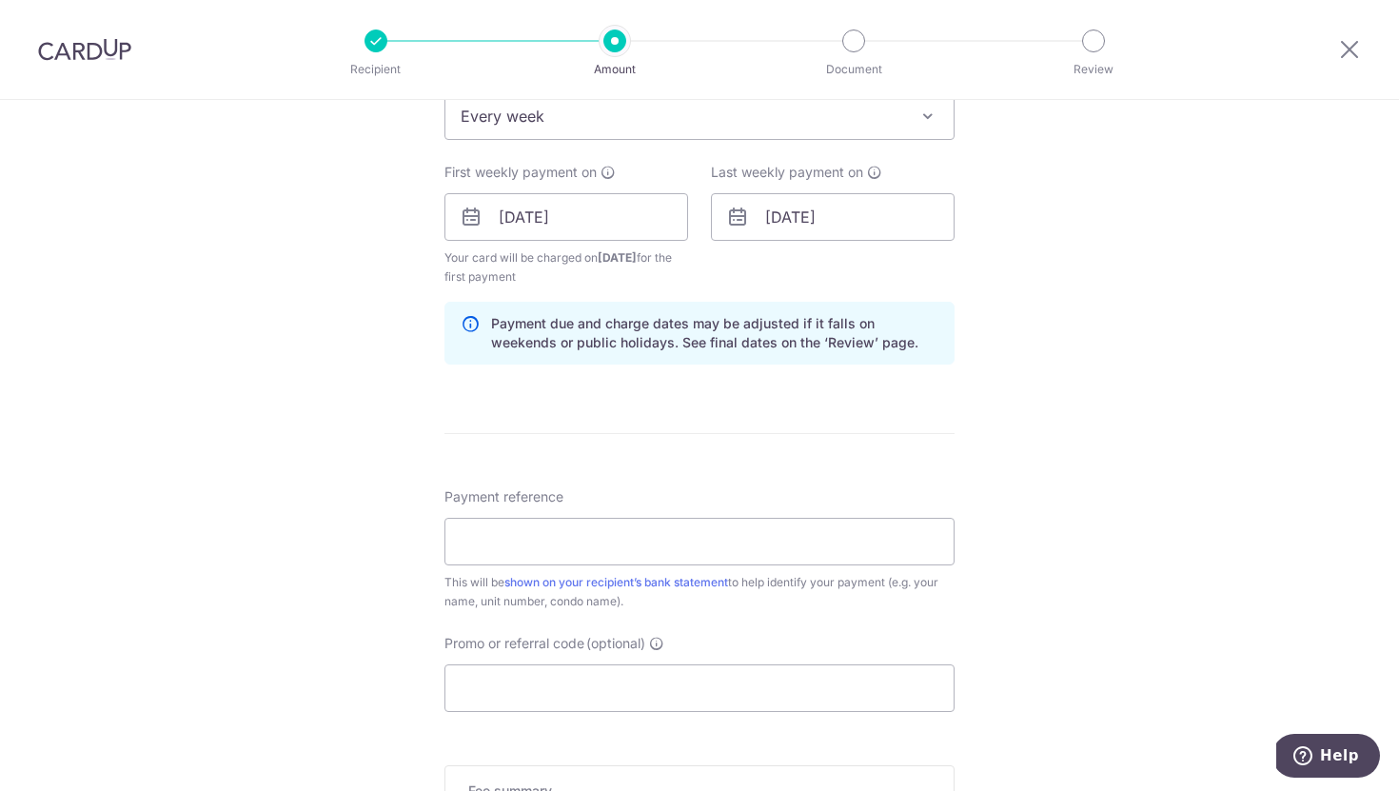
scroll to position [988, 0]
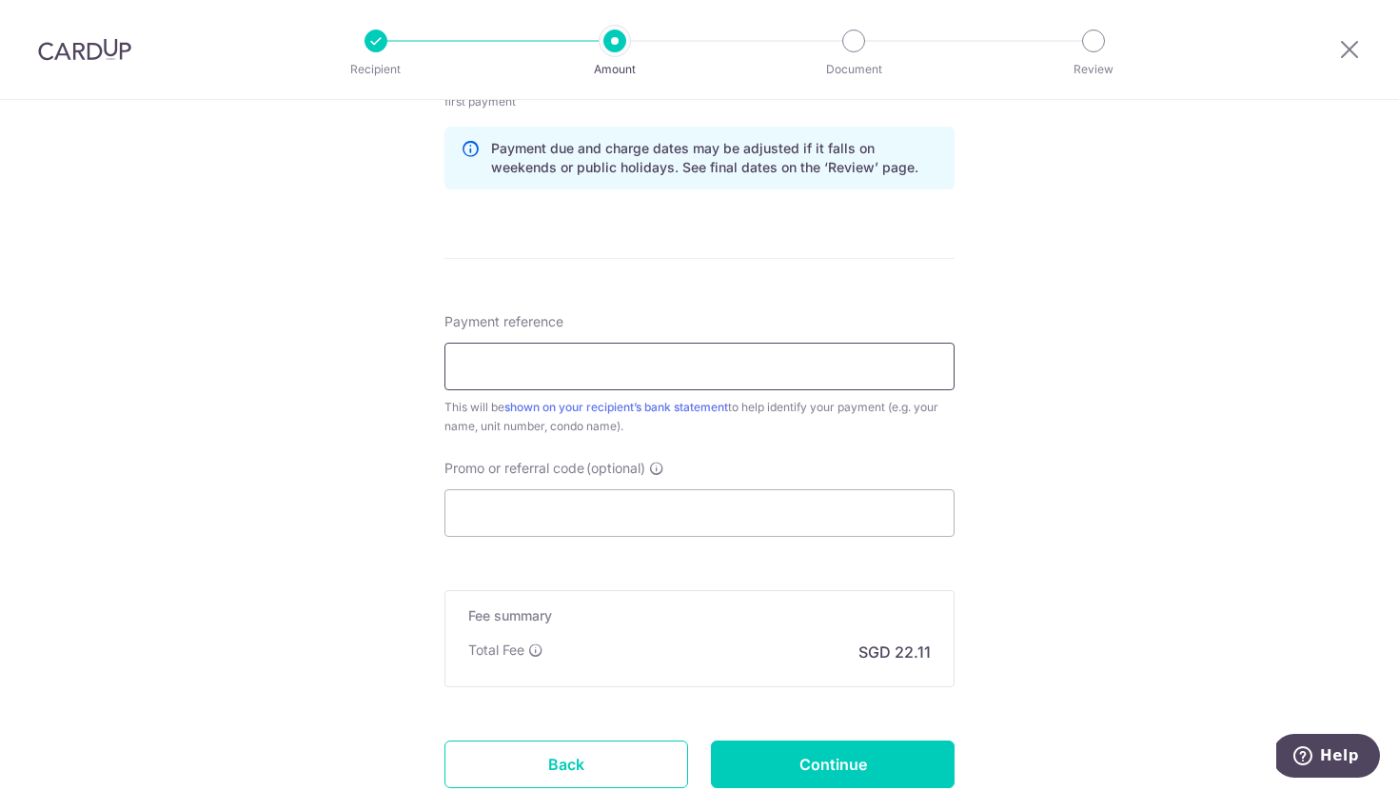
click at [788, 377] on input "Payment reference" at bounding box center [699, 367] width 510 height 48
type input "0520101"
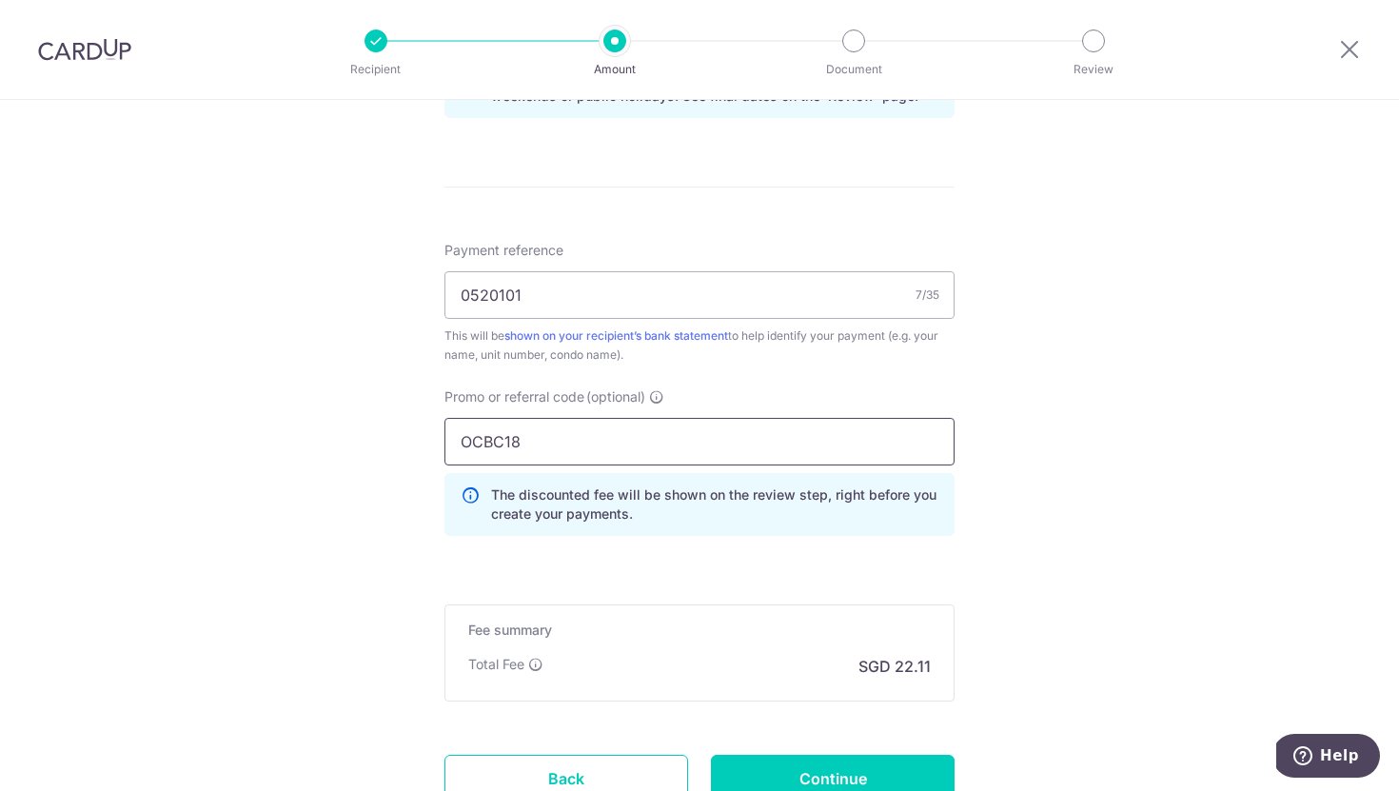
scroll to position [1214, 0]
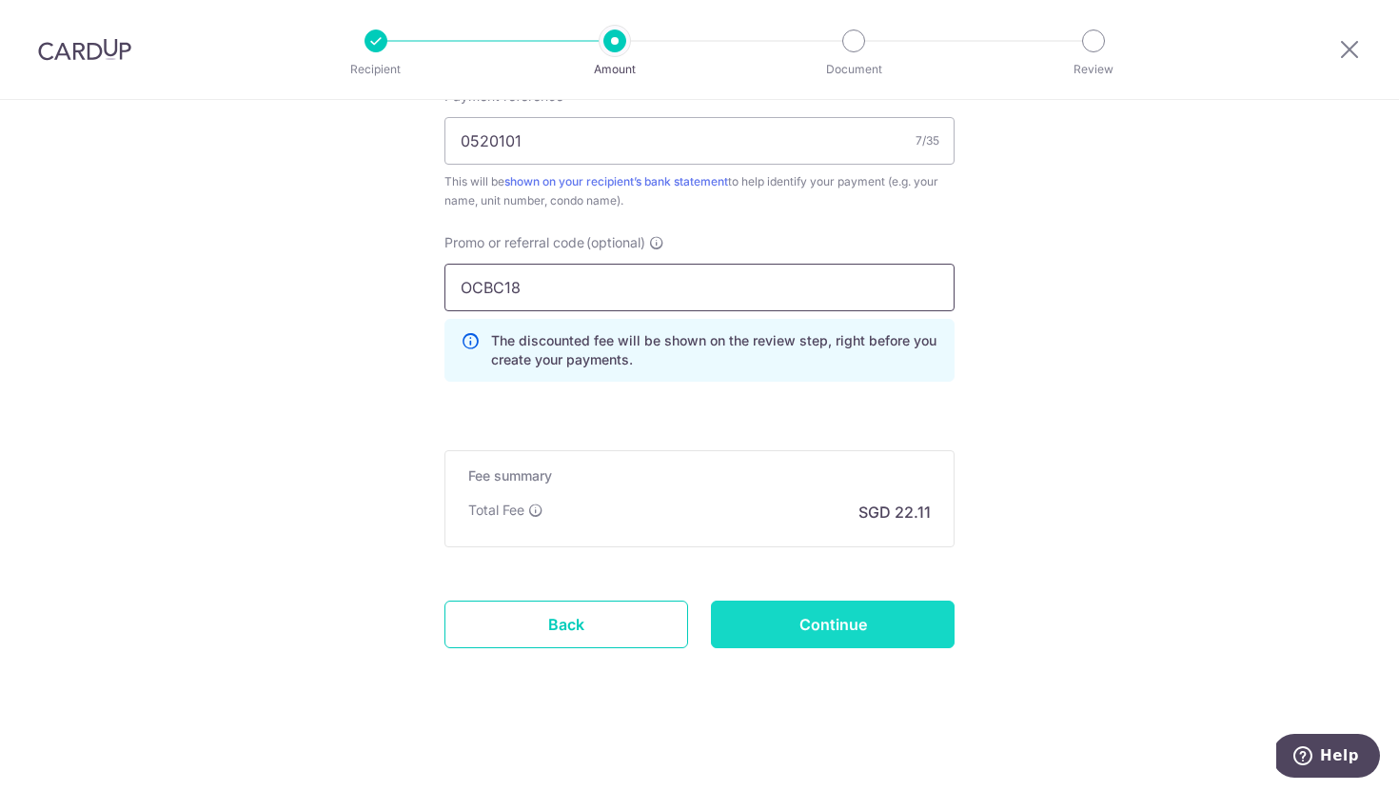
type input "OCBC18"
click at [829, 644] on input "Continue" at bounding box center [833, 625] width 244 height 48
type input "Create Schedule"
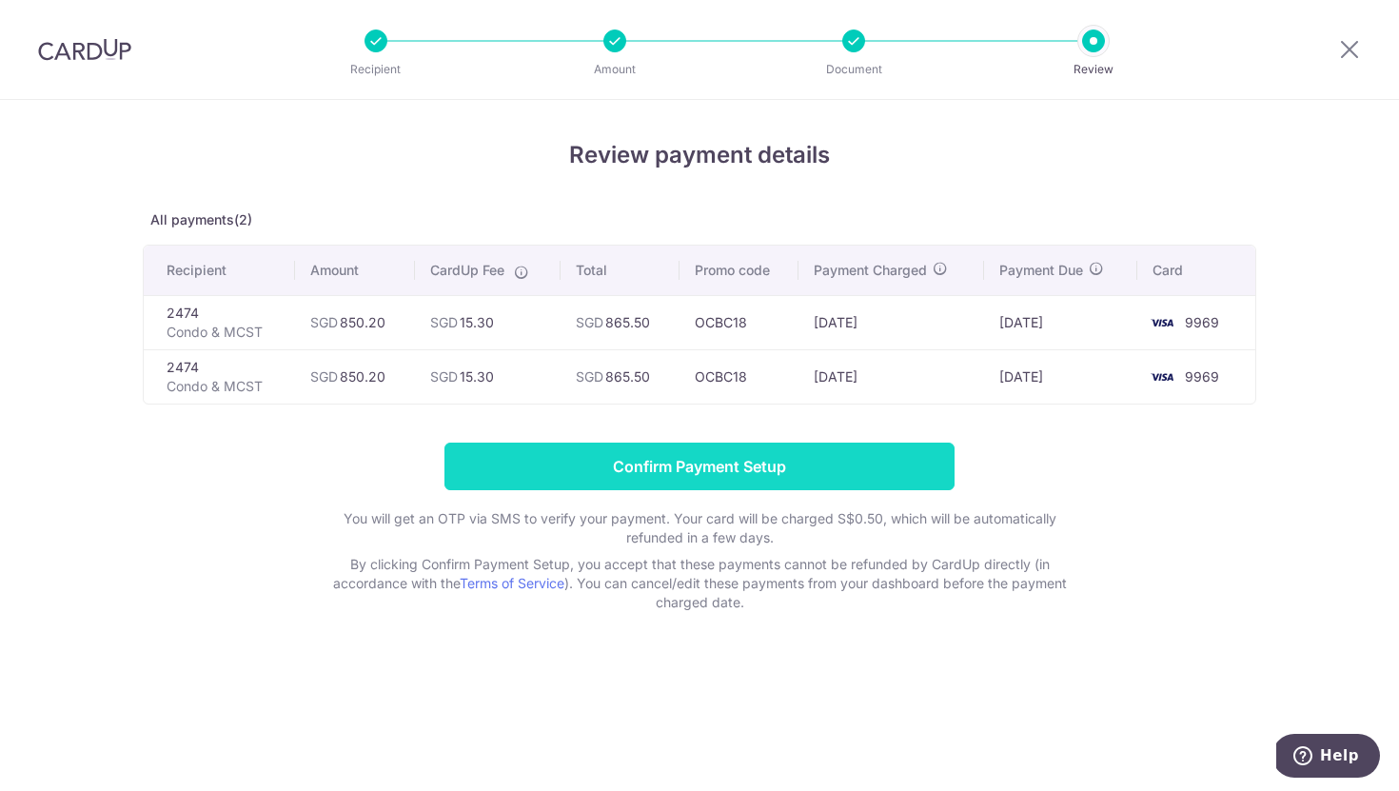
click at [746, 459] on input "Confirm Payment Setup" at bounding box center [699, 467] width 510 height 48
